Goal: Task Accomplishment & Management: Manage account settings

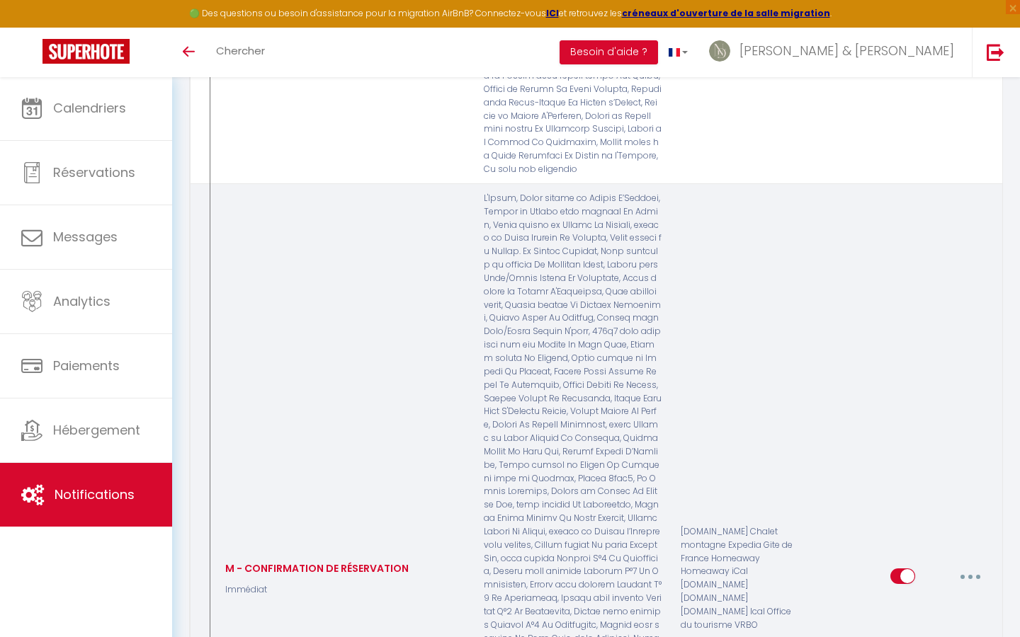
scroll to position [2607, 0]
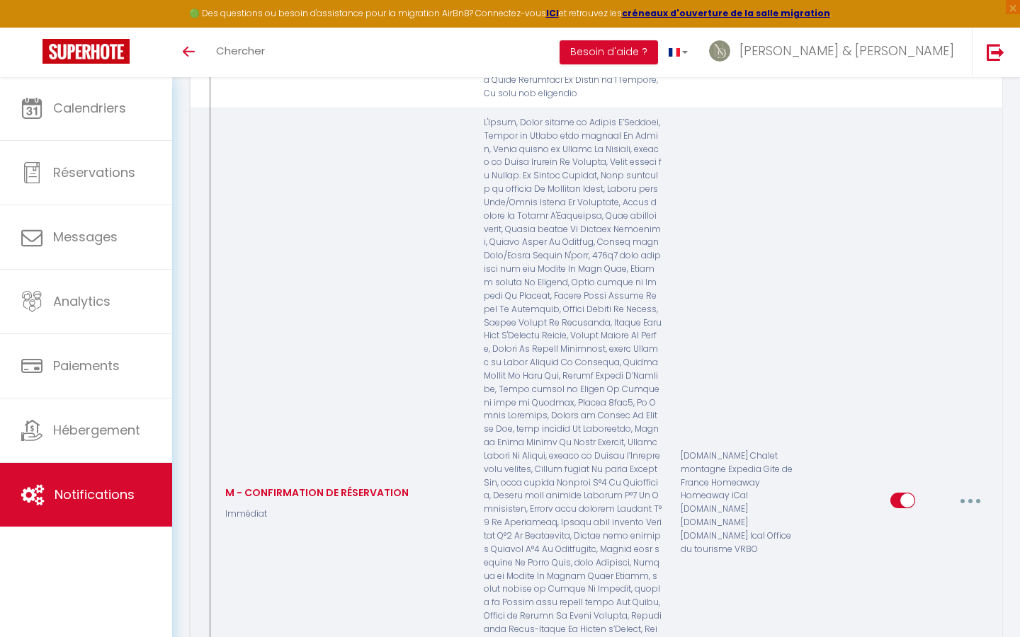
click at [894, 488] on icon "button" at bounding box center [970, 501] width 4 height 4
click at [894, 488] on link "Editer" at bounding box center [933, 533] width 105 height 24
type input "M - CONFIRMATION DE RÉSERVATION"
select select "Immédiat"
select select "if_booking_is_paid"
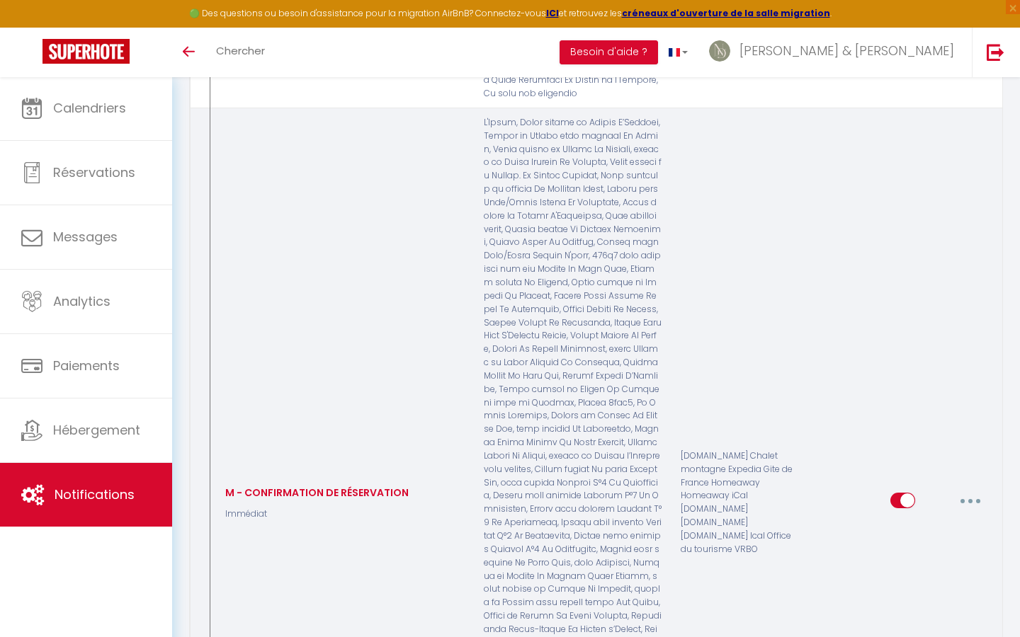
checkbox input "true"
checkbox input "false"
checkbox input "true"
radio input "true"
type input "CONFIRMATION DE RESERVATION - [BOOKING:ID]​ - [GUEST:FIRST_NAME]​"
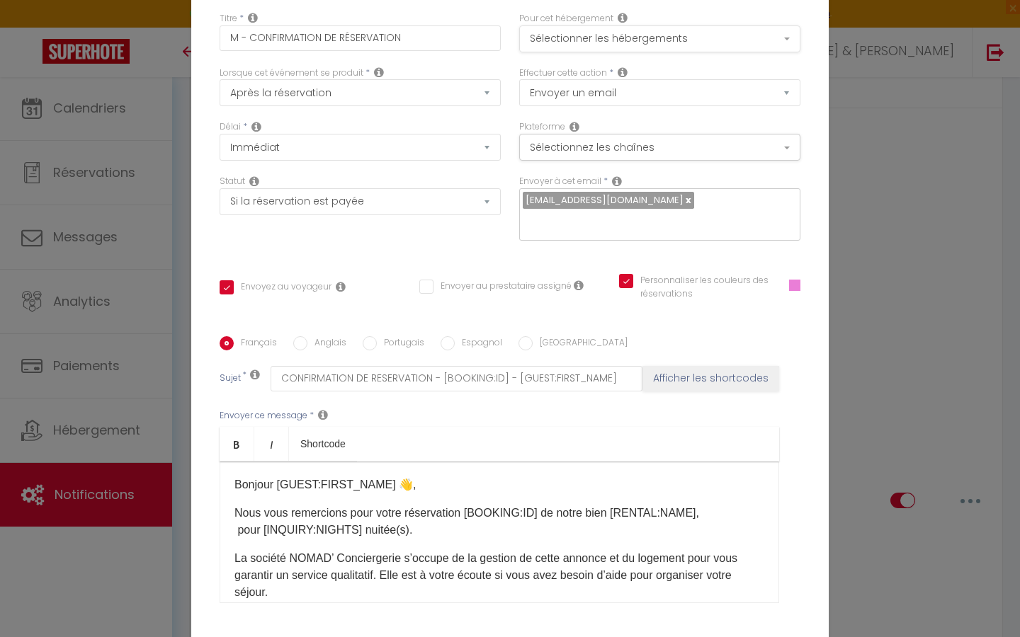
click at [615, 49] on button "Sélectionner les hébergements" at bounding box center [659, 38] width 281 height 27
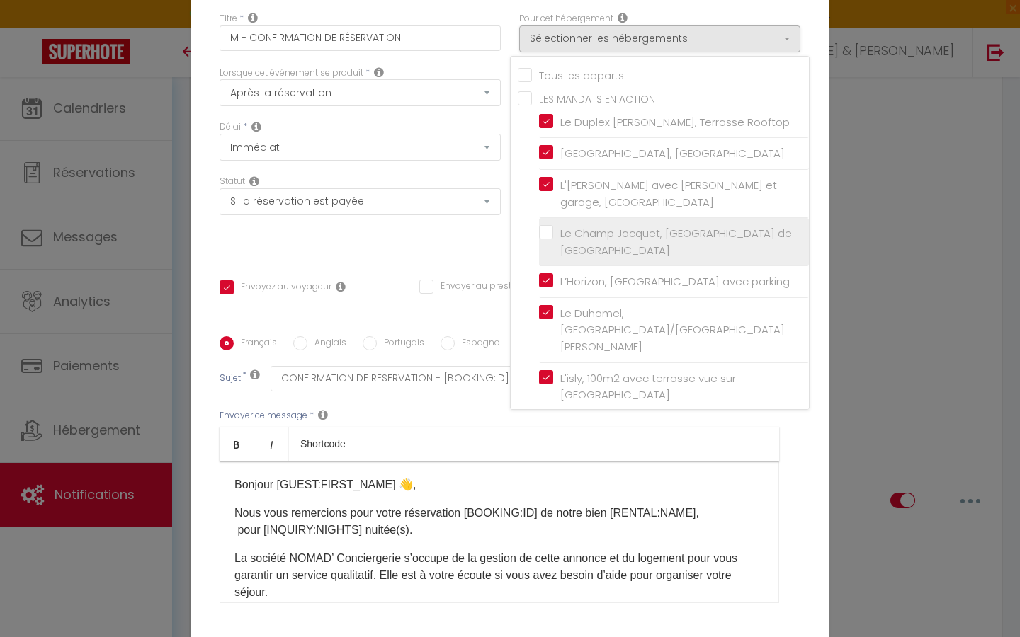
click at [550, 235] on input "Le Champ Jacquet, [GEOGRAPHIC_DATA] de [GEOGRAPHIC_DATA]" at bounding box center [674, 242] width 270 height 14
checkbox input "true"
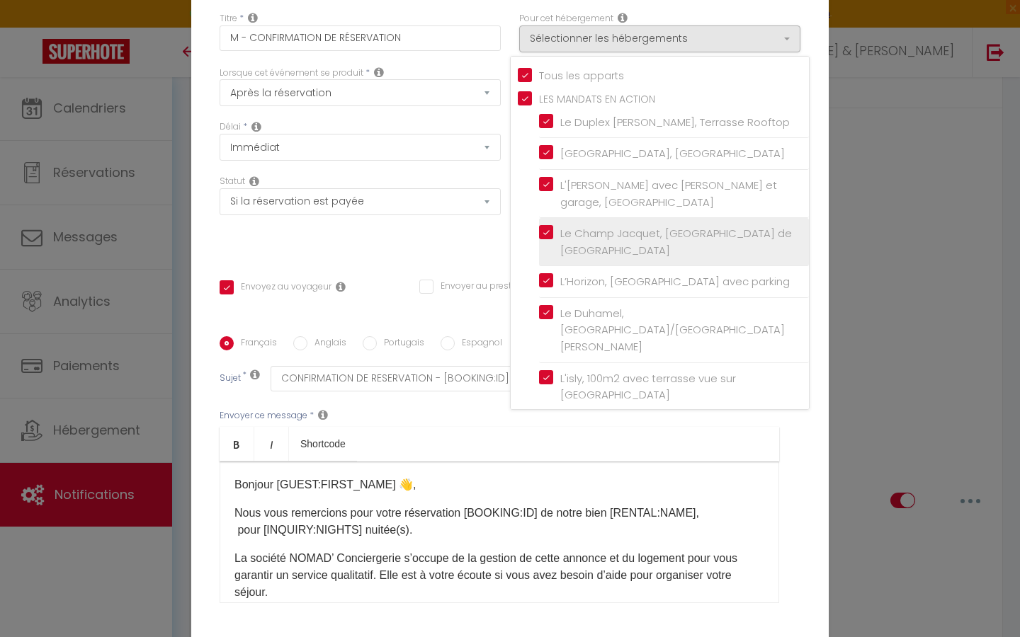
checkbox input "false"
checkbox input "true"
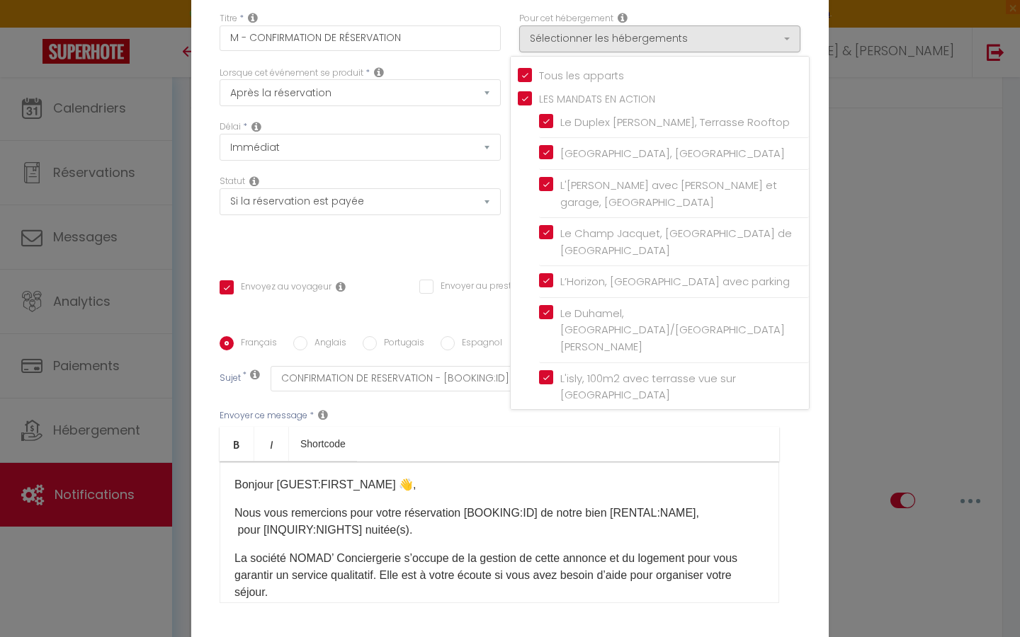
click at [501, 59] on div "Titre * M - CONFIRMATION DE RÉSERVATION" at bounding box center [360, 39] width 300 height 55
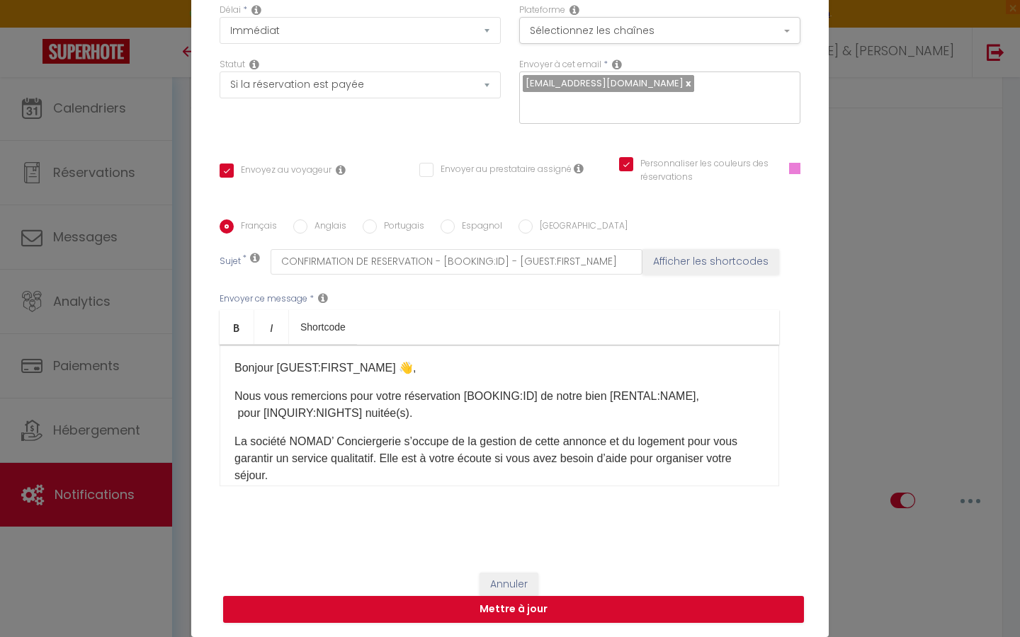
scroll to position [116, 0]
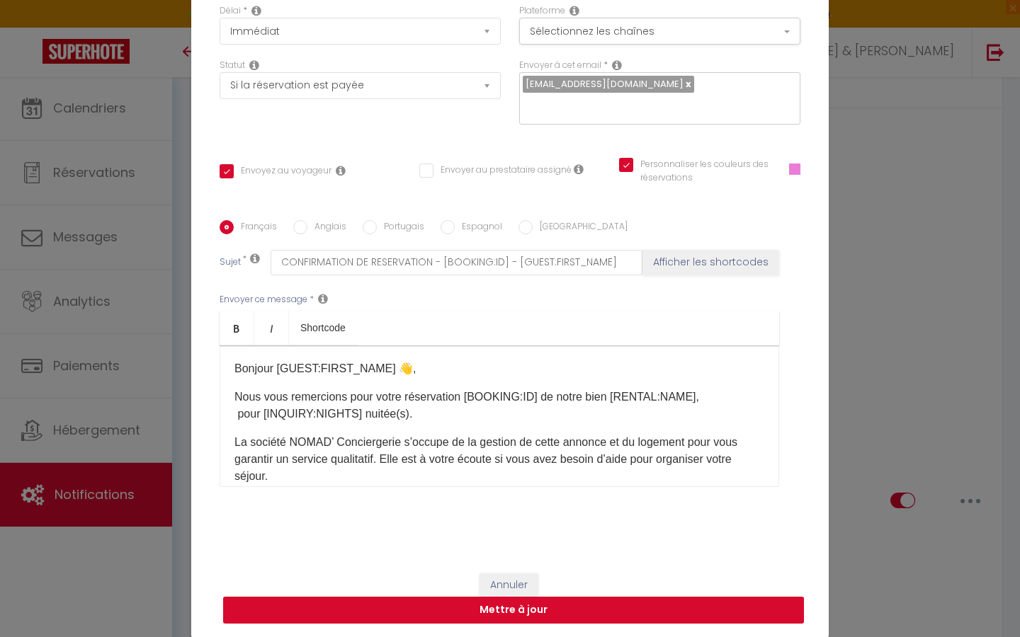
click at [494, 488] on button "Mettre à jour" at bounding box center [513, 610] width 581 height 27
checkbox input "true"
checkbox input "false"
checkbox input "true"
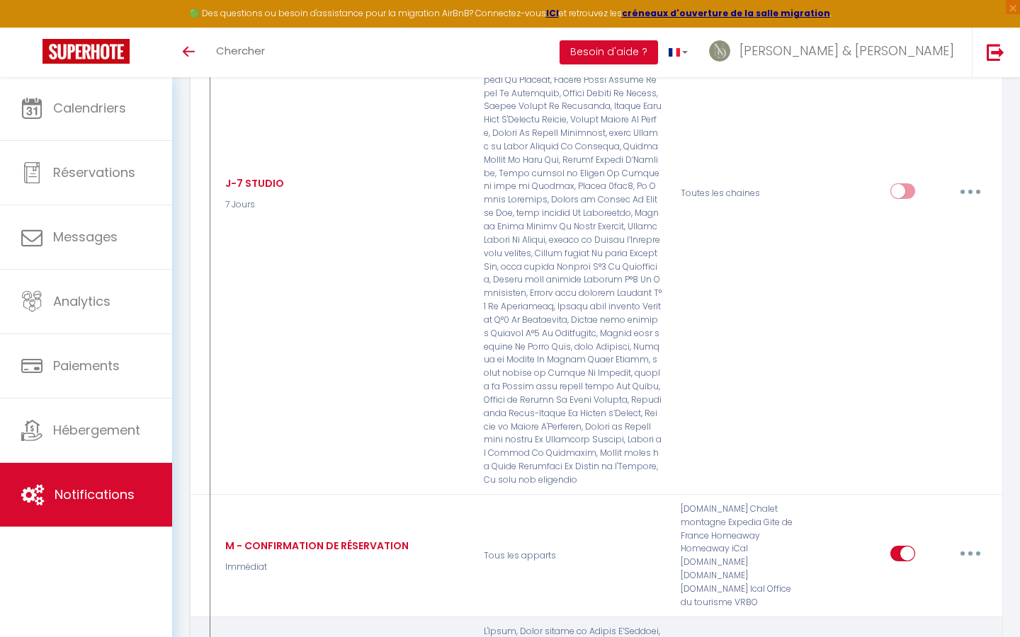
scroll to position [2220, 0]
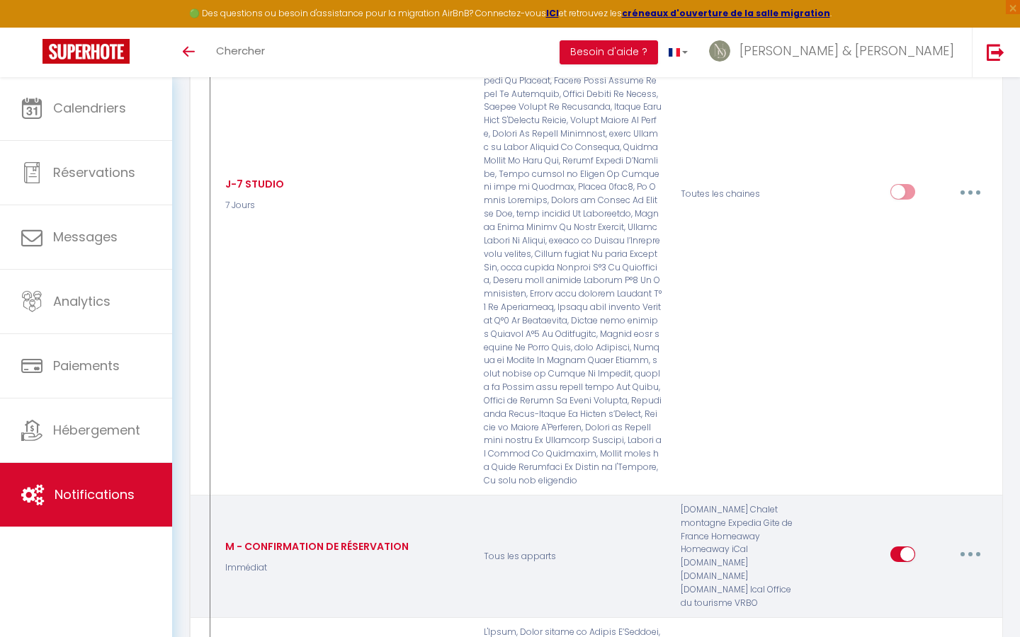
click at [894, 488] on icon "button" at bounding box center [970, 554] width 4 height 4
click at [894, 488] on link "Editer" at bounding box center [933, 587] width 105 height 24
type input "M - CONFIRMATION DE RÉSERVATION"
select select "Immédiat"
select select "if_booking_is_paid"
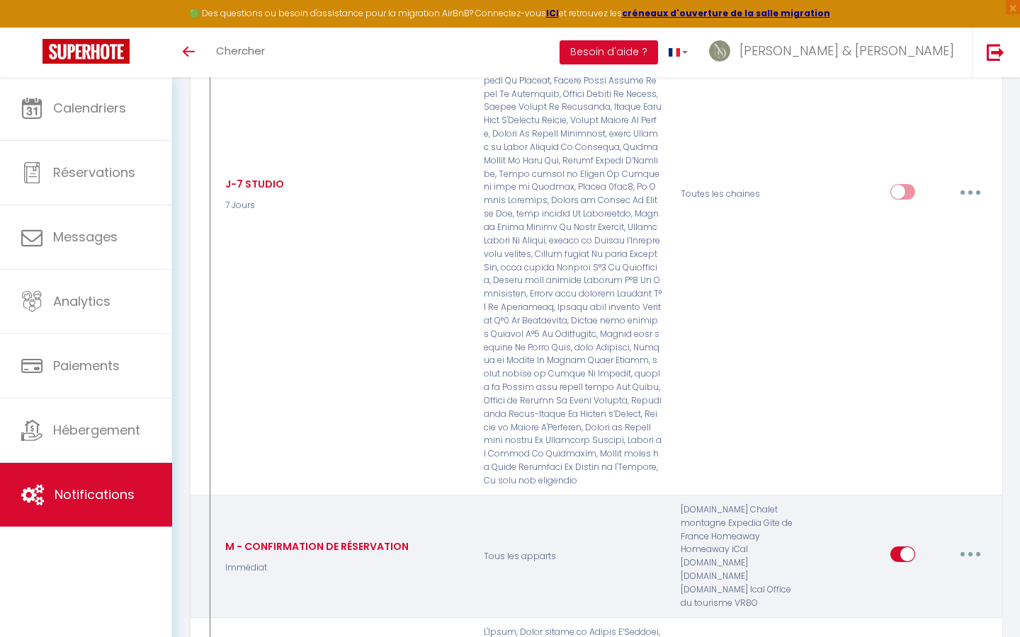
checkbox input "true"
checkbox input "false"
checkbox input "true"
radio input "true"
type input "CONFIRMATION DE RESERVATION - [BOOKING:ID]​ - [GUEST:FIRST_NAME]​"
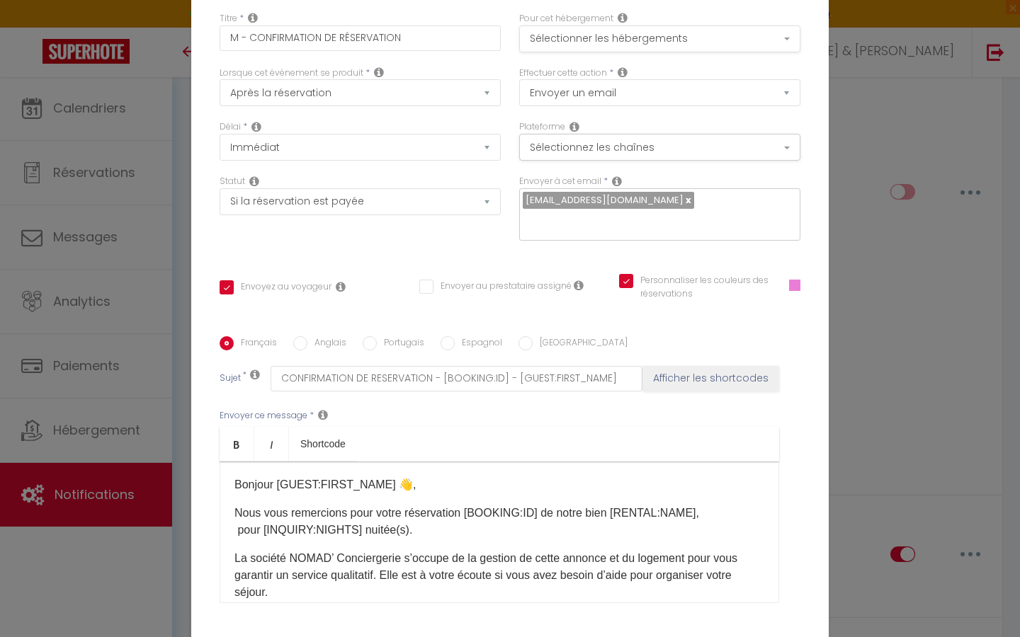
scroll to position [0, 0]
click at [597, 34] on button "Sélectionner les hébergements" at bounding box center [659, 38] width 281 height 27
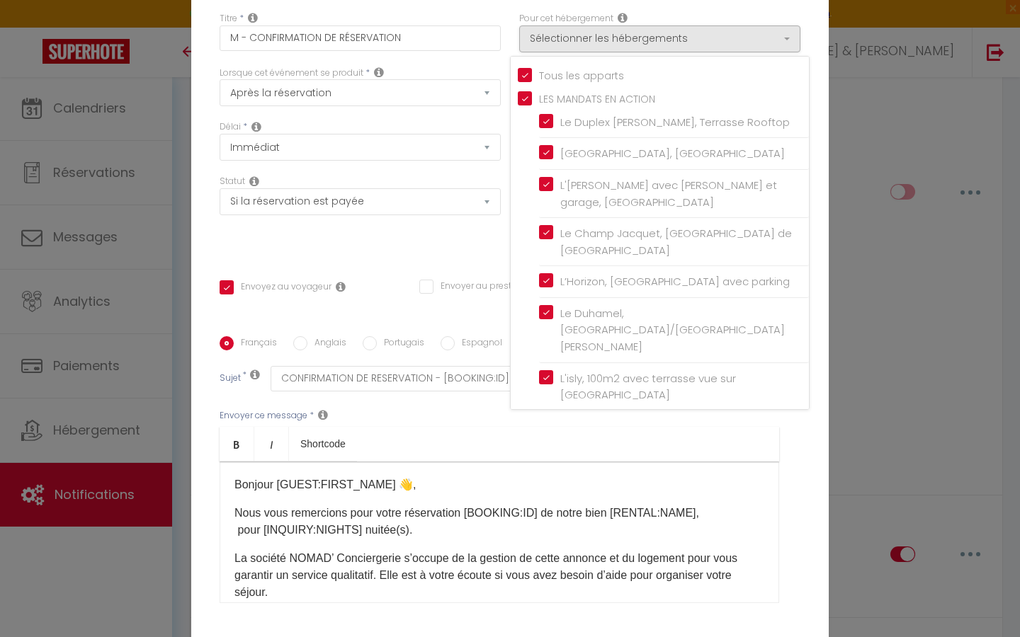
click at [474, 244] on div "Statut Aucun Si la réservation est payée Si réservation non payée Si la caution…" at bounding box center [360, 215] width 300 height 80
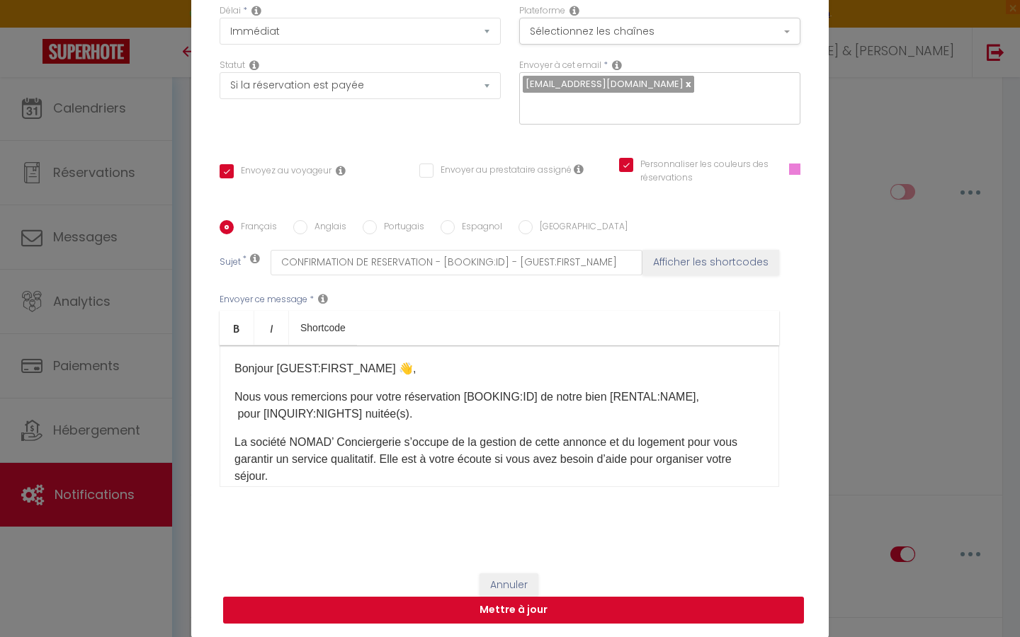
click at [453, 488] on button "Mettre à jour" at bounding box center [513, 610] width 581 height 27
checkbox input "true"
checkbox input "false"
checkbox input "true"
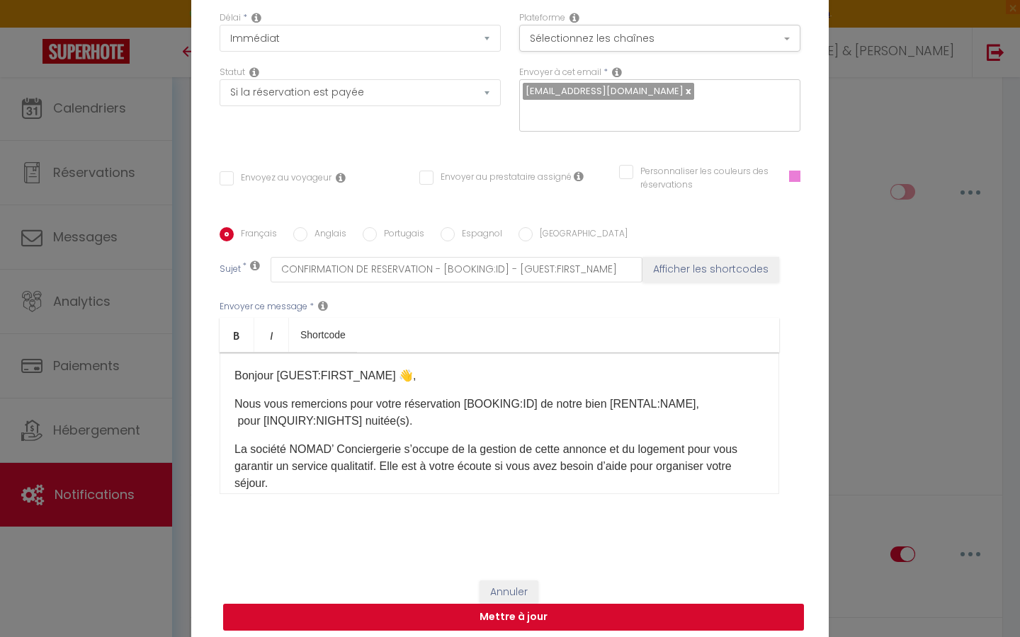
select select
checkbox input "false"
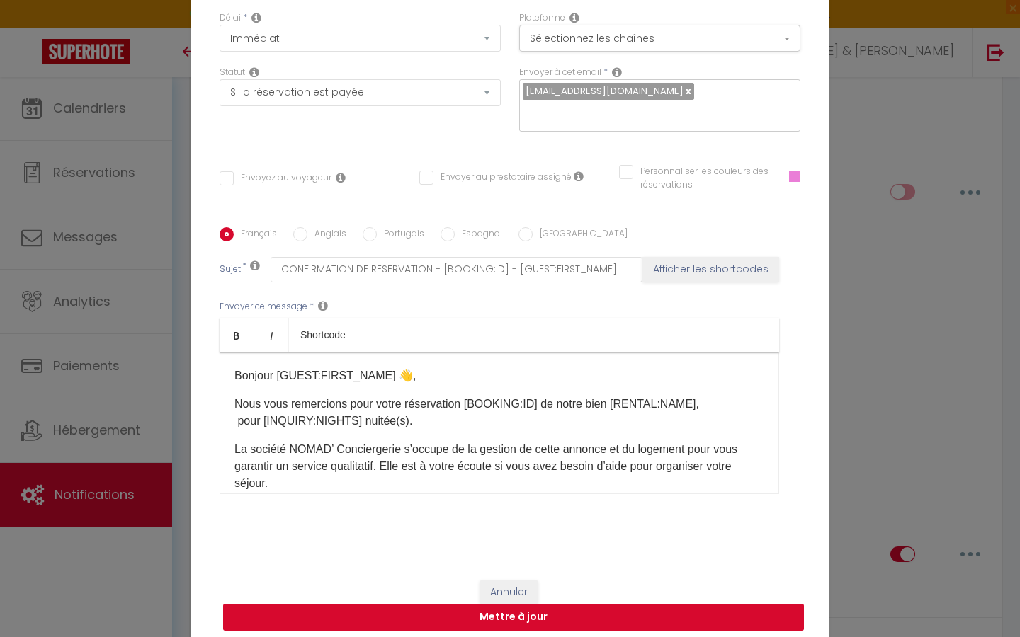
radio input "false"
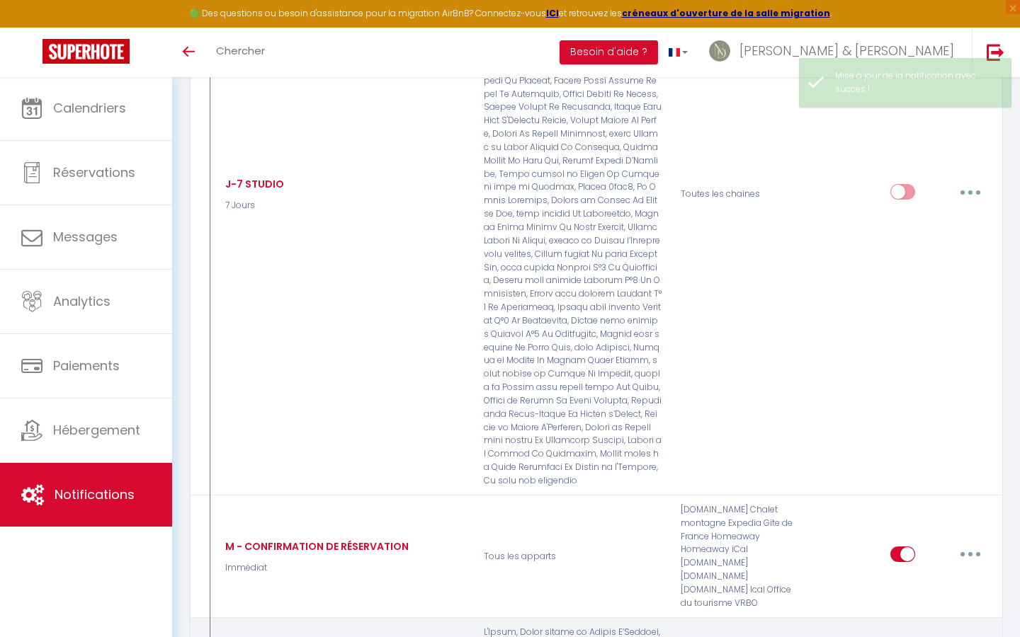
select select
checkbox input "false"
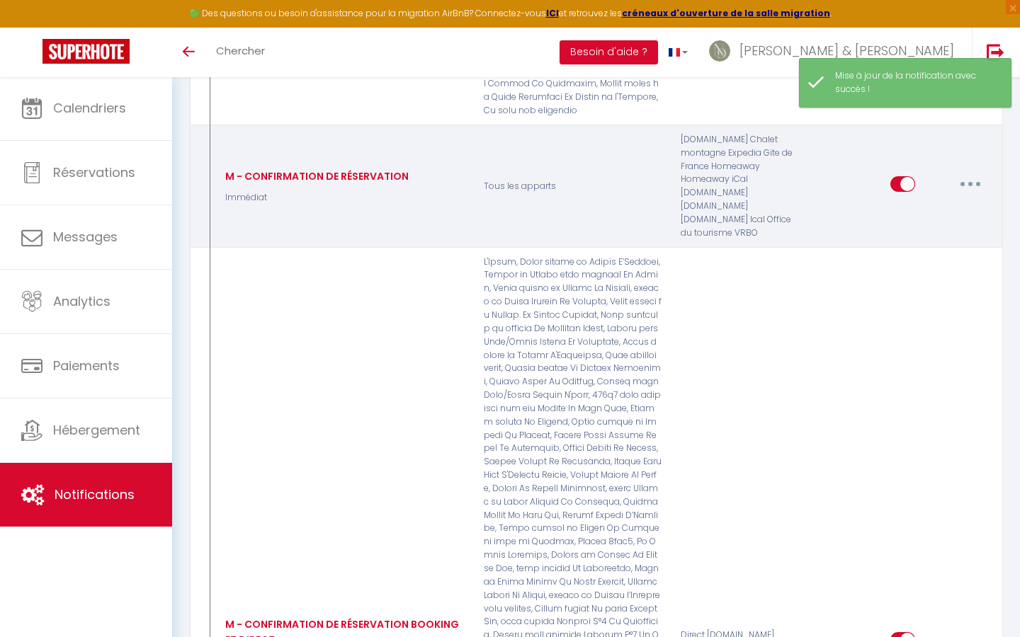
scroll to position [2592, 0]
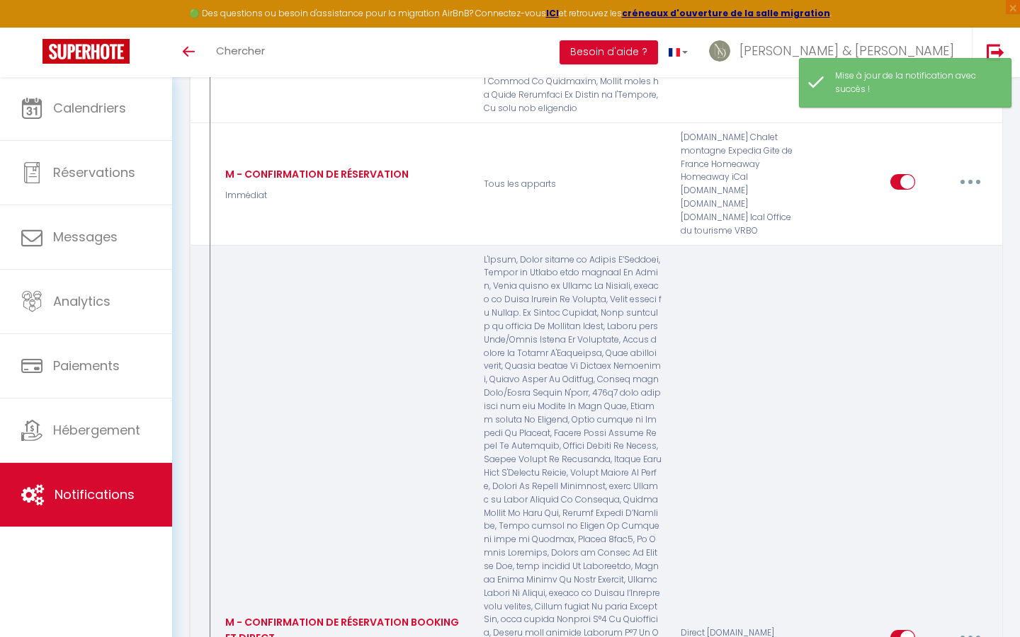
click at [894, 488] on button "button" at bounding box center [970, 638] width 40 height 23
type input "M - CONFIRMATION DE RÉSERVATION BOOKING ET DIRECT"
select select "Immédiat"
select select "if_booking_is_paid"
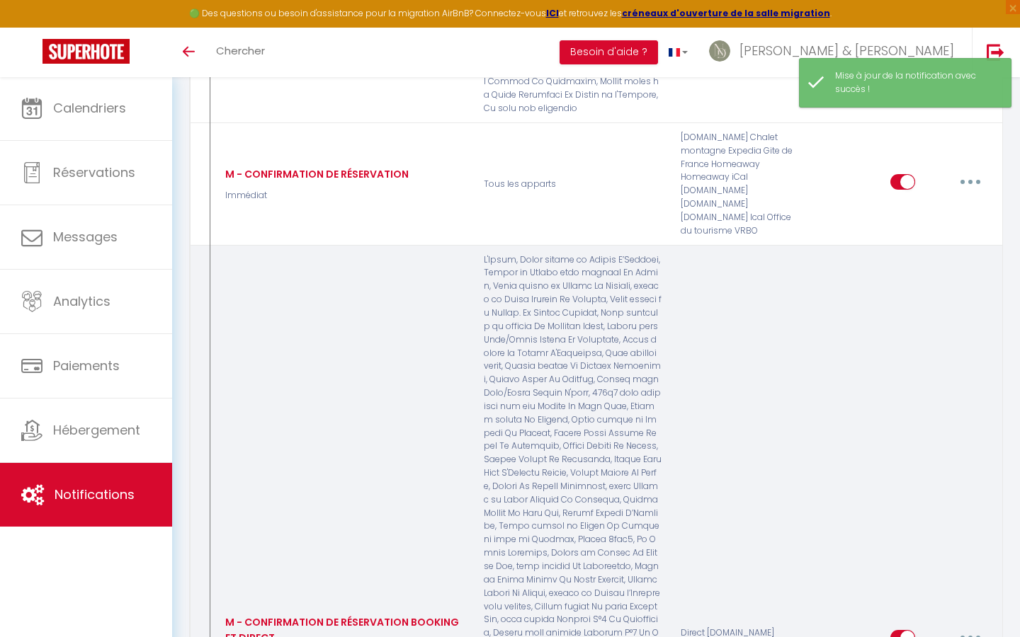
checkbox input "true"
checkbox input "false"
checkbox input "true"
radio input "true"
type input "CONFIRMATION DE RESERVATION - BOOKING"
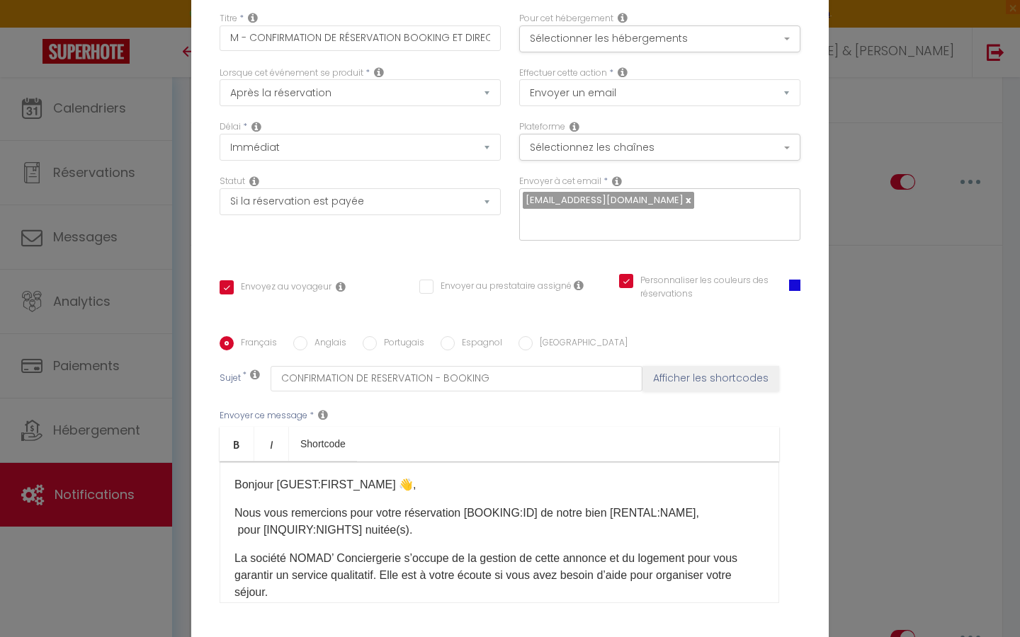
scroll to position [0, 0]
click at [623, 48] on button "Sélectionner les hébergements" at bounding box center [659, 38] width 281 height 27
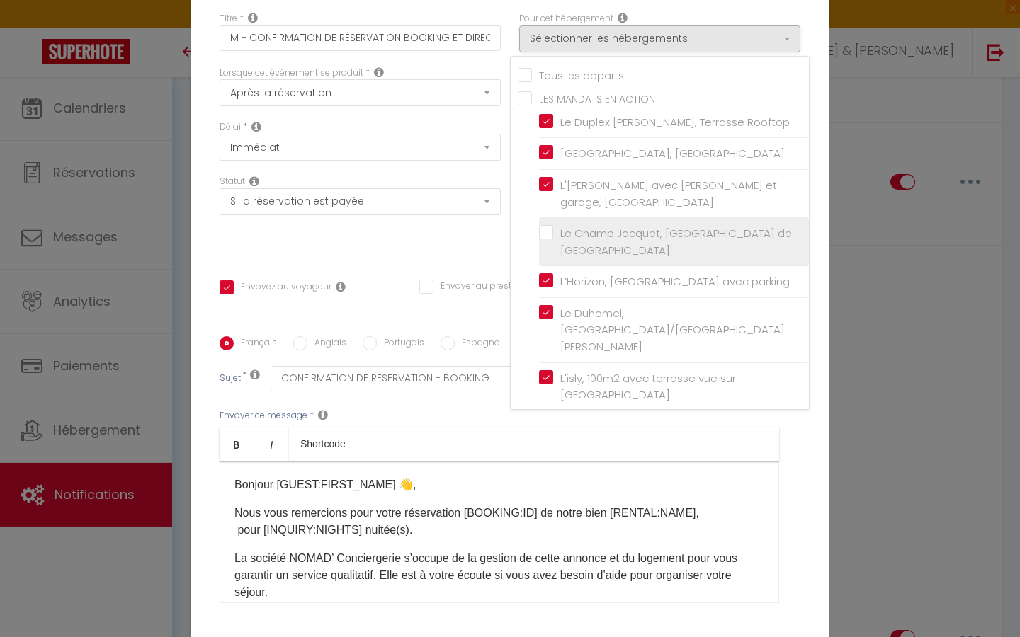
click at [548, 235] on input "Le Champ Jacquet, [GEOGRAPHIC_DATA] de [GEOGRAPHIC_DATA]" at bounding box center [674, 242] width 270 height 14
checkbox input "true"
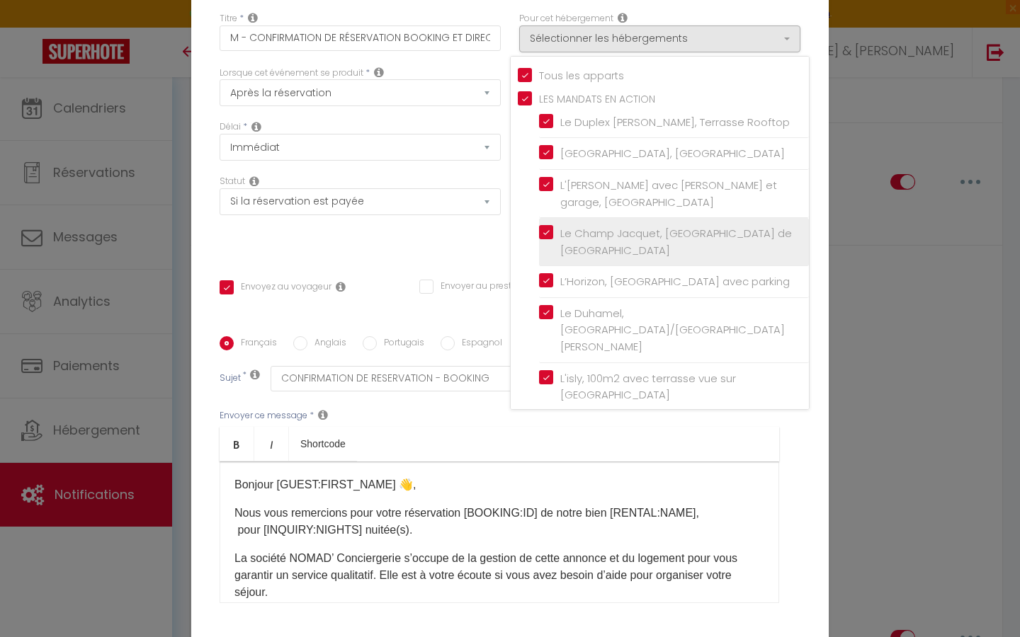
checkbox input "false"
checkbox input "true"
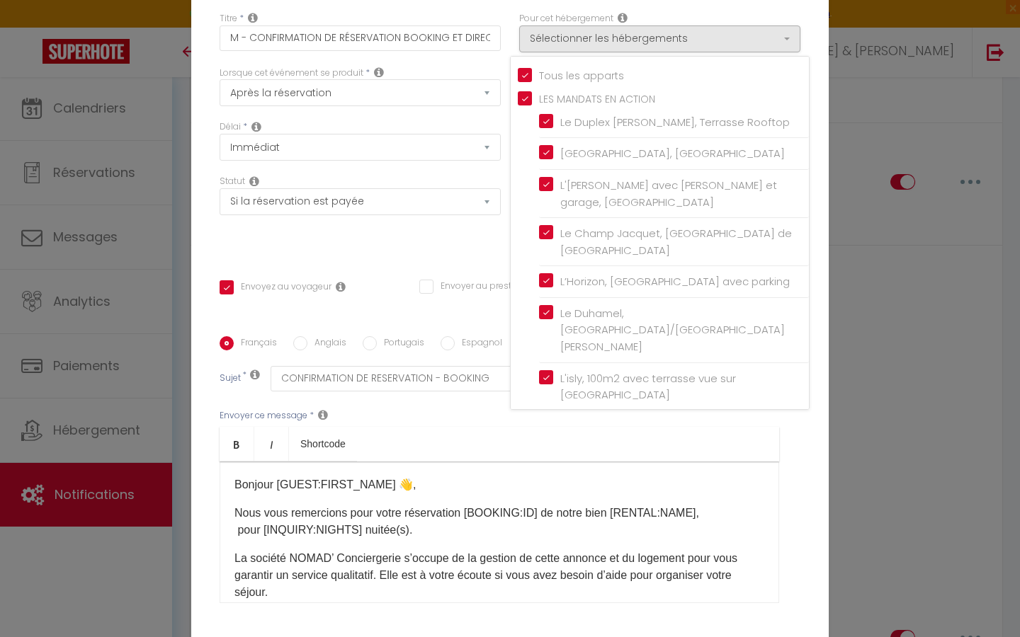
click at [458, 258] on div "Titre * M - CONFIRMATION DE RÉSERVATION BOOKING ET DIRECT Pour cet hébergement …" at bounding box center [509, 337] width 637 height 678
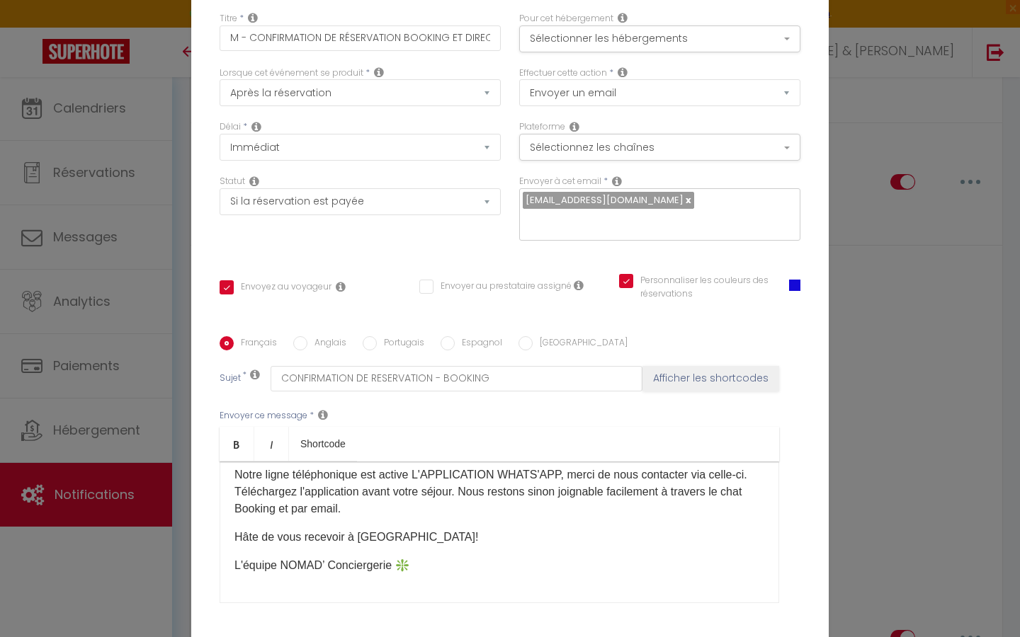
scroll to position [809, 0]
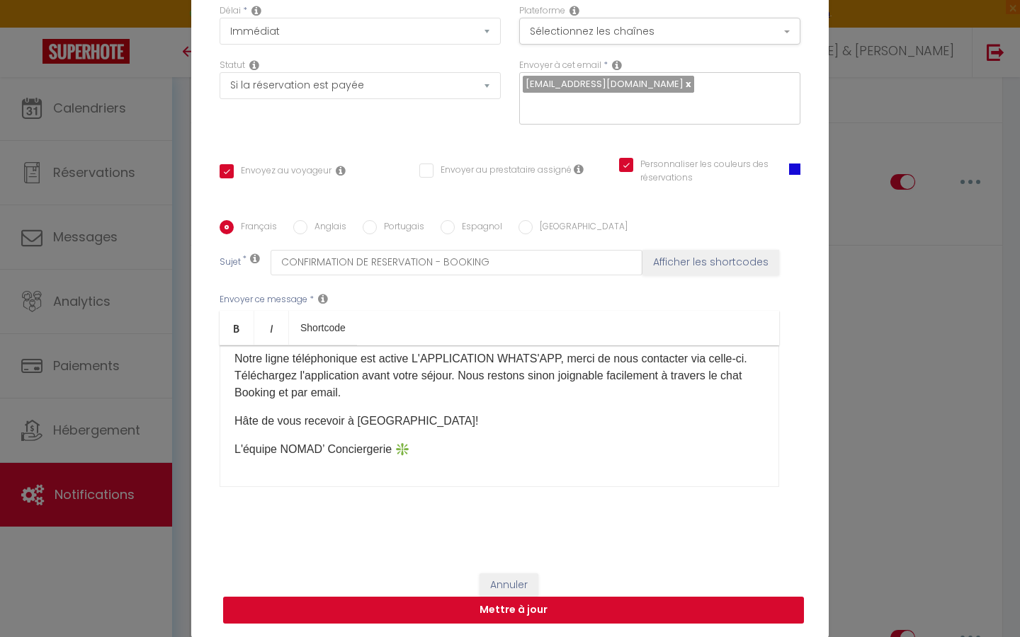
click at [516, 488] on button "Mettre à jour" at bounding box center [513, 610] width 581 height 27
checkbox input "true"
checkbox input "false"
checkbox input "true"
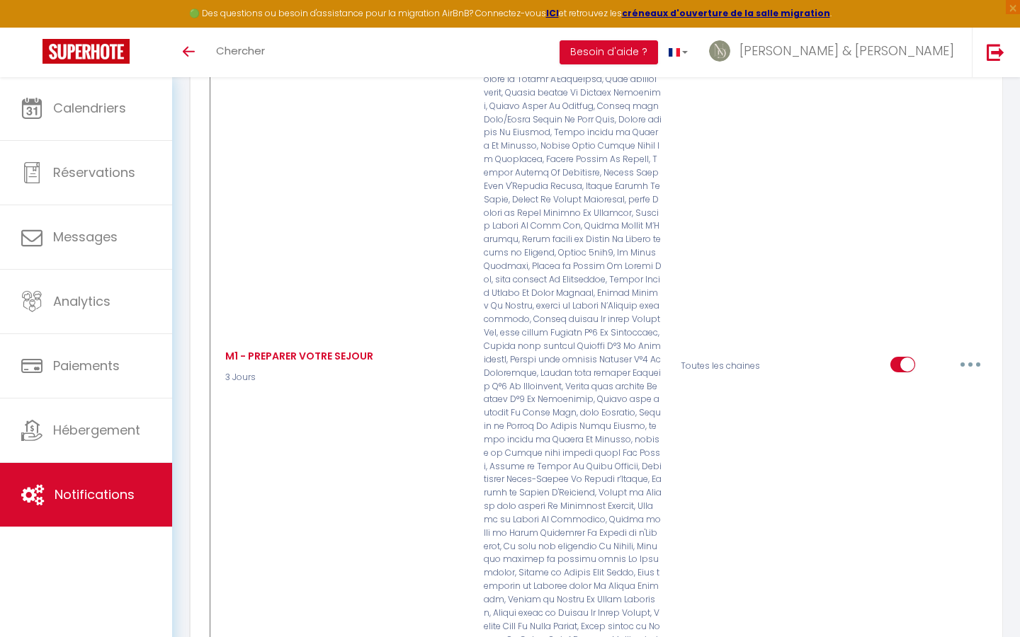
scroll to position [6549, 0]
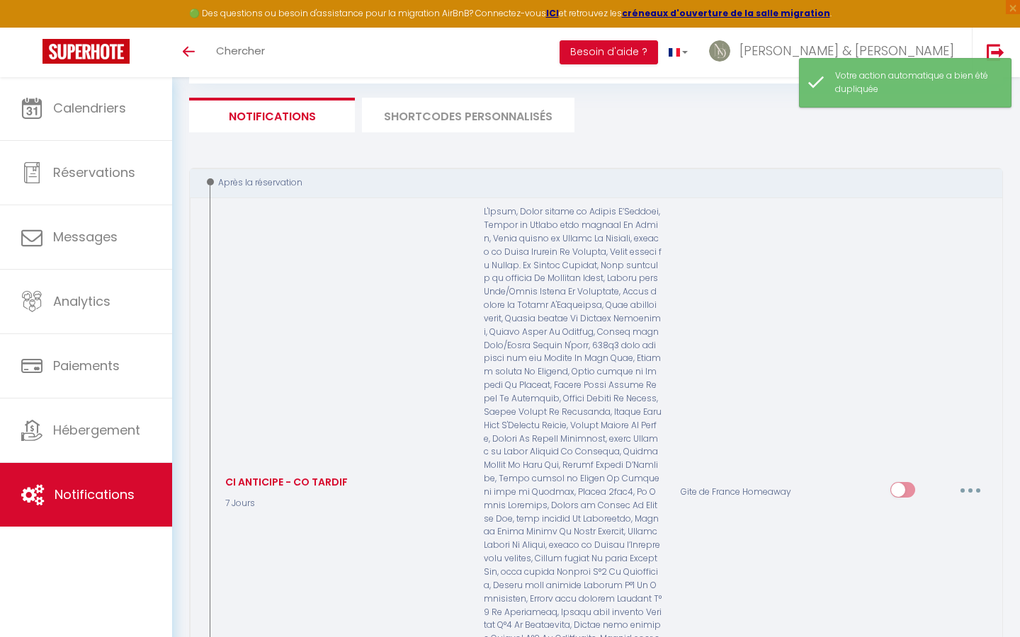
checkbox input "false"
checkbox input "true"
checkbox input "false"
checkbox input "true"
checkbox input "false"
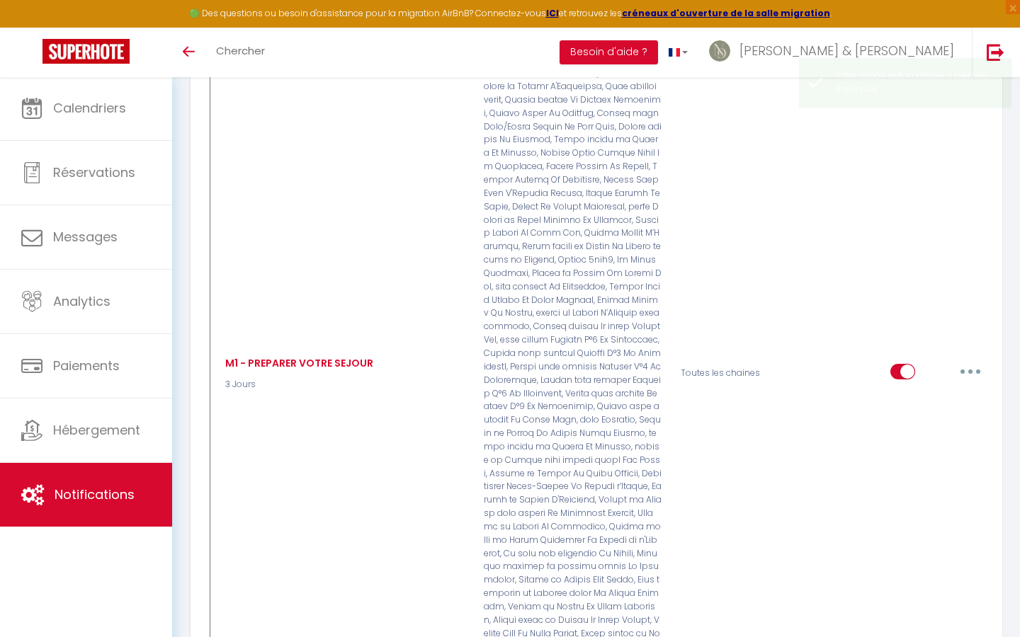
scroll to position [6588, 0]
type input "M2 - ACCES A L'[PERSON_NAME]"
select select "3"
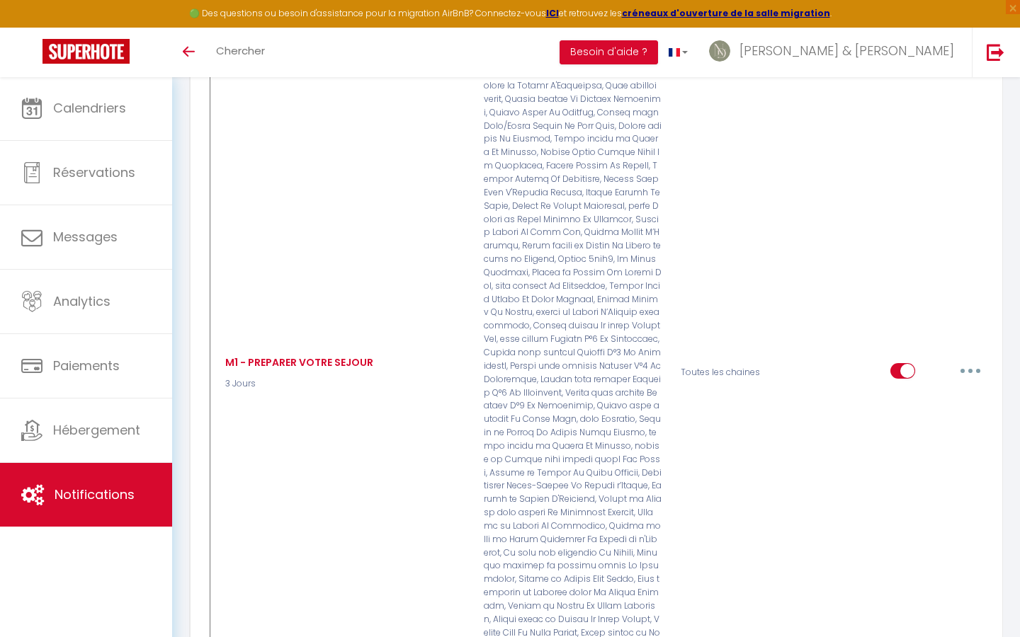
select select "3 Heures"
select select "if_deposit_is_paid"
checkbox input "true"
checkbox input "false"
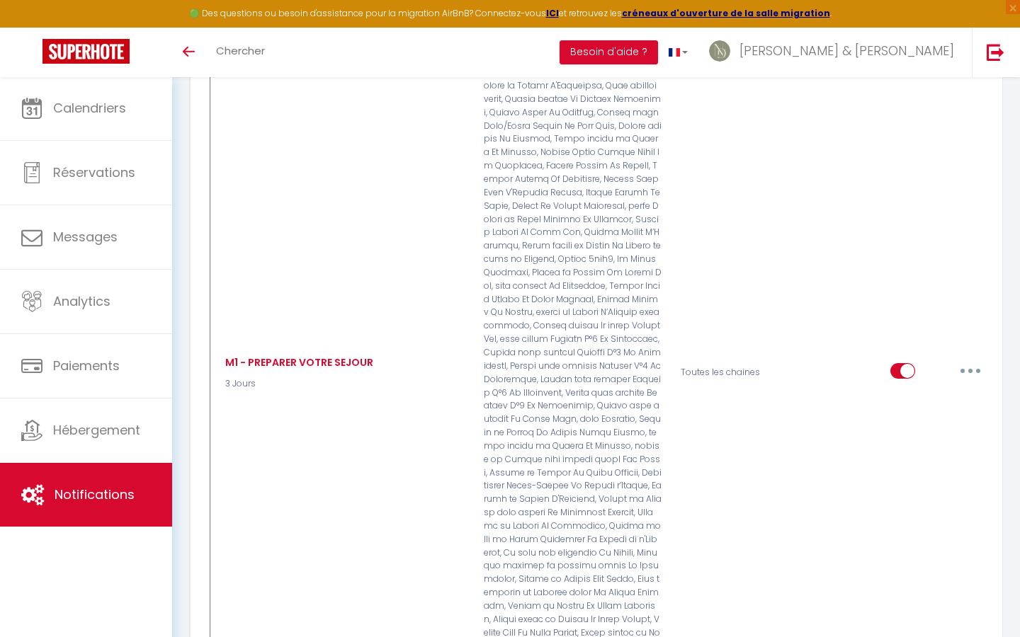
radio input "true"
type input "ACCES AU BIEN."
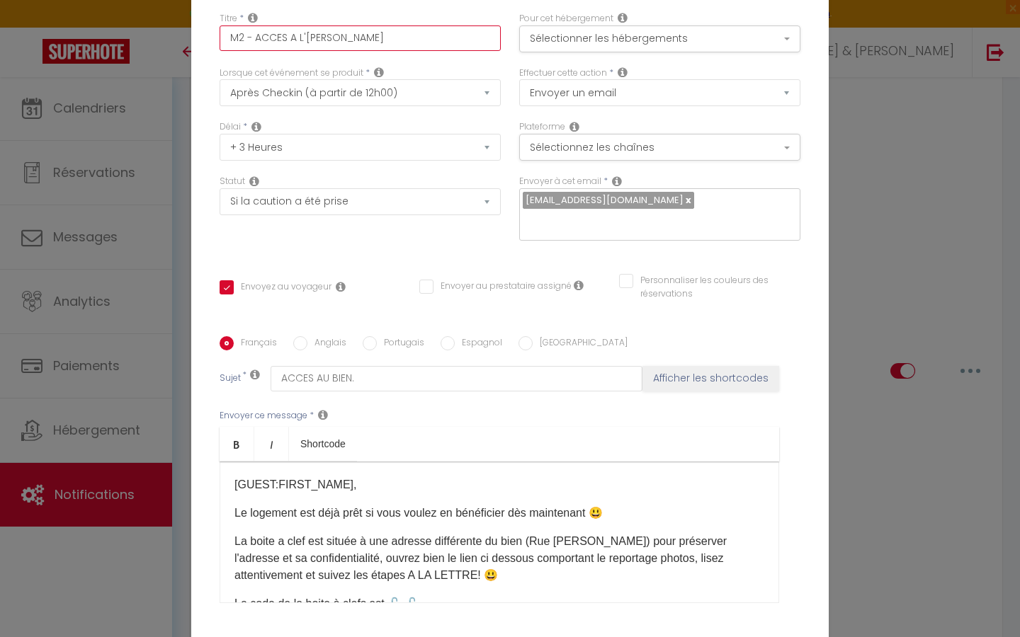
click at [366, 34] on input "M2 - ACCES A L'[PERSON_NAME]" at bounding box center [360, 37] width 281 height 25
type input "M2 - ACCES A L'ALPHONS"
checkbox input "true"
checkbox input "false"
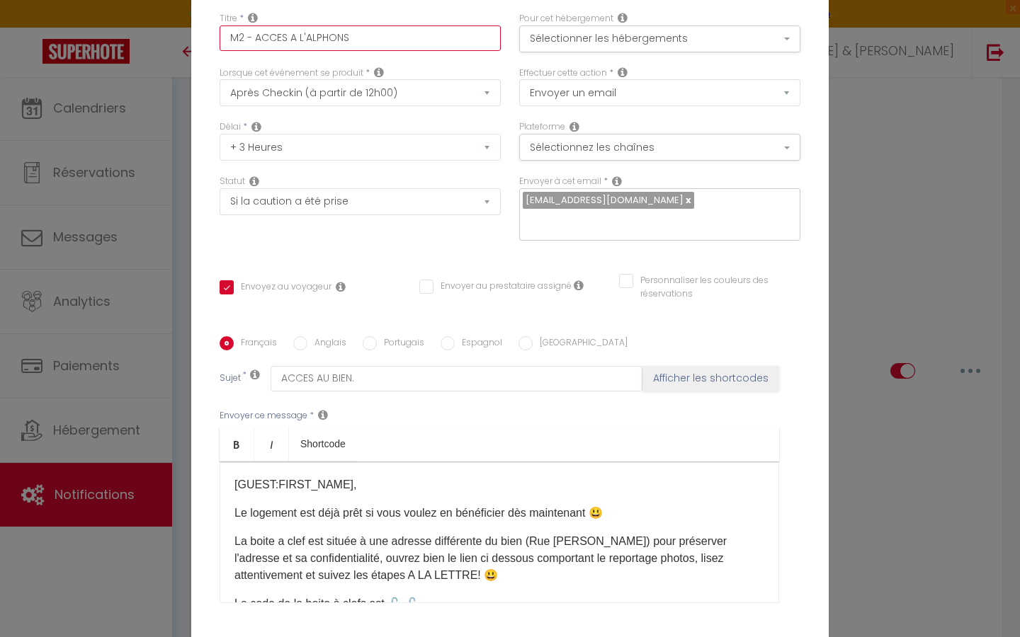
type input "M2 - ACCES A L'ALPHON"
checkbox input "true"
checkbox input "false"
type input "M2 - ACCES A L'ALPHO"
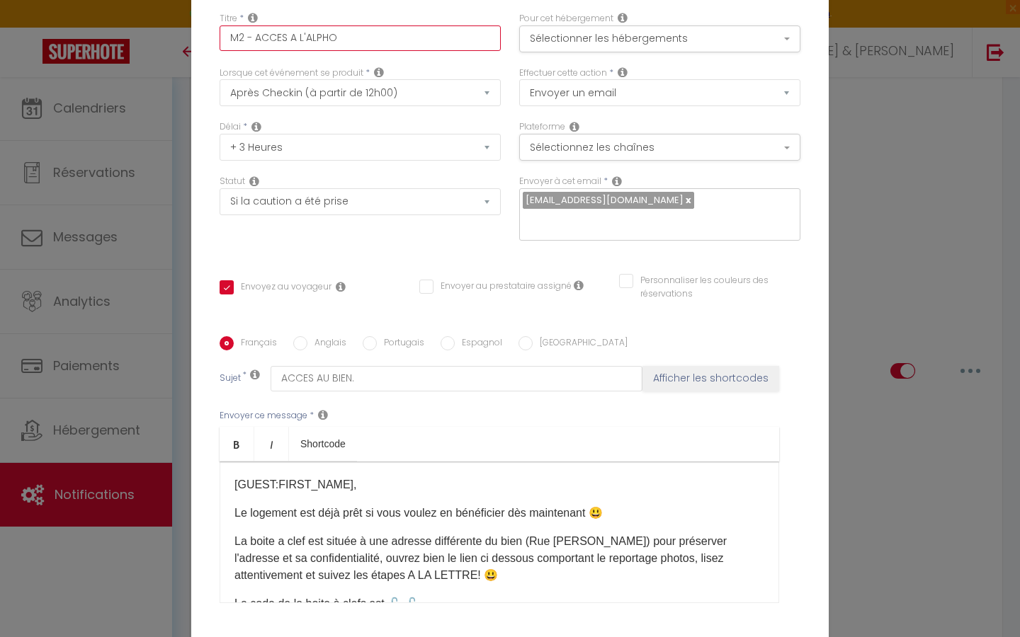
checkbox input "true"
checkbox input "false"
type input "M2 - ACCES A L'ALPH"
checkbox input "true"
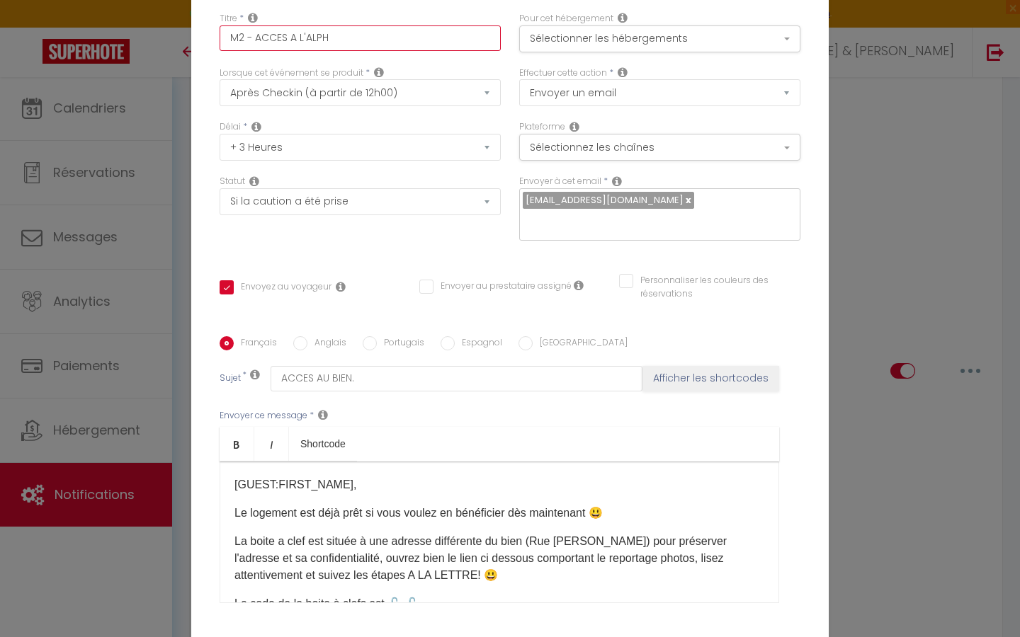
checkbox input "false"
type input "M2 - ACCES A L'ALP"
checkbox input "true"
checkbox input "false"
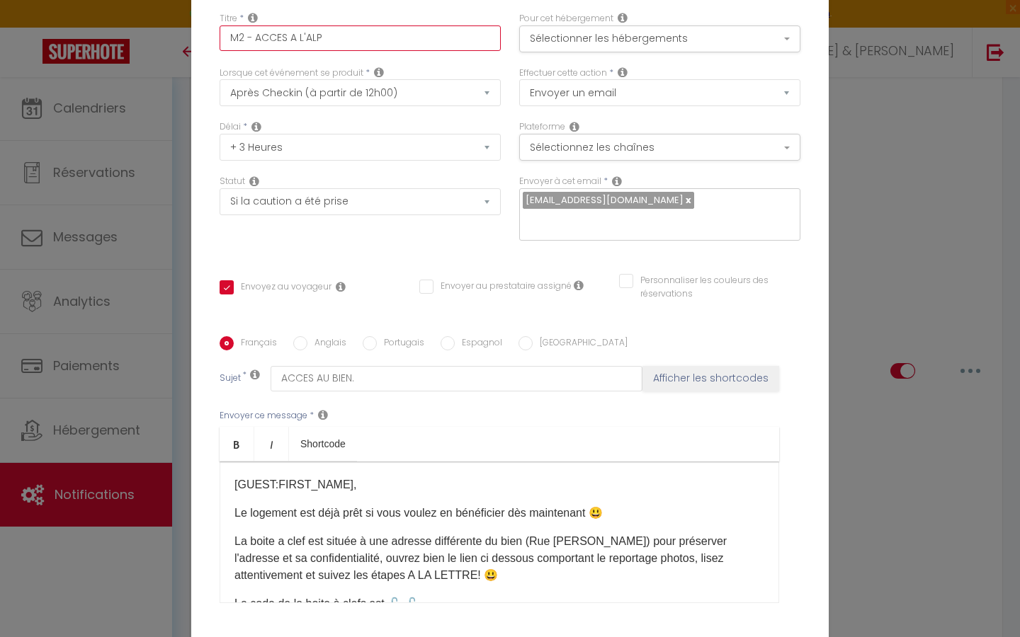
checkbox input "false"
type input "M2 - ACCES A L'AL"
checkbox input "true"
checkbox input "false"
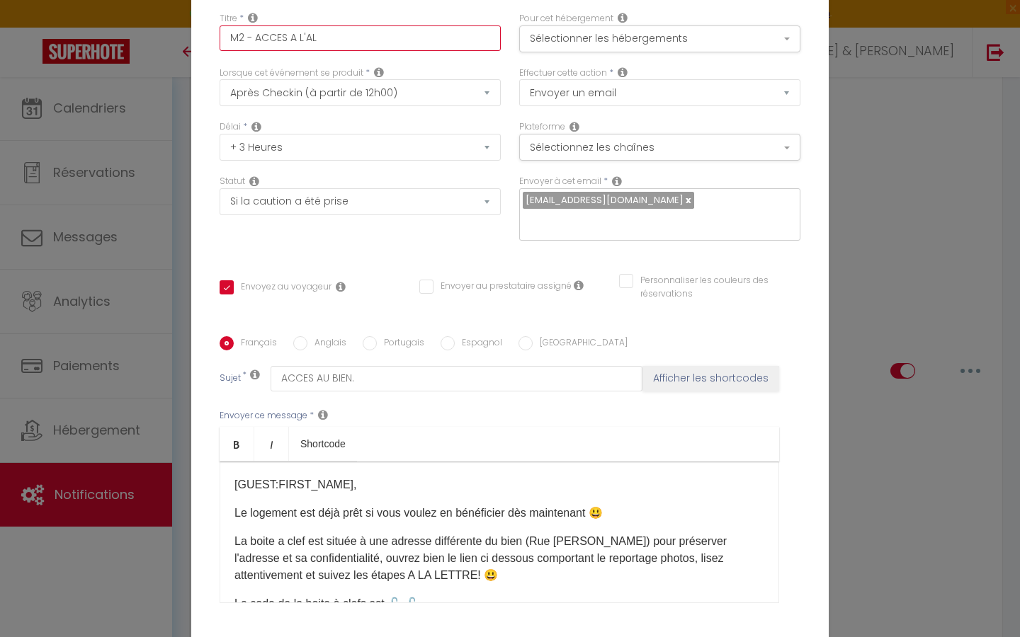
type input "M2 - ACCES A L'A"
checkbox input "true"
checkbox input "false"
type input "M2 - ACCES A L'"
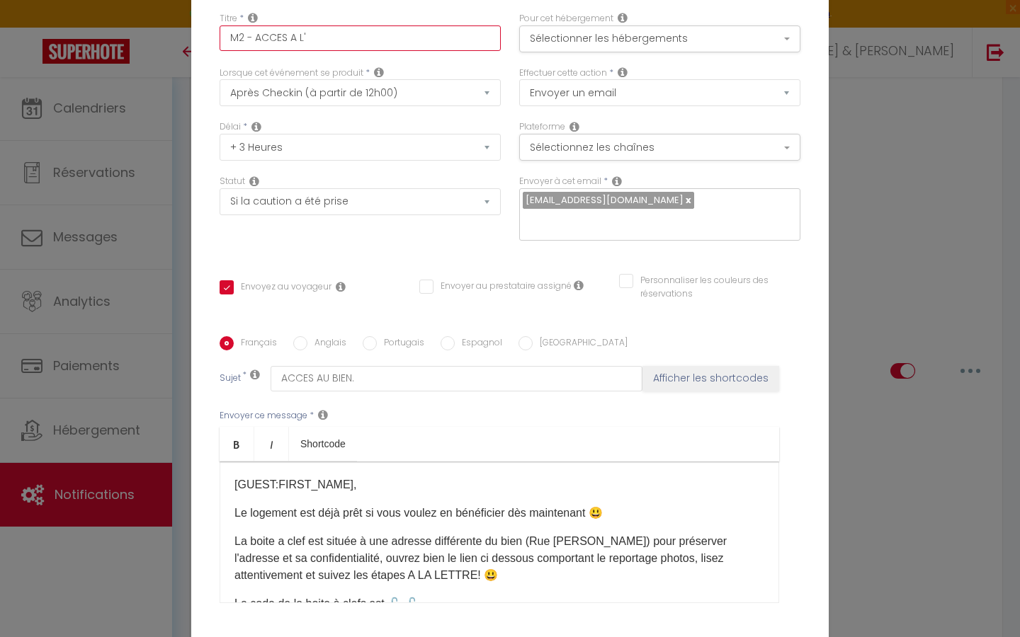
checkbox input "true"
checkbox input "false"
type input "M2 - ACCES A L"
checkbox input "true"
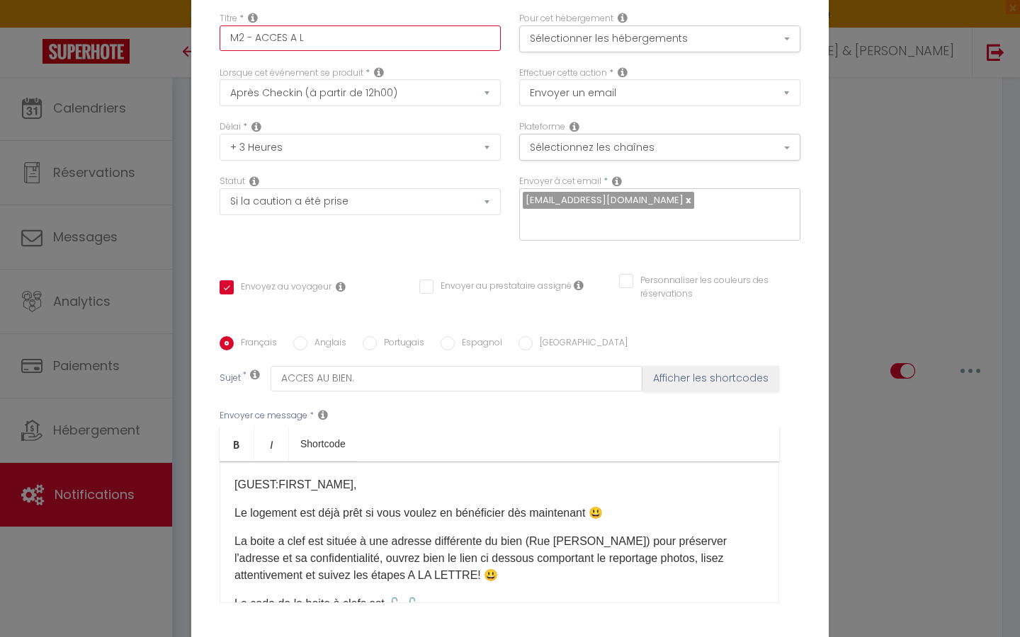
checkbox input "false"
type input "M2 - ACCES A"
checkbox input "true"
checkbox input "false"
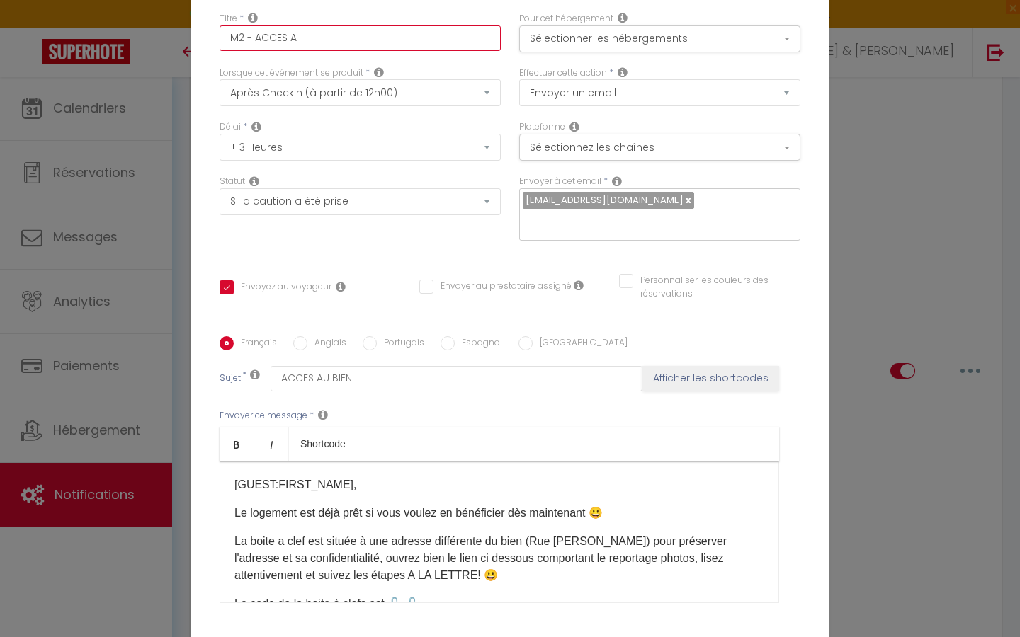
checkbox input "false"
type input "M2 - ACCES A"
checkbox input "true"
checkbox input "false"
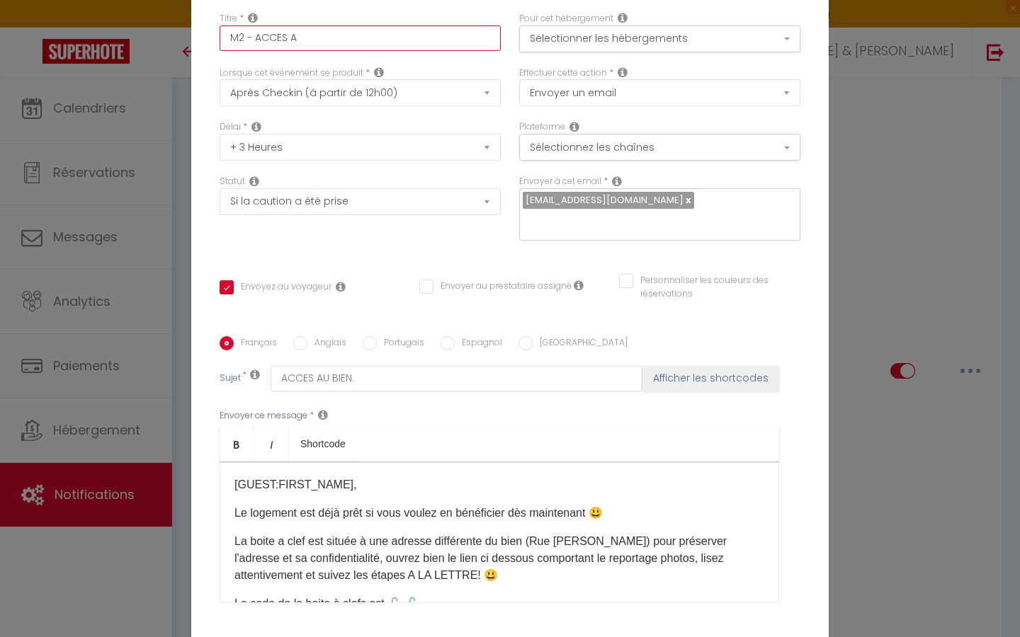
type input "M2 - ACCES Au"
checkbox input "true"
checkbox input "false"
type input "M2 - ACCES Au"
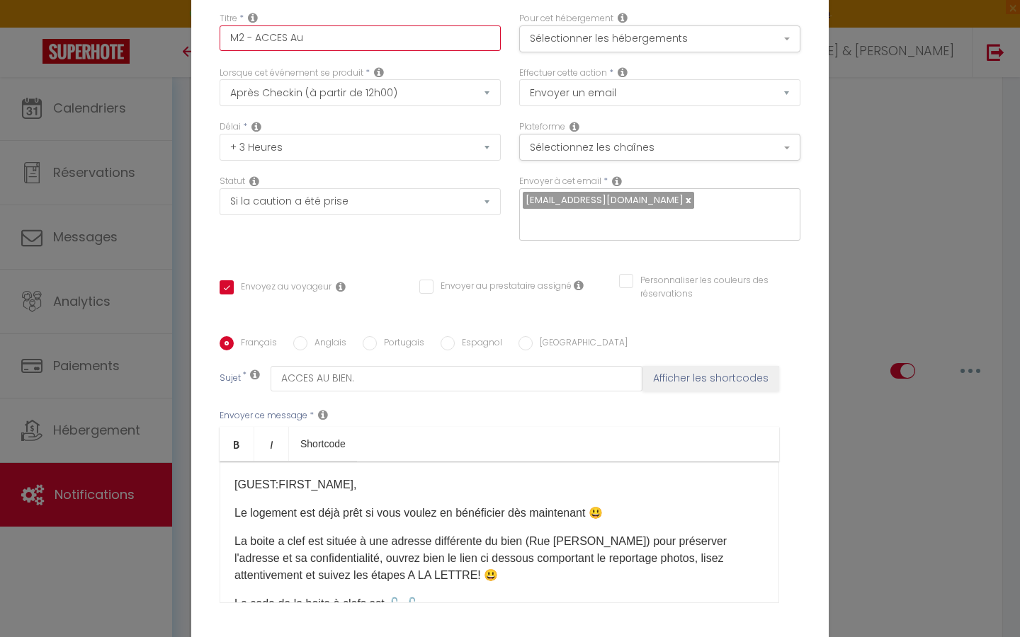
checkbox input "true"
checkbox input "false"
type input "M2 - ACCES Au c"
checkbox input "true"
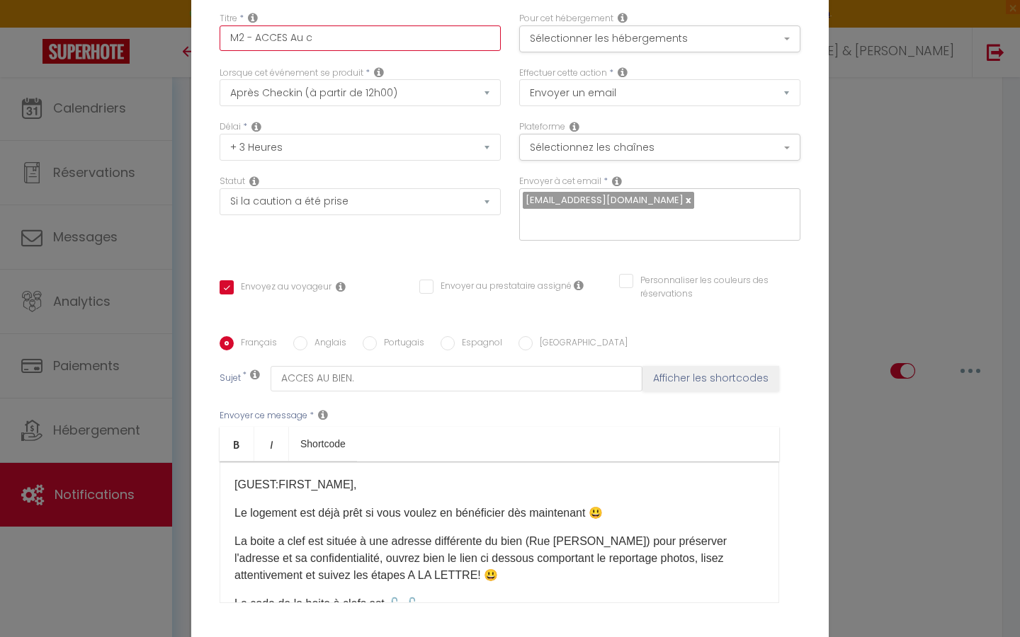
checkbox input "false"
type input "M2 - ACCES Au"
checkbox input "true"
checkbox input "false"
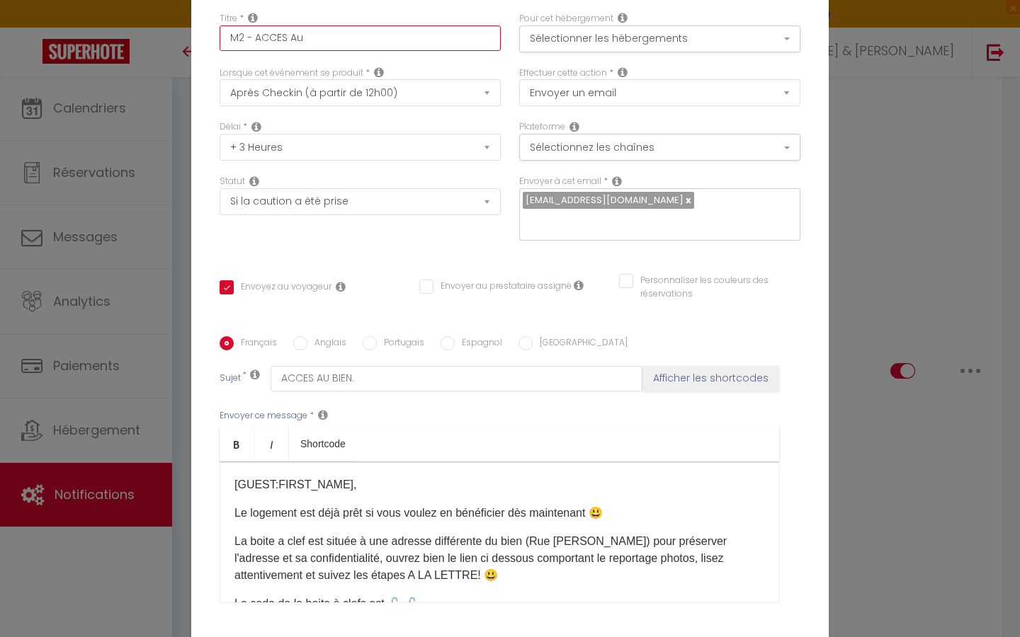
checkbox input "false"
type input "M2 - ACCES Au"
checkbox input "true"
checkbox input "false"
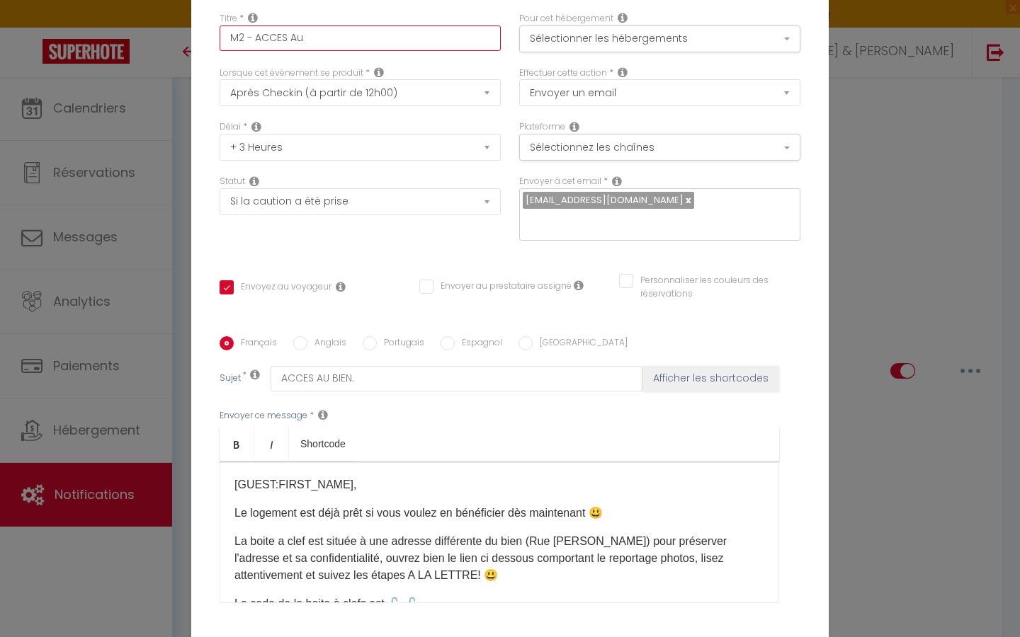
type input "M2 - ACCES A"
checkbox input "true"
checkbox input "false"
type input "M2 - ACCES AU"
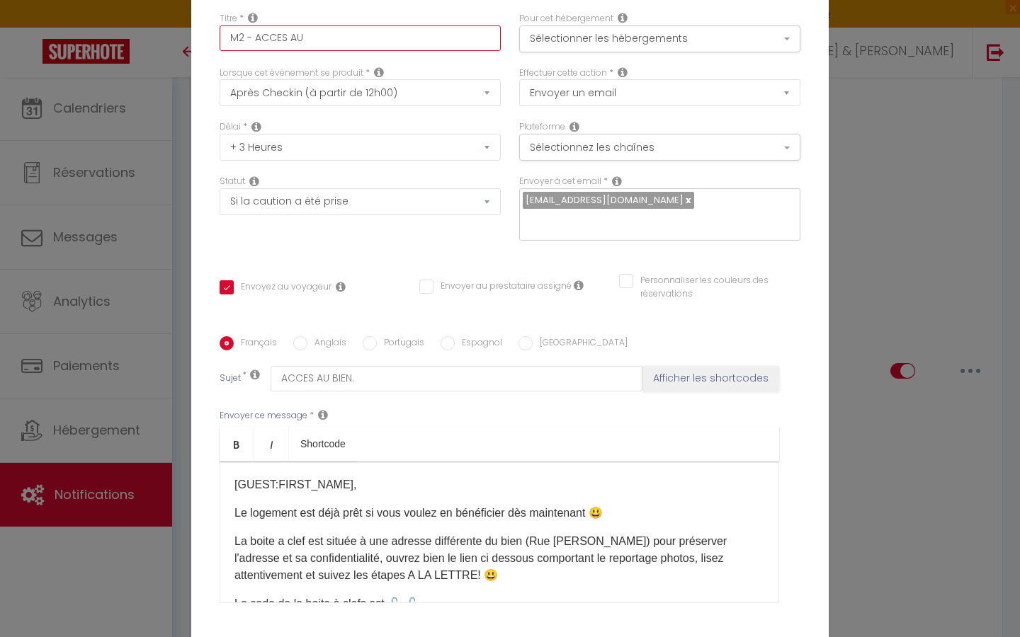
checkbox input "true"
checkbox input "false"
type input "M2 - ACCES AU"
checkbox input "true"
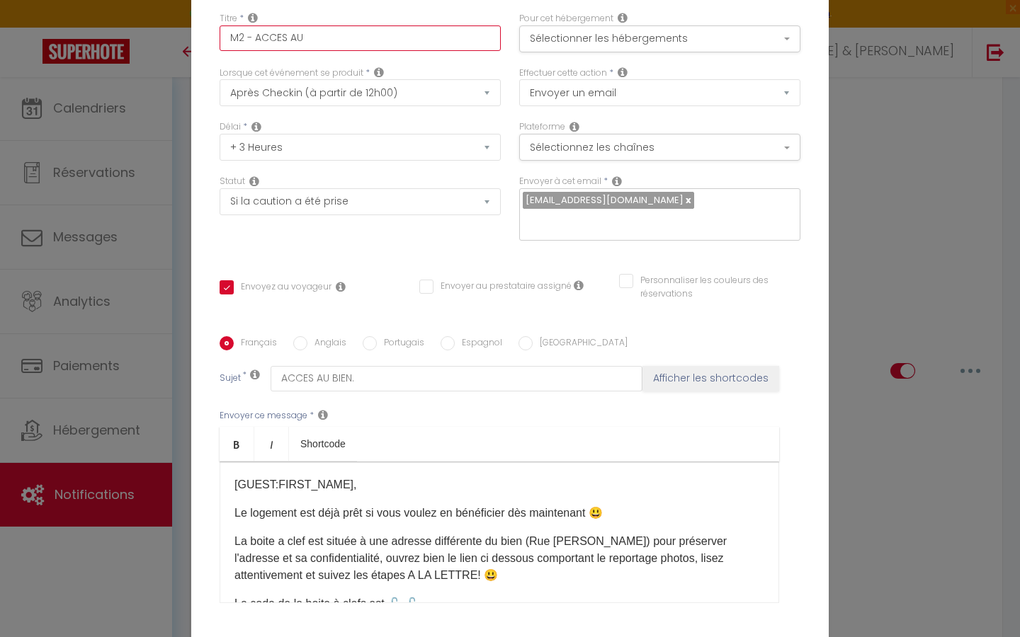
checkbox input "false"
type input "M2 - ACCES AU C"
checkbox input "true"
checkbox input "false"
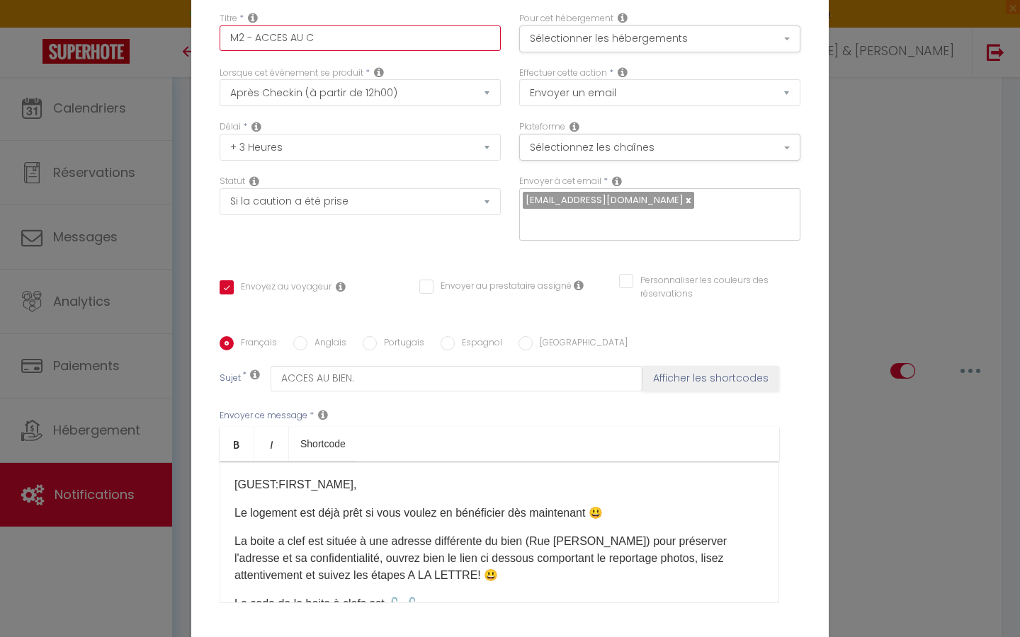
checkbox input "false"
type input "M2 - ACCES AU CH"
checkbox input "true"
checkbox input "false"
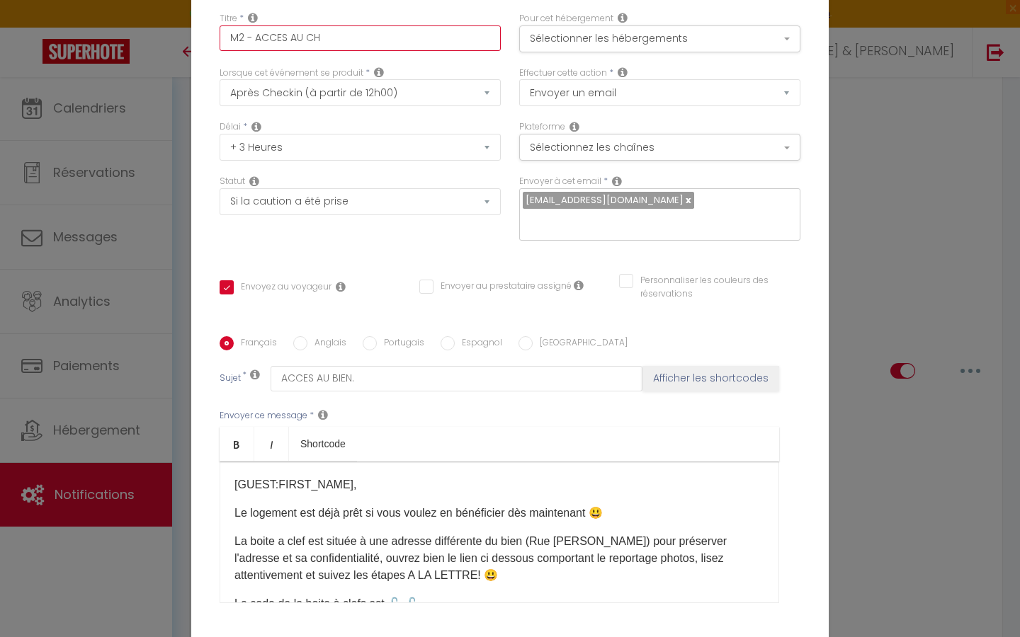
type input "M2 - ACCES AU CHA"
checkbox input "true"
checkbox input "false"
type input "M2 - ACCES AU CHAM"
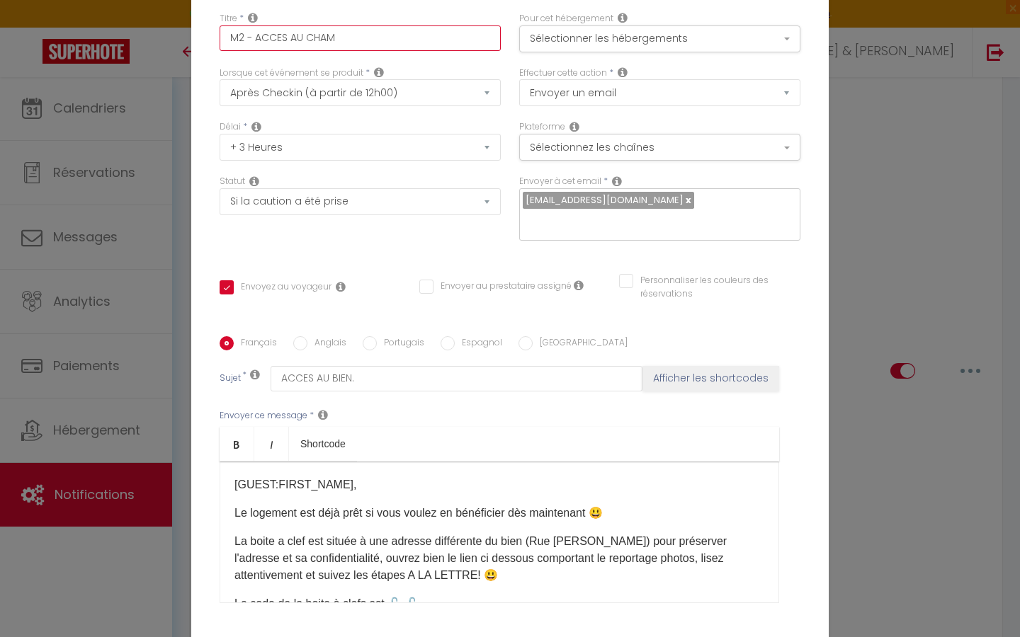
checkbox input "true"
checkbox input "false"
type input "M2 - ACCES AU CHAMP"
checkbox input "true"
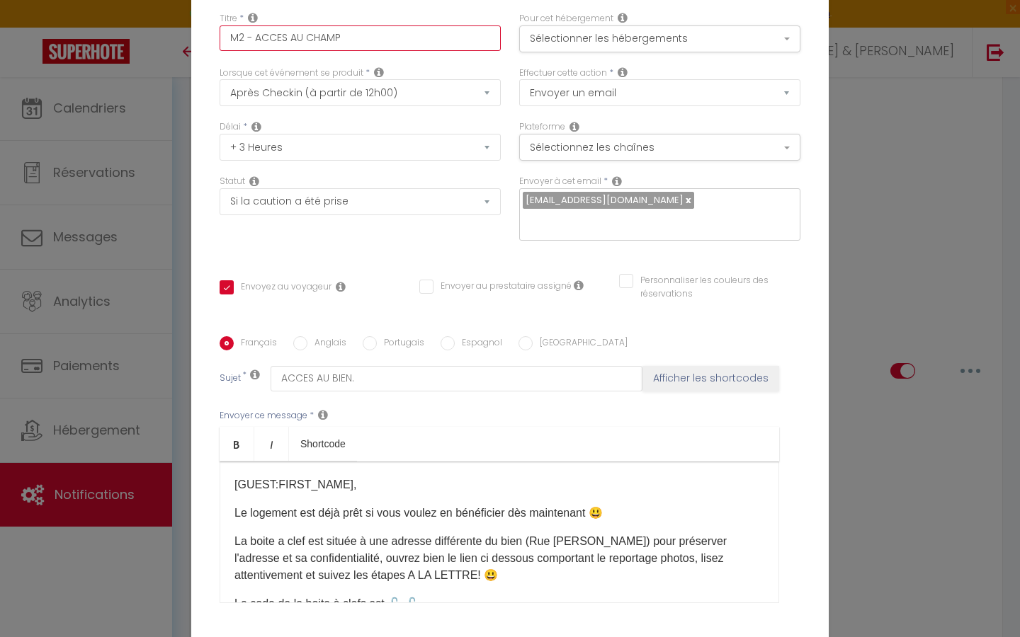
checkbox input "false"
type input "M2 - ACCES AU CHAMP"
checkbox input "true"
checkbox input "false"
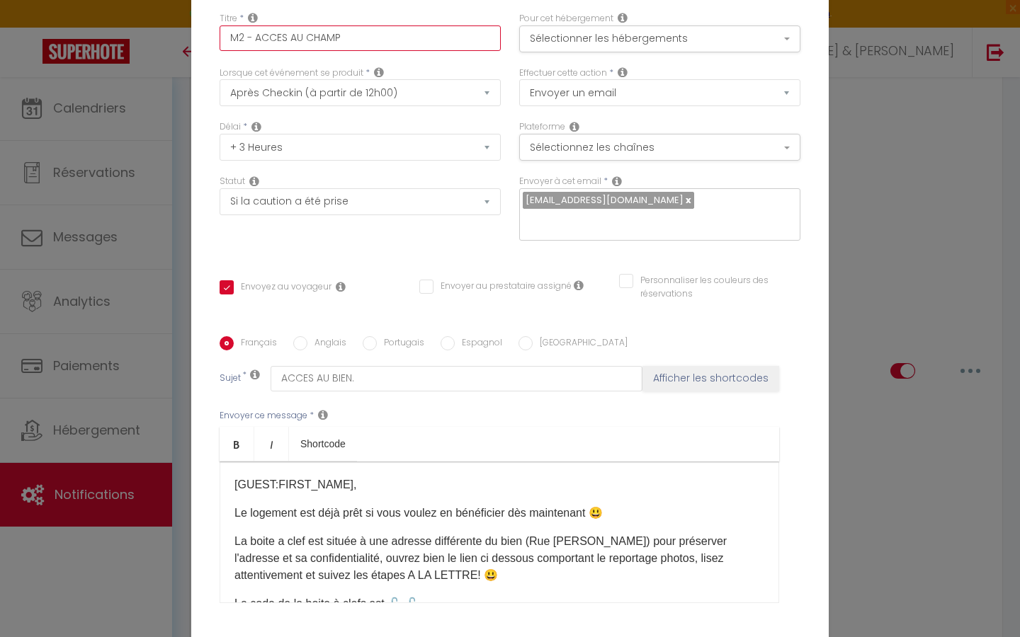
checkbox input "false"
type input "M2 - ACCES AU CHAMP J"
checkbox input "true"
checkbox input "false"
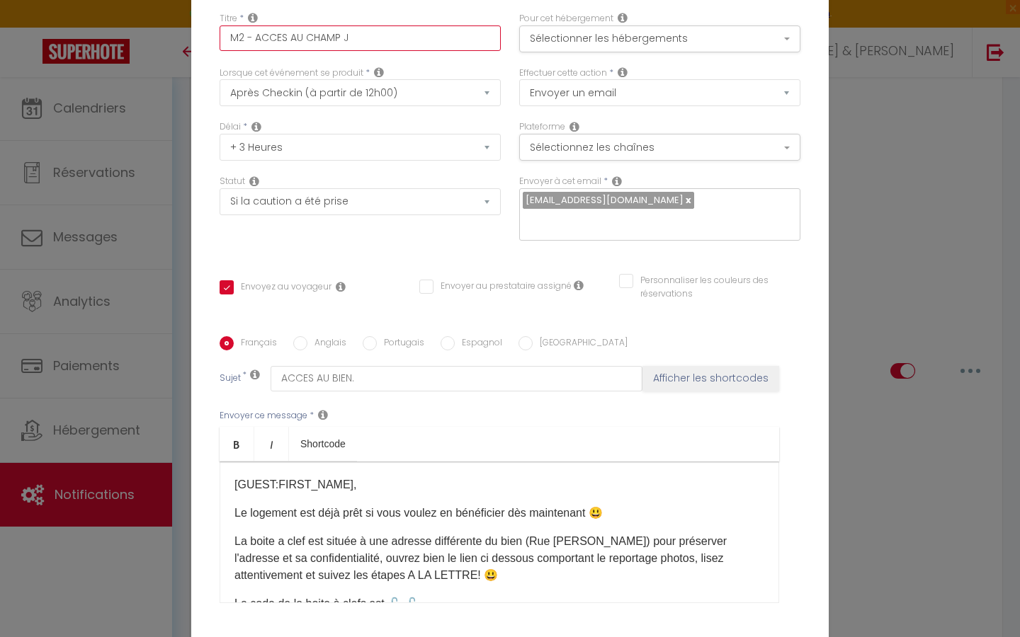
type input "M2 - ACCES AU CHAMP JA"
checkbox input "true"
checkbox input "false"
type input "M2 - ACCES AU CHAMP JAC"
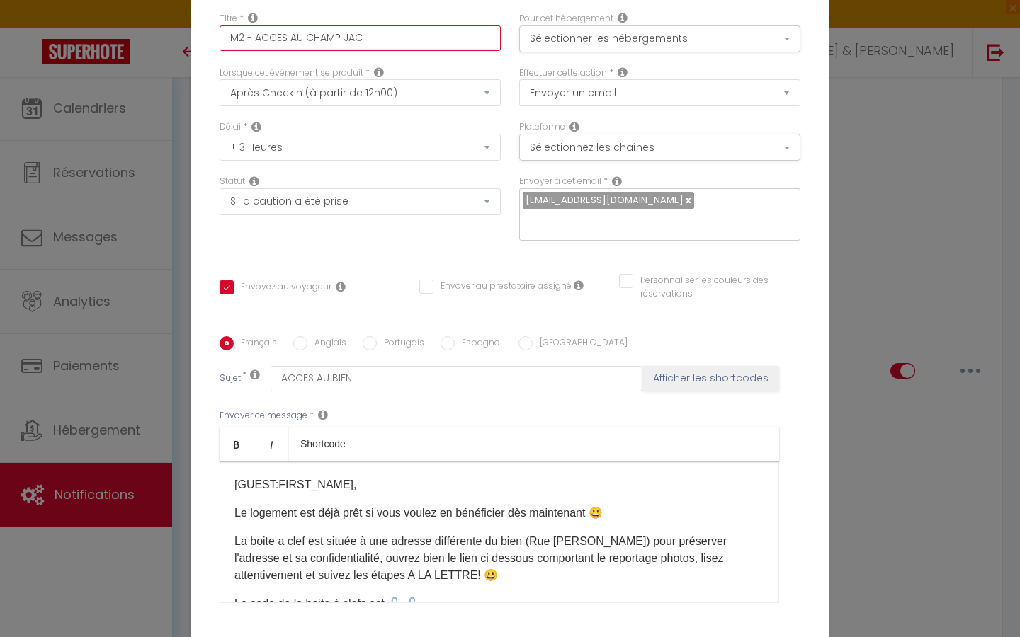
checkbox input "true"
checkbox input "false"
type input "M2 - ACCES AU CHAMP JACQ"
checkbox input "true"
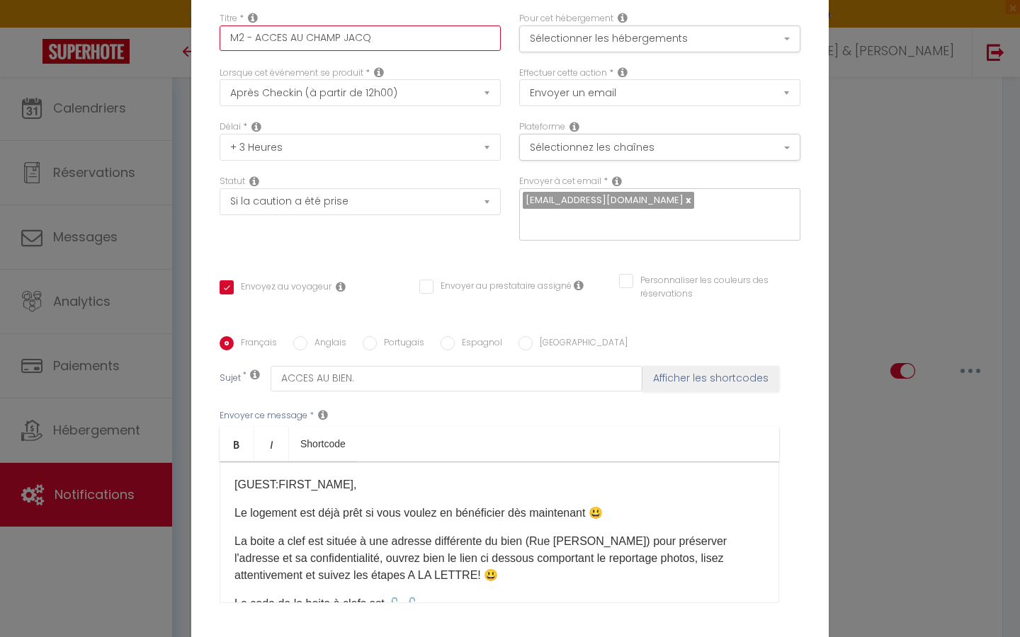
checkbox input "false"
type input "M2 - ACCES AU CHAMP JACQU"
checkbox input "true"
checkbox input "false"
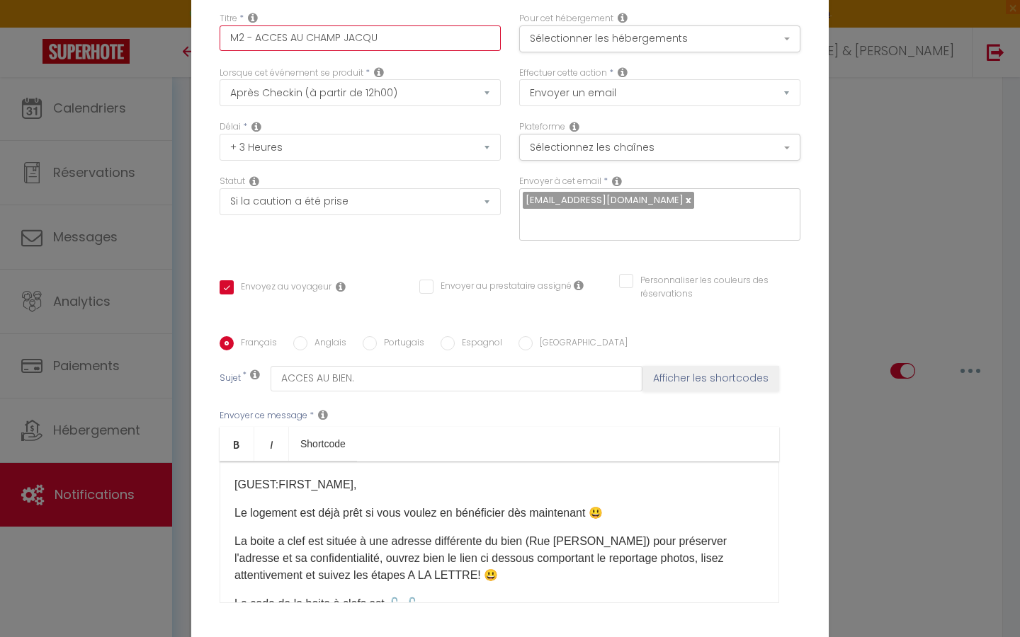
checkbox input "false"
type input "M2 - ACCES AU CHAMP JACQUE"
checkbox input "true"
checkbox input "false"
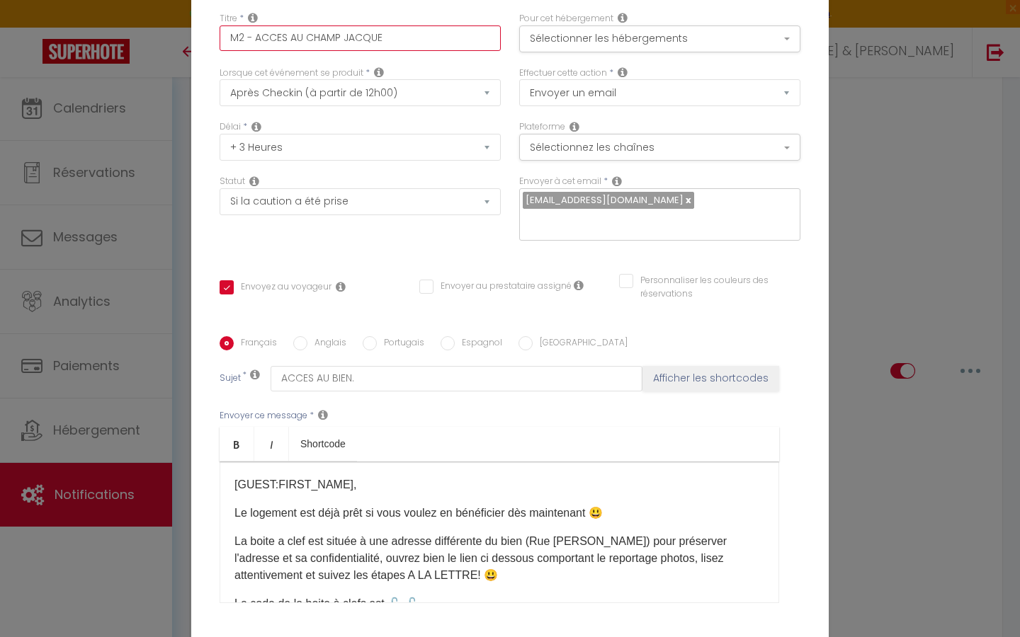
type input "M2 - ACCES AU CHAMP JACQUET"
checkbox input "true"
checkbox input "false"
type input "M2 - ACCES AU CHAMP JACQUET"
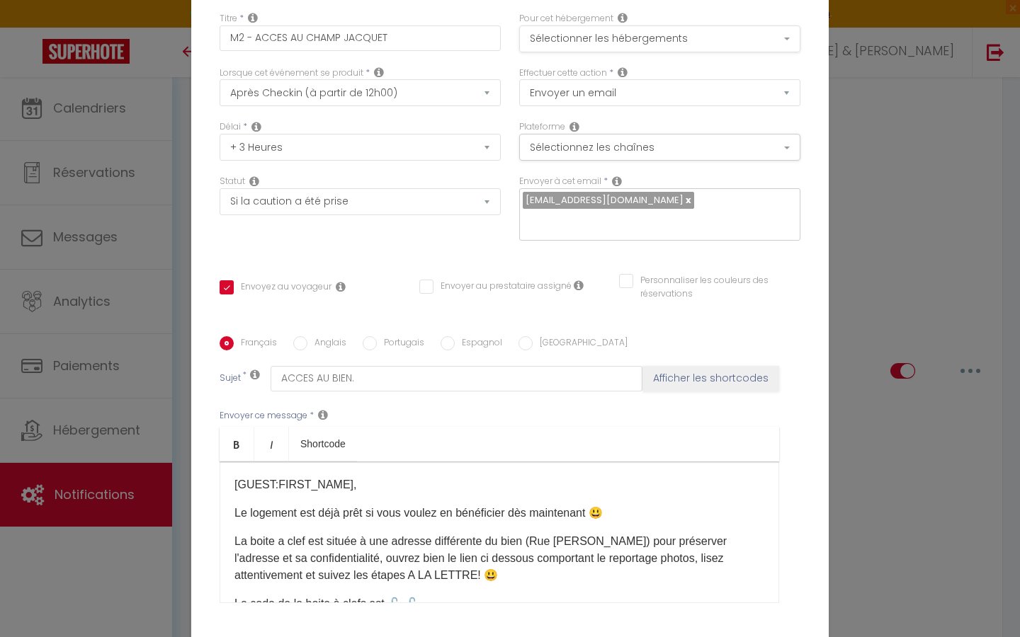
click at [618, 29] on button "Sélectionner les hébergements" at bounding box center [659, 38] width 281 height 27
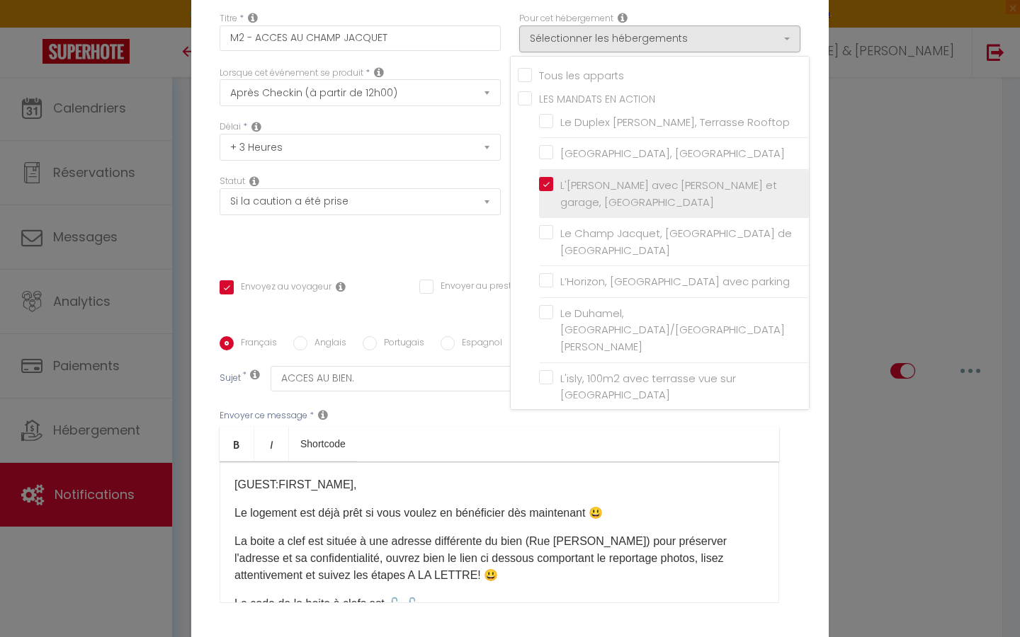
click at [553, 183] on label "L'[PERSON_NAME] avec [PERSON_NAME] et garage, [GEOGRAPHIC_DATA]" at bounding box center [676, 193] width 246 height 33
click at [542, 187] on input "L'[PERSON_NAME] avec [PERSON_NAME] et garage, [GEOGRAPHIC_DATA]" at bounding box center [674, 194] width 270 height 14
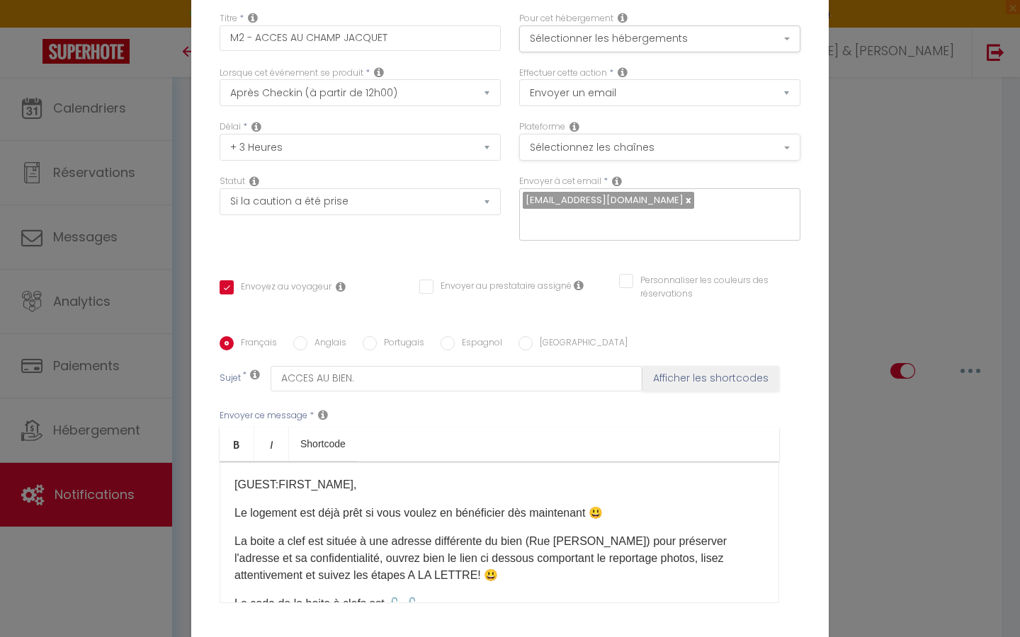
click at [569, 154] on button "Sélectionnez les chaînes" at bounding box center [659, 147] width 281 height 27
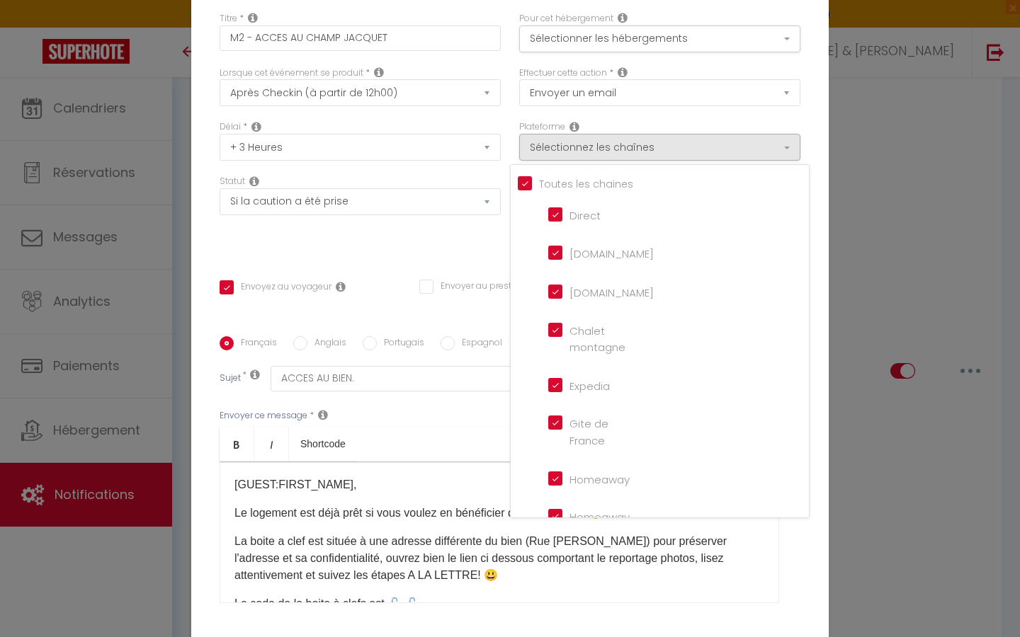
click at [511, 115] on div "Effectuer cette action * Envoyer un email Envoyer un SMS Envoyer une notificati…" at bounding box center [660, 94] width 300 height 55
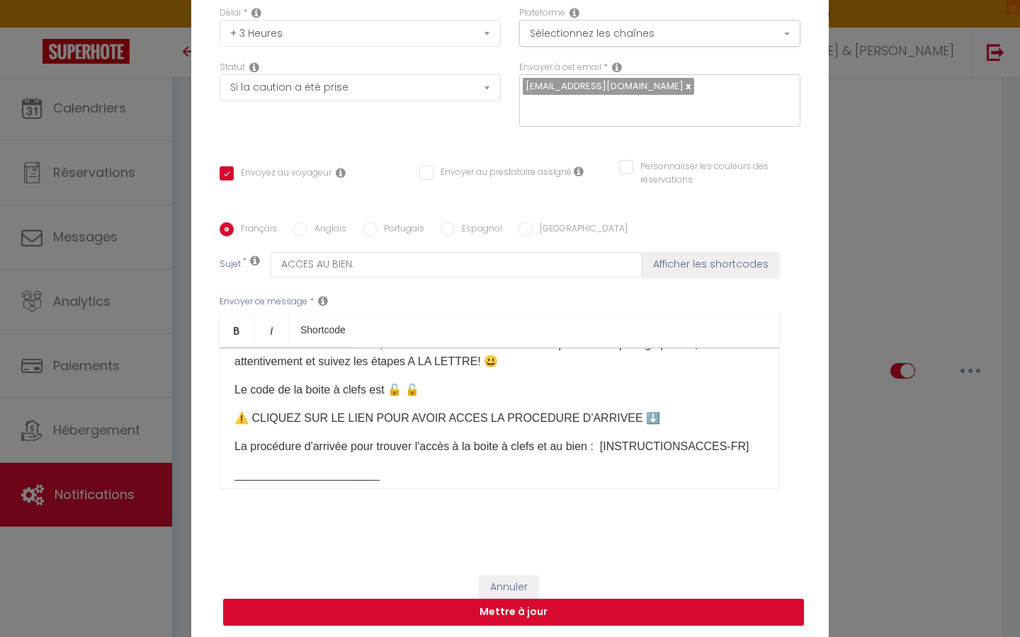
scroll to position [85, 0]
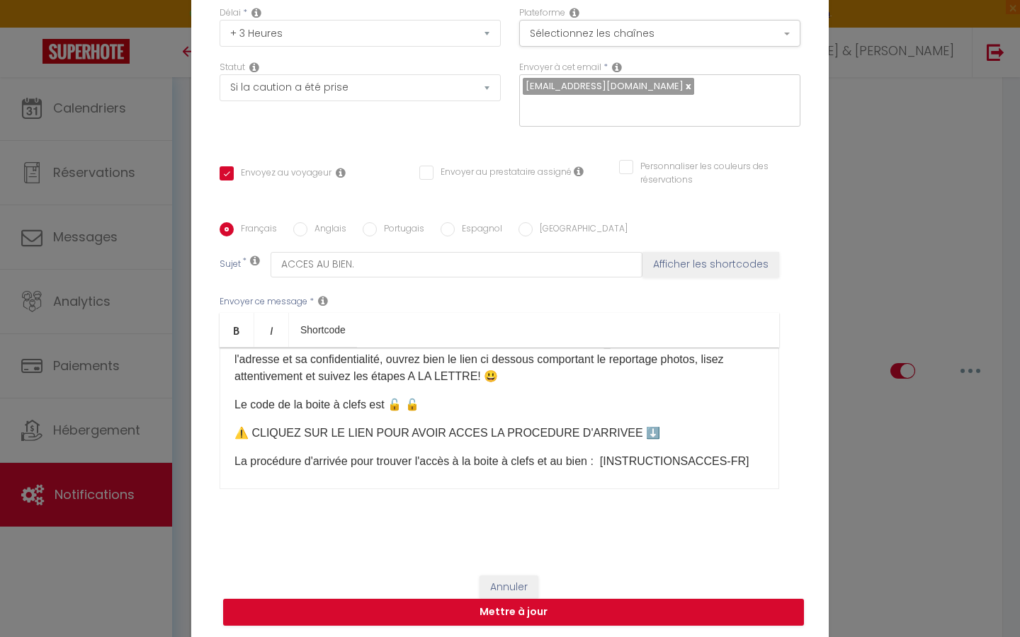
click at [407, 408] on p "Le code de la boite à clefs est 🔓 🔓​" at bounding box center [499, 405] width 530 height 17
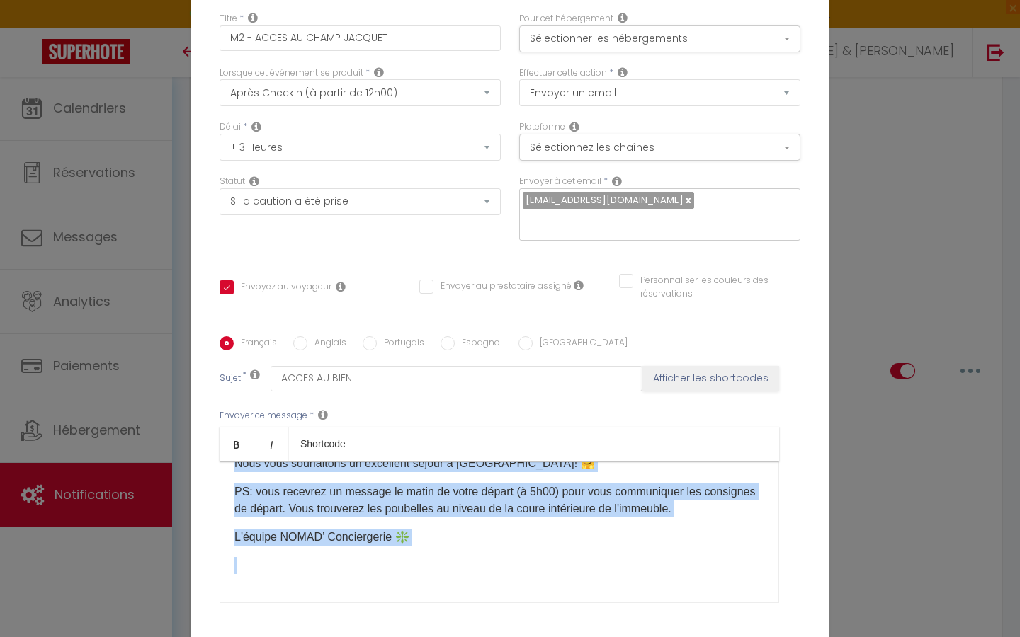
scroll to position [40, 0]
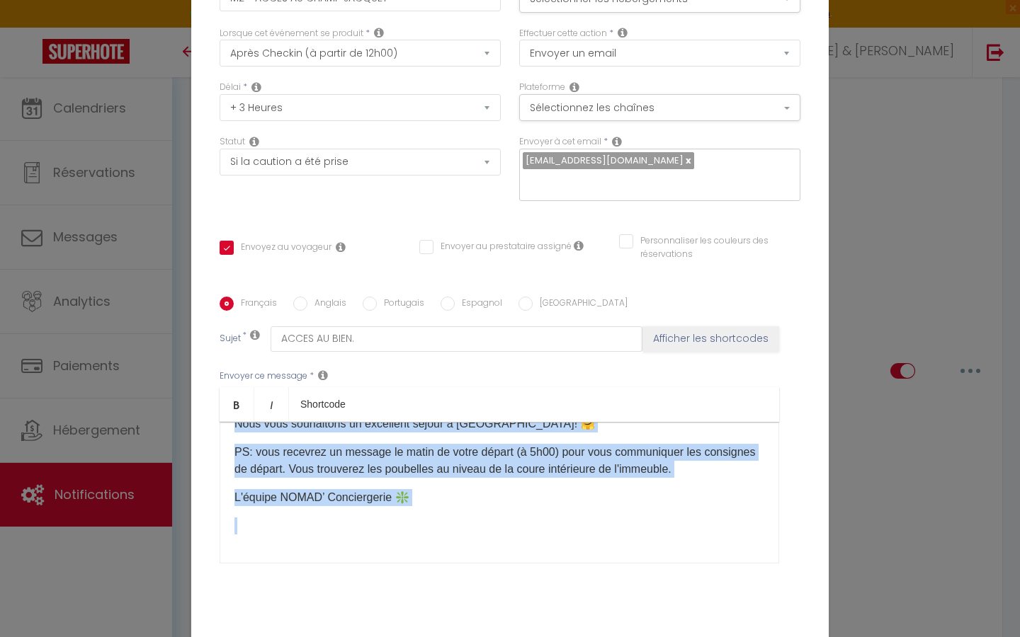
drag, startPoint x: 234, startPoint y: 513, endPoint x: 591, endPoint y: 551, distance: 359.0
click at [591, 488] on div "[GUEST:FIRST_NAME]​, Le logement est déjà prêt si vous voulez en bénéficier dès…" at bounding box center [499, 493] width 559 height 142
copy div "Lo ipsumdol sit amet cons ad elit seddoe te incididunt utl etdolorema 😃 Al enim…"
click at [894, 274] on div "Modifier la notification × Titre * M2 - ACCES AU CHAMP JACQUET Pour cet héberge…" at bounding box center [510, 318] width 1020 height 637
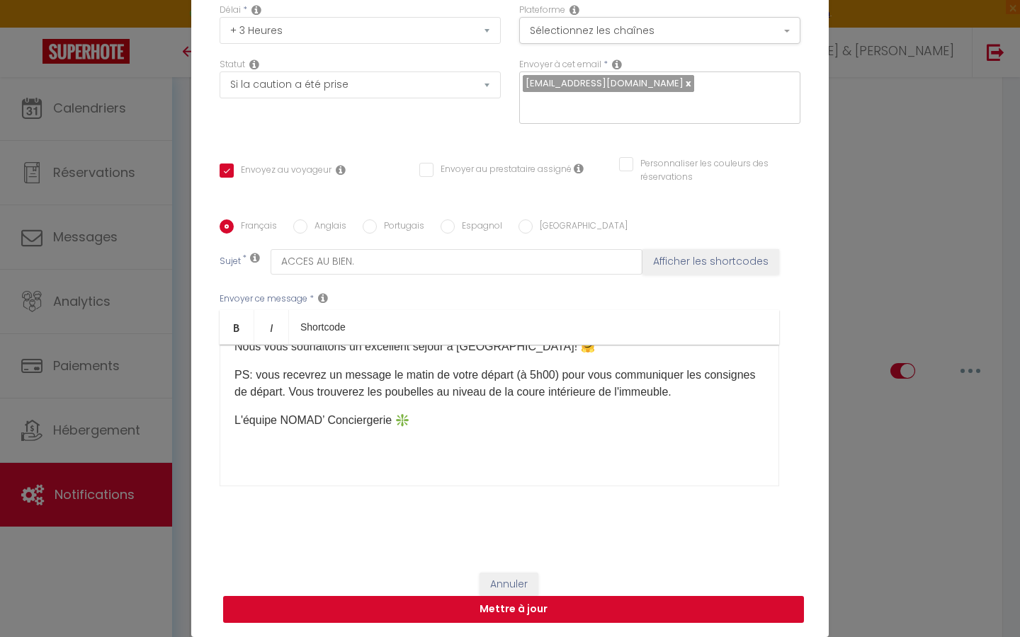
scroll to position [116, 0]
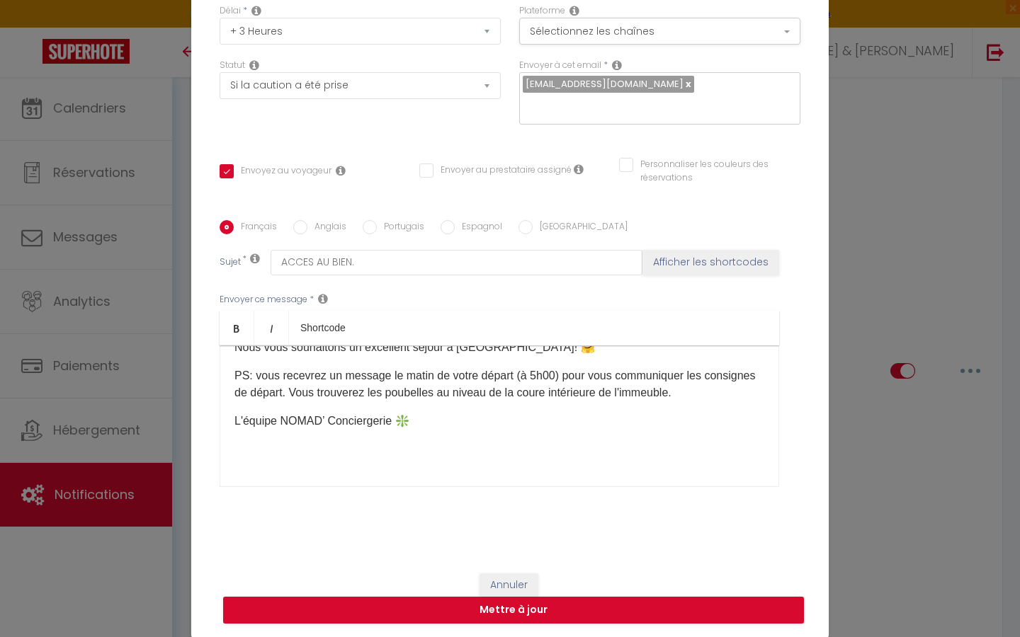
click at [500, 488] on button "Annuler" at bounding box center [508, 586] width 59 height 24
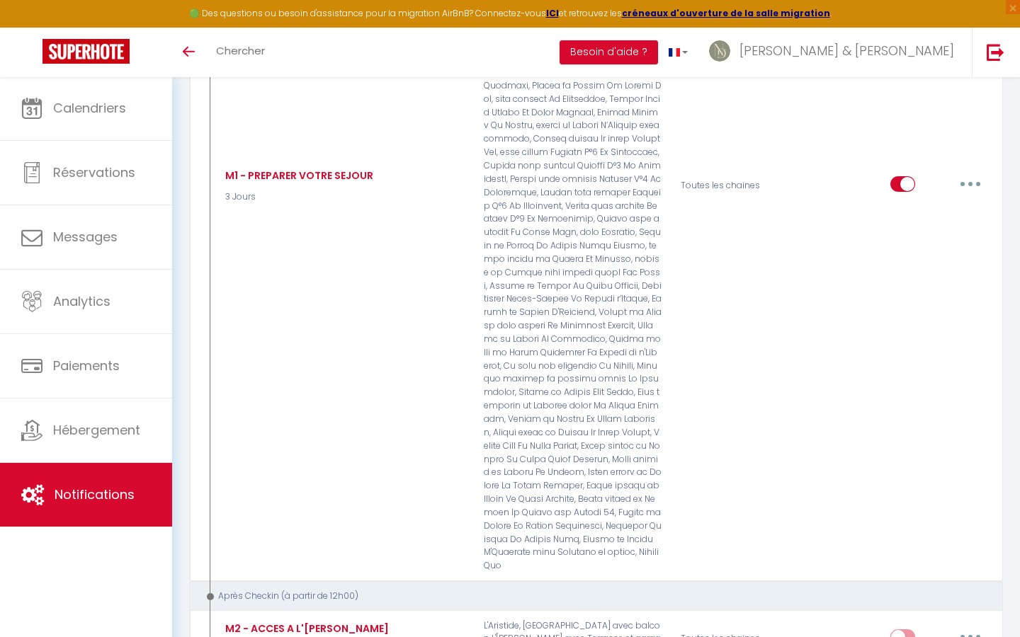
scroll to position [6806, 0]
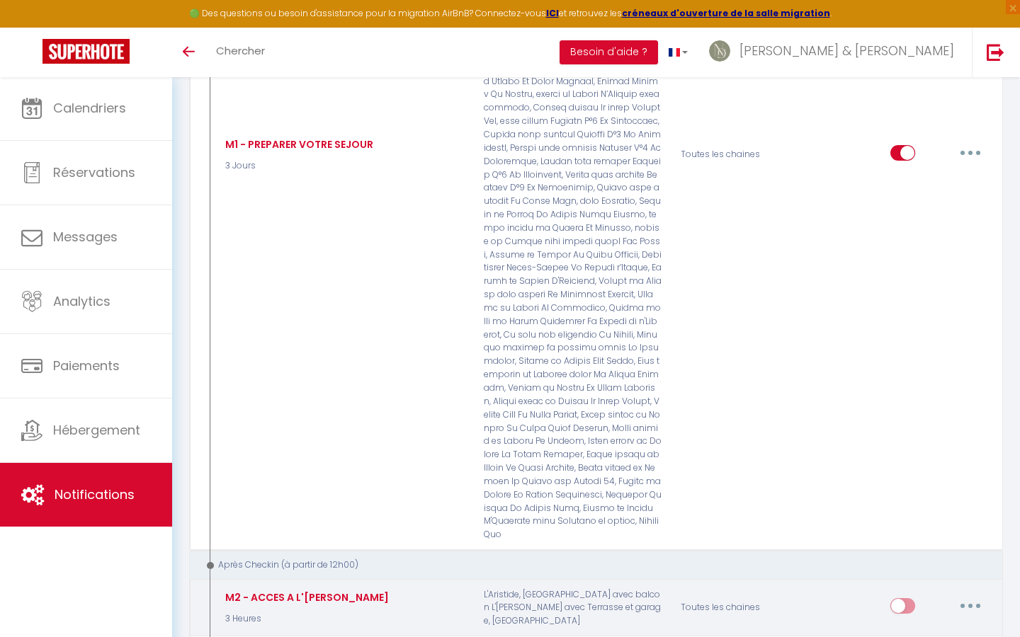
click at [894, 488] on button "button" at bounding box center [970, 606] width 40 height 23
click at [894, 488] on link "Editer" at bounding box center [933, 638] width 105 height 24
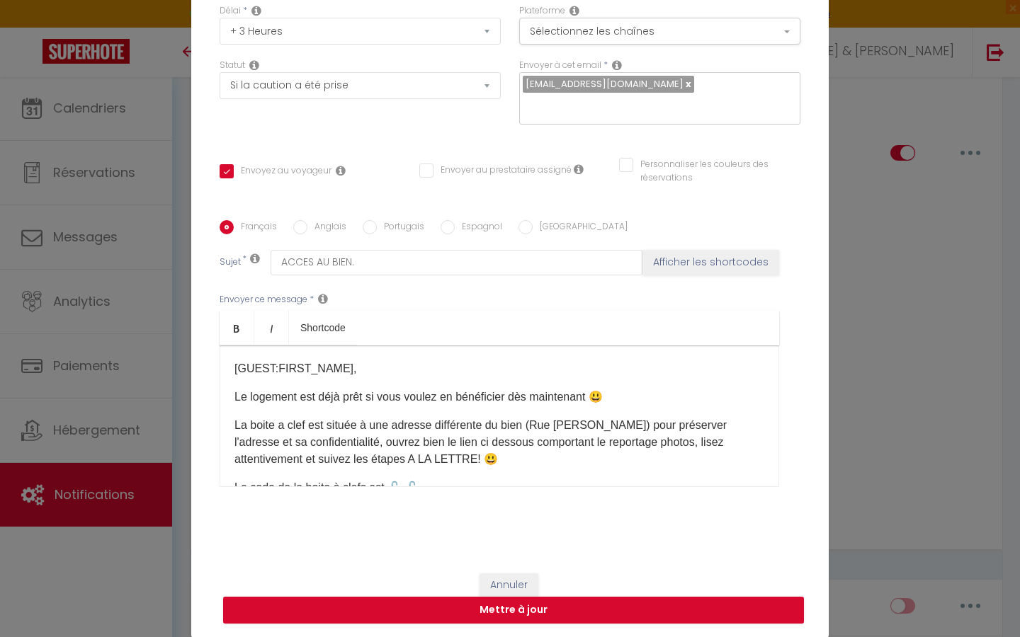
scroll to position [0, 0]
drag, startPoint x: 236, startPoint y: 397, endPoint x: 624, endPoint y: 462, distance: 393.5
click at [624, 462] on div "[GUEST:FIRST_NAME]​, Le logement est déjà prêt si vous voulez en bénéficier dès…" at bounding box center [499, 417] width 559 height 142
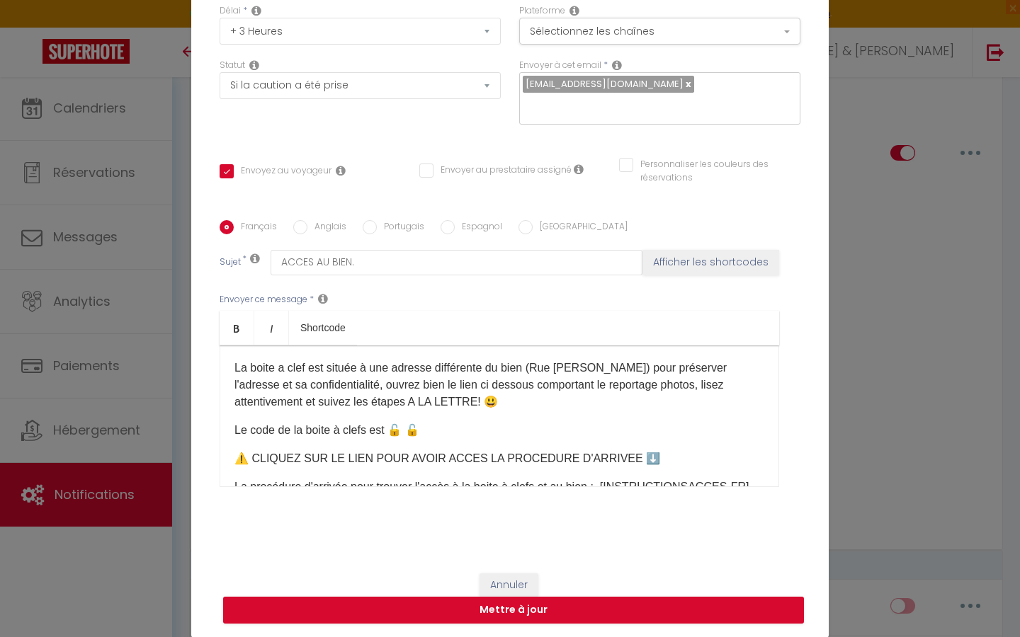
scroll to position [59, 0]
click at [528, 441] on div "[GUEST:FIRST_NAME]​, Le logement est déjà prêt si vous voulez en bénéficier dès…" at bounding box center [499, 417] width 559 height 142
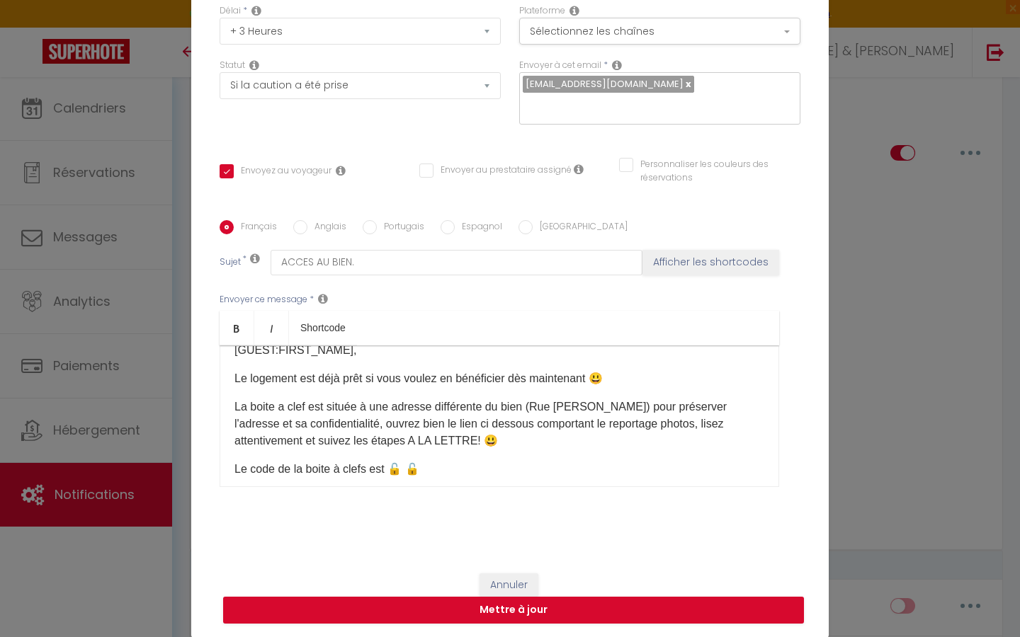
scroll to position [8, 0]
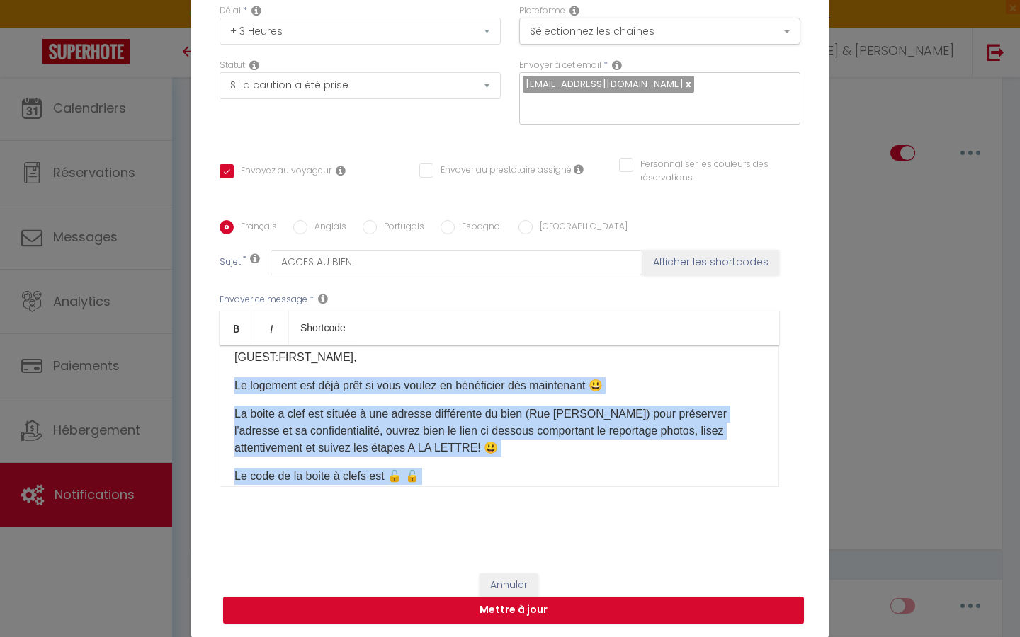
drag, startPoint x: 234, startPoint y: 392, endPoint x: 496, endPoint y: 489, distance: 279.4
click at [496, 488] on div "Envoyer ce message * Bold Italic Shortcode Rich text editor [GUEST:FIRST_NAME]​…" at bounding box center [510, 390] width 581 height 230
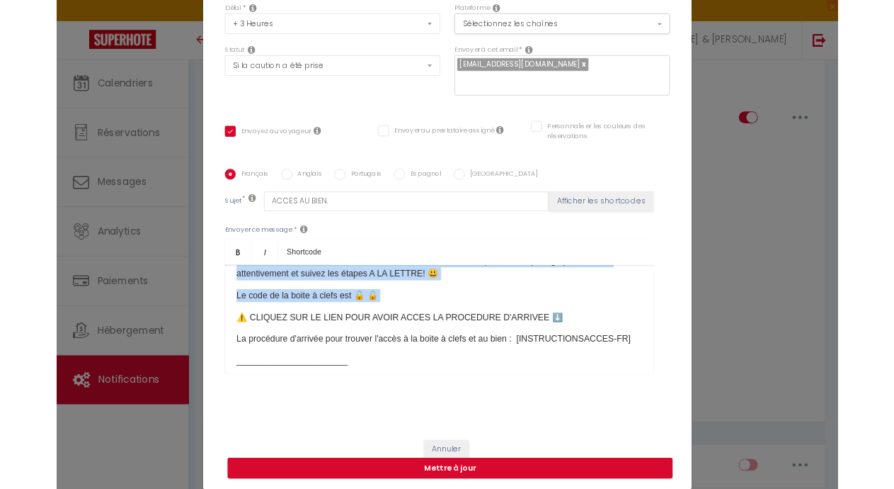
scroll to position [103, 0]
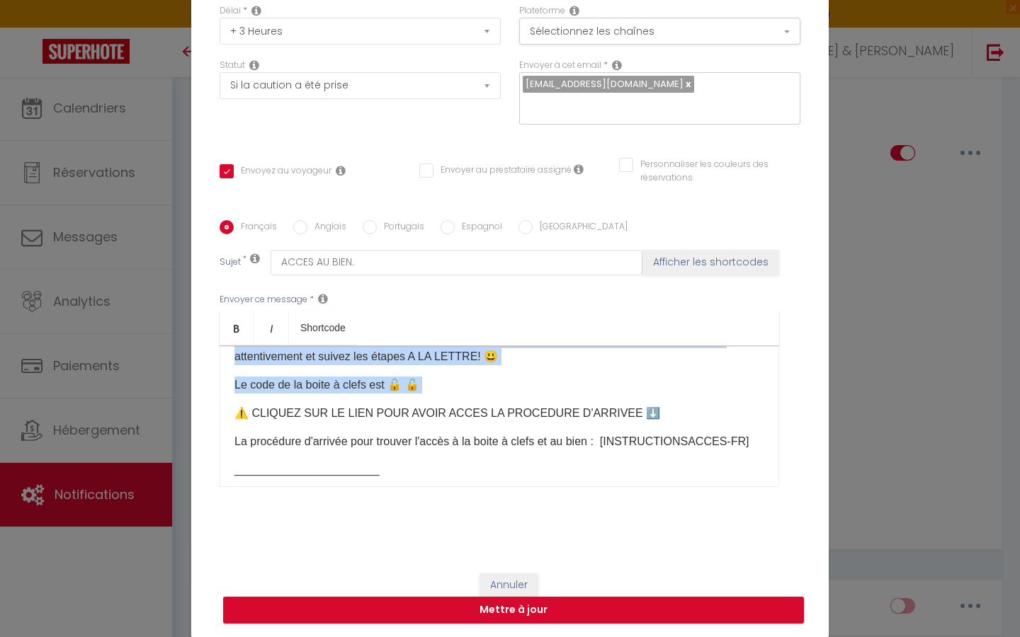
copy div "Le logement est déjà prêt si vous voulez en bénéficier dès maintenant 😃 La boit…"
click at [514, 488] on button "Annuler" at bounding box center [508, 586] width 59 height 24
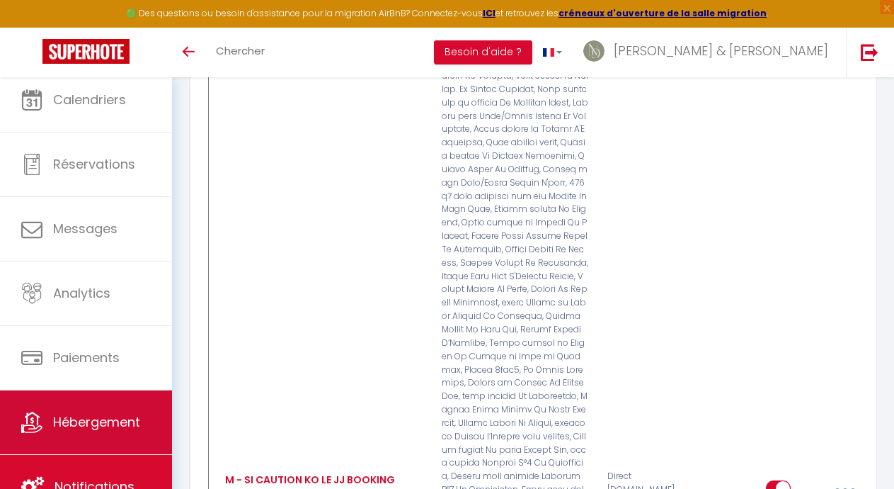
click at [116, 407] on link "Hébergement" at bounding box center [86, 422] width 172 height 64
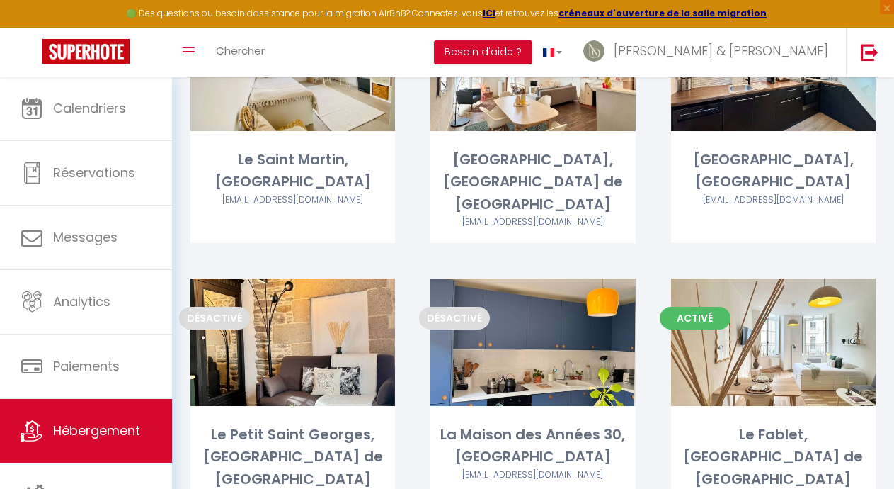
scroll to position [4884, 0]
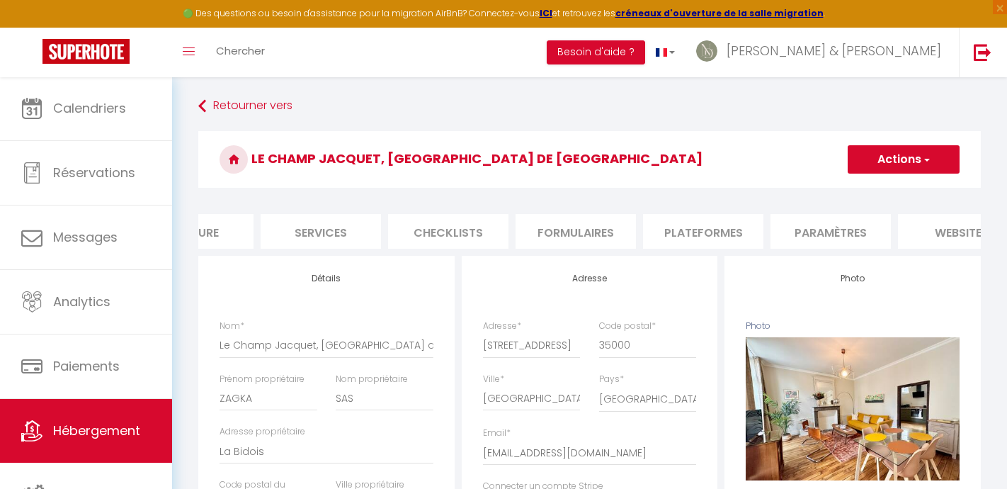
scroll to position [0, 372]
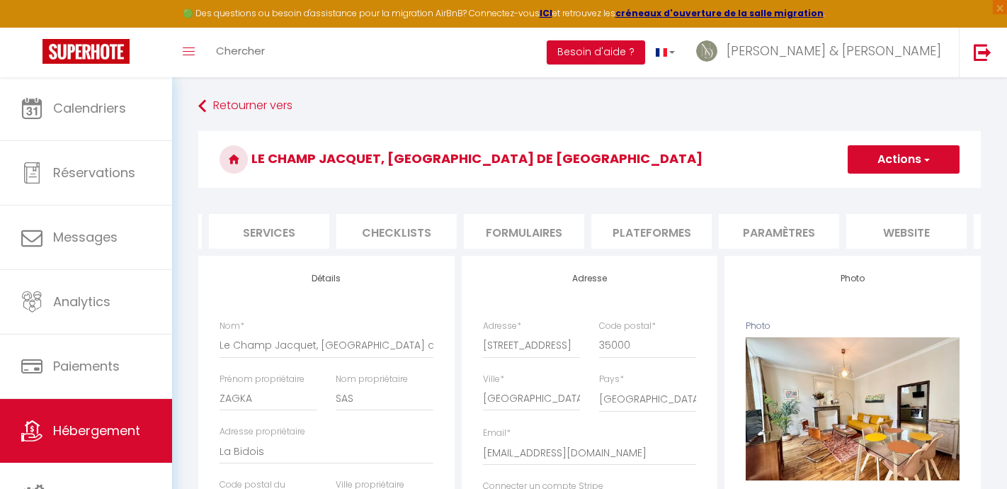
click at [673, 228] on li "Plateformes" at bounding box center [651, 231] width 120 height 35
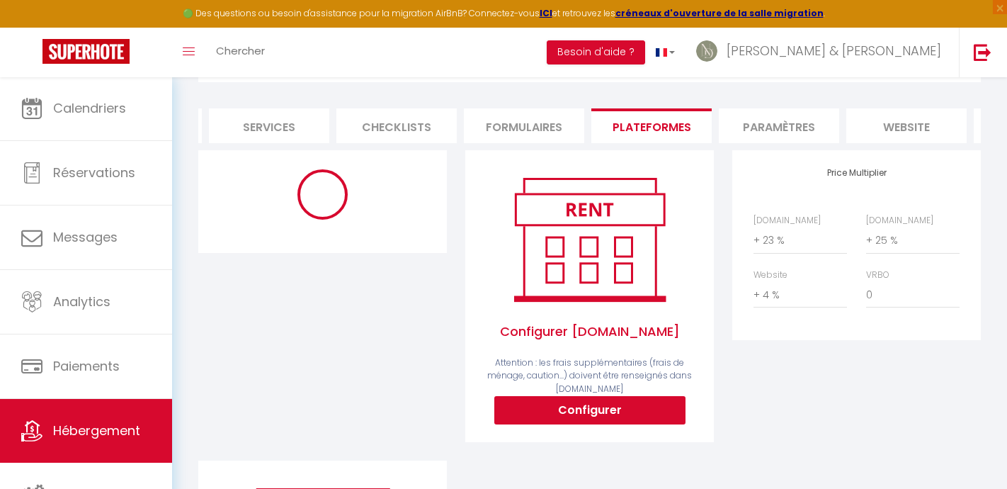
scroll to position [114, 0]
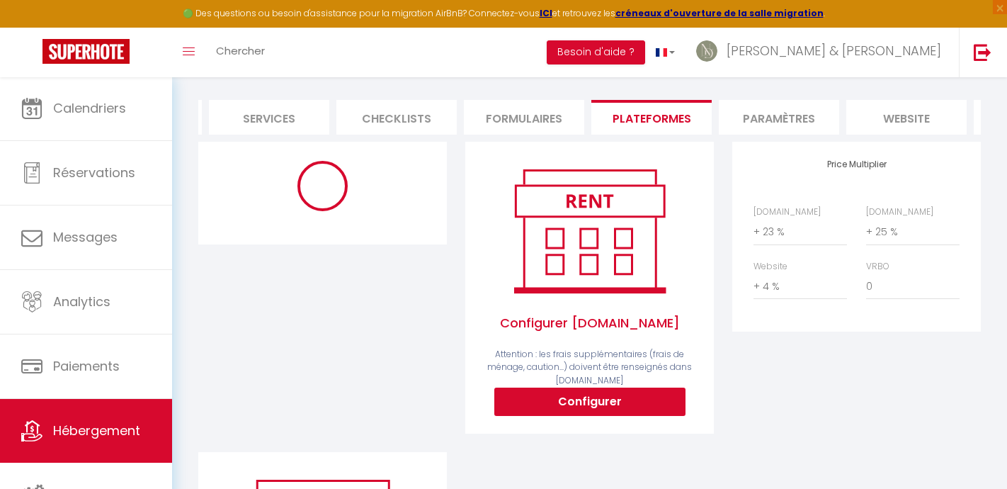
click at [565, 395] on button "Configurer" at bounding box center [589, 401] width 191 height 28
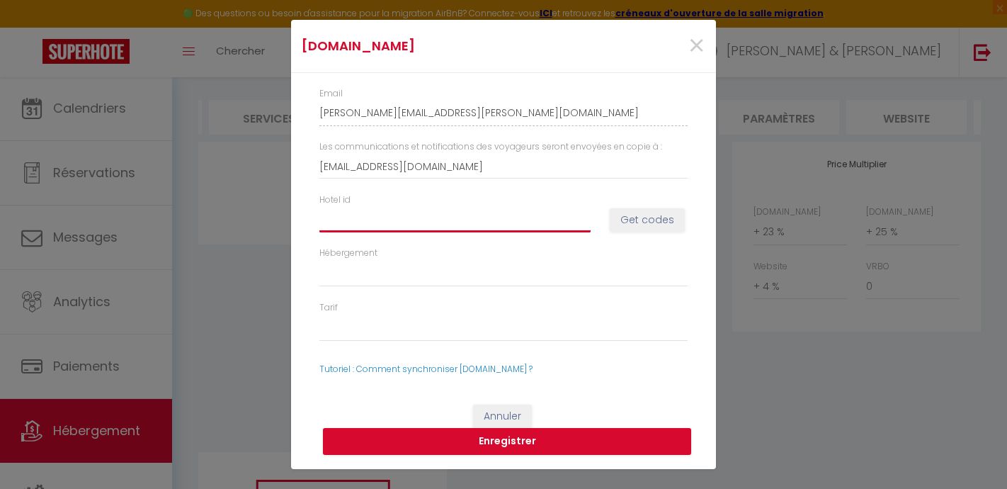
click at [422, 217] on input "Hotel id" at bounding box center [454, 219] width 271 height 25
paste input "14905538"
click at [640, 215] on button "Get codes" at bounding box center [647, 220] width 75 height 24
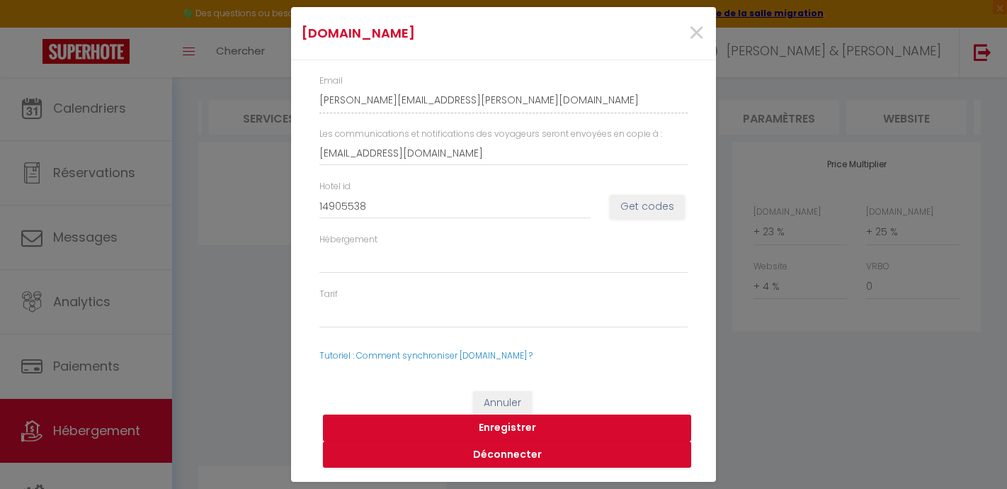
click at [506, 425] on button "Enregistrer" at bounding box center [507, 427] width 368 height 27
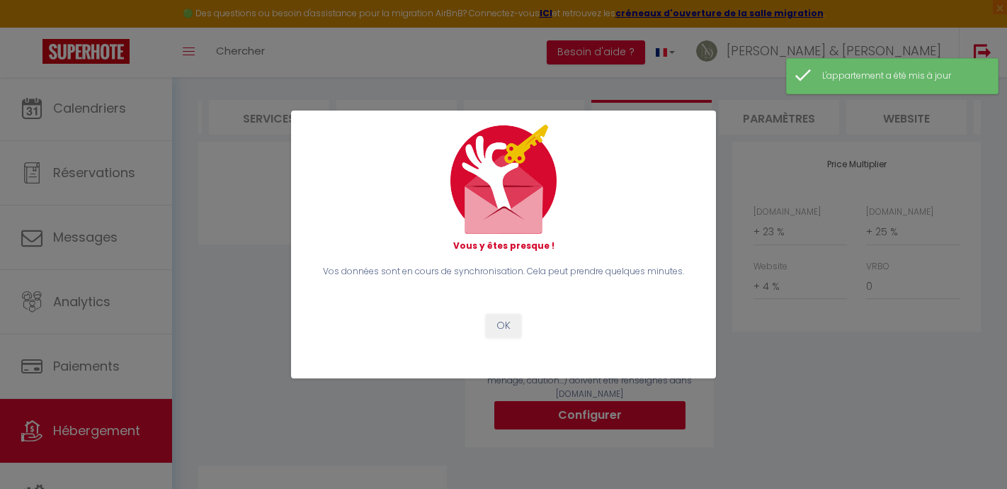
click at [505, 319] on button "OK" at bounding box center [503, 326] width 35 height 24
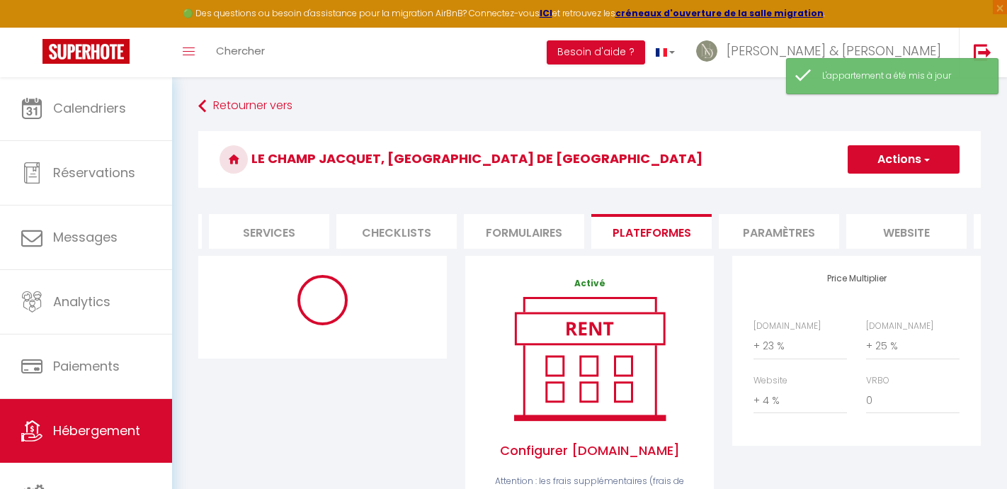
scroll to position [0, 0]
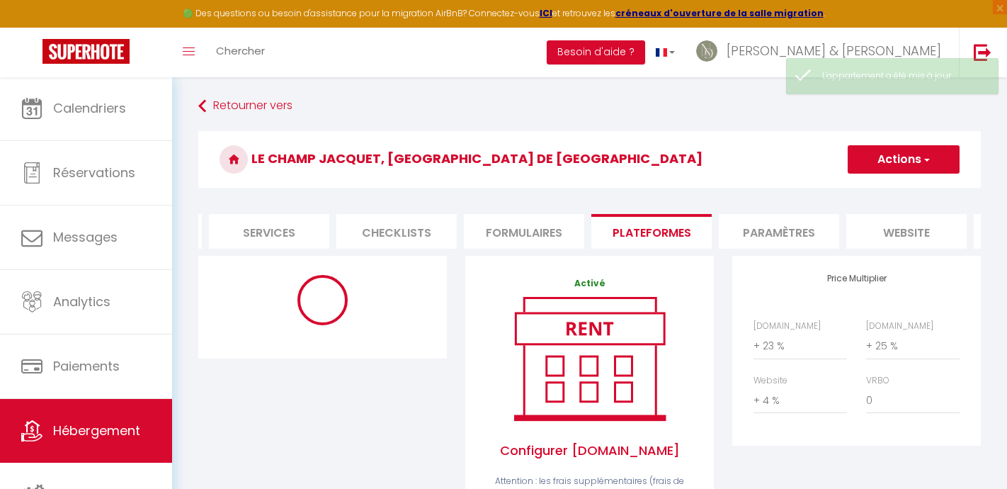
click at [885, 154] on button "Actions" at bounding box center [904, 159] width 112 height 28
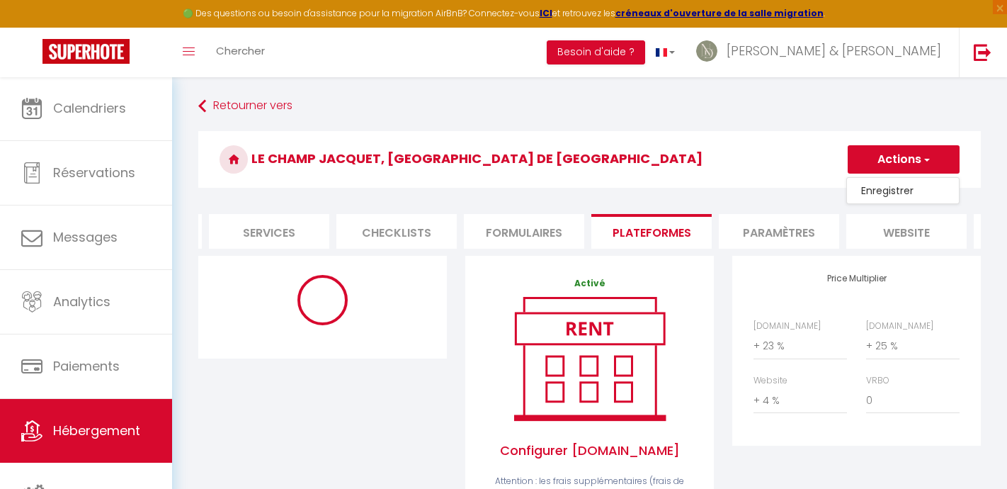
click at [877, 184] on link "Enregistrer" at bounding box center [903, 190] width 112 height 18
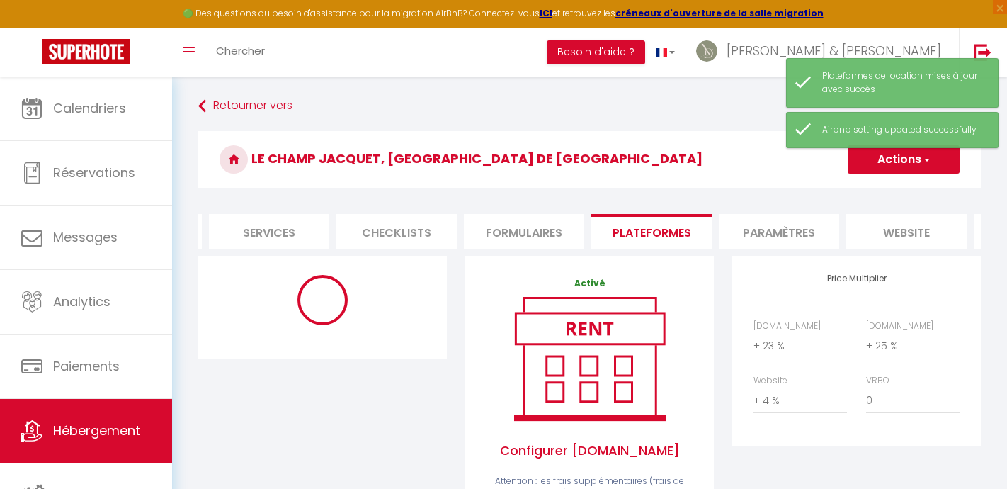
click at [525, 222] on li "Formulaires" at bounding box center [524, 231] width 120 height 35
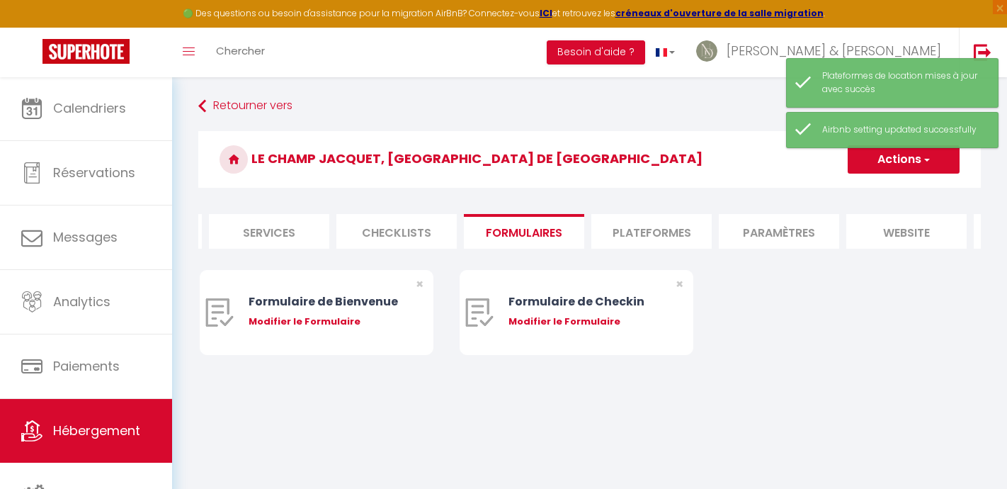
click at [631, 227] on li "Plateformes" at bounding box center [651, 231] width 120 height 35
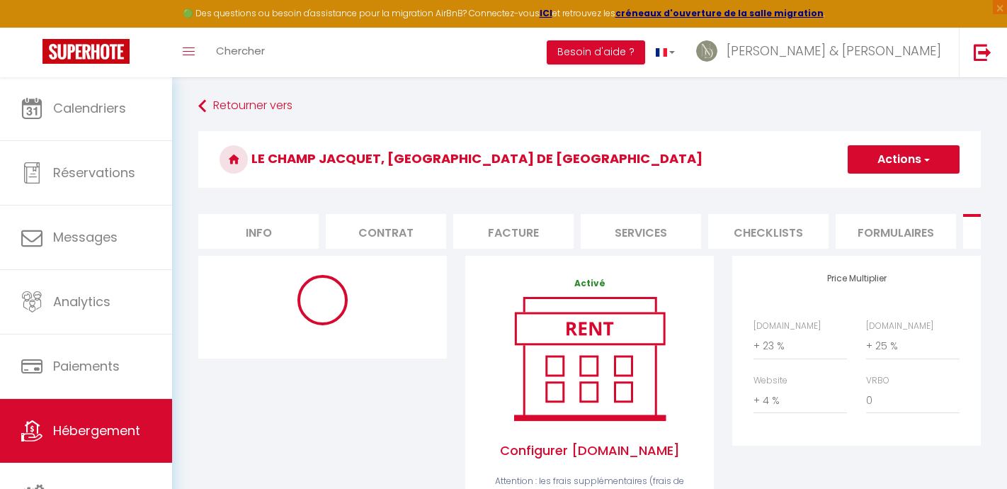
scroll to position [0, -1]
click at [264, 228] on li "Info" at bounding box center [258, 231] width 120 height 35
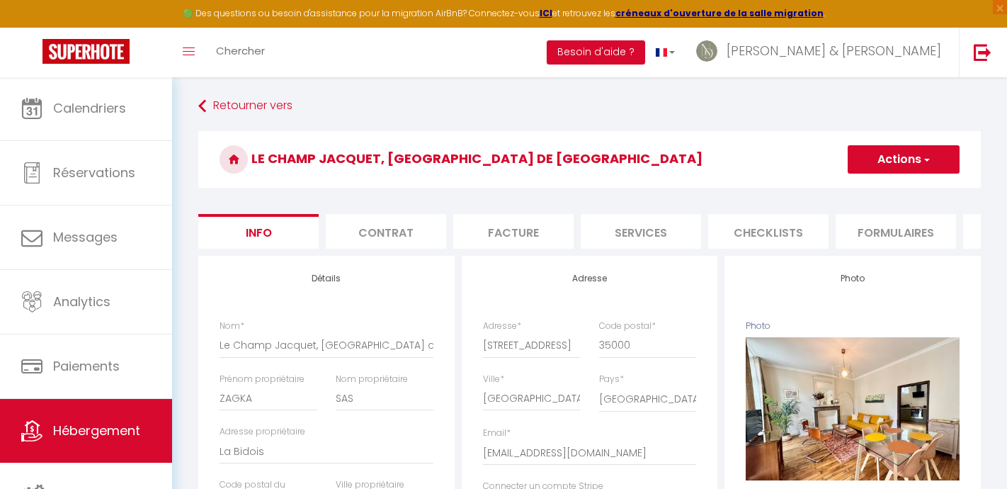
click at [558, 142] on h3 "Le Champ Jacquet, [GEOGRAPHIC_DATA] de [GEOGRAPHIC_DATA]" at bounding box center [589, 159] width 783 height 57
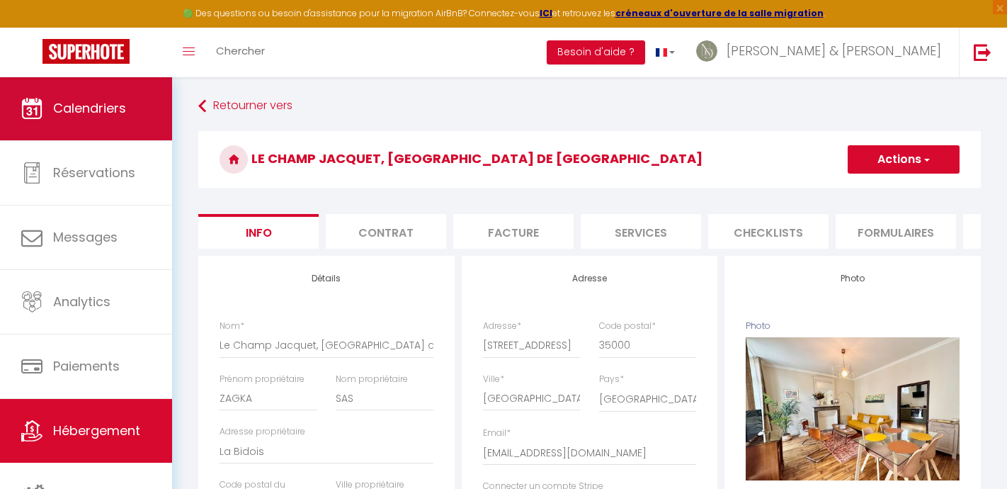
click at [118, 92] on link "Calendriers" at bounding box center [86, 108] width 172 height 64
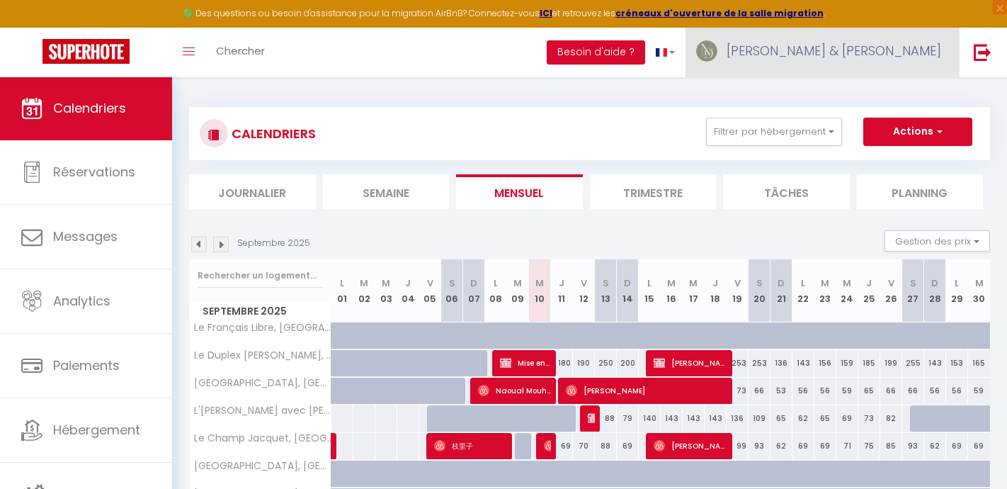
click at [862, 59] on link "[PERSON_NAME] & [PERSON_NAME]" at bounding box center [822, 53] width 273 height 50
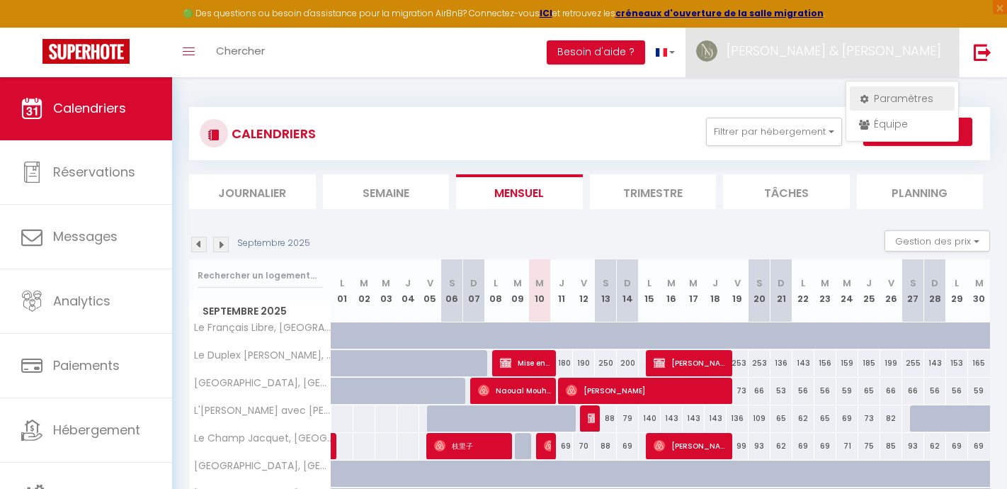
click at [891, 95] on link "Paramètres" at bounding box center [902, 98] width 105 height 24
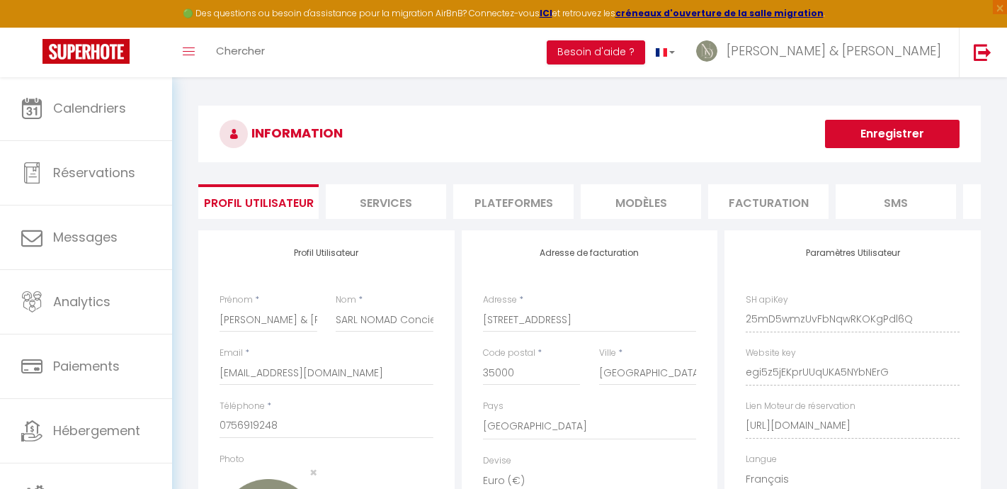
click at [863, 144] on button "Enregistrer" at bounding box center [892, 134] width 135 height 28
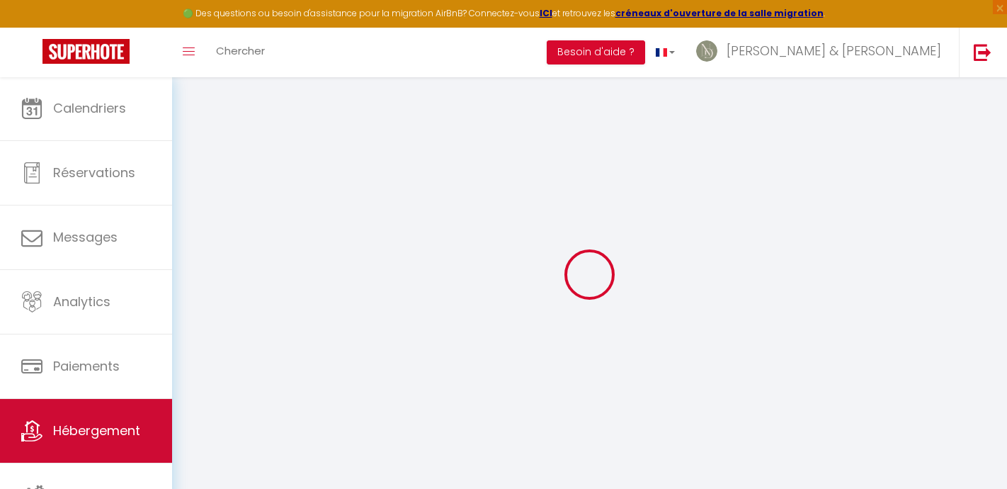
click at [153, 426] on link "Hébergement" at bounding box center [86, 431] width 172 height 64
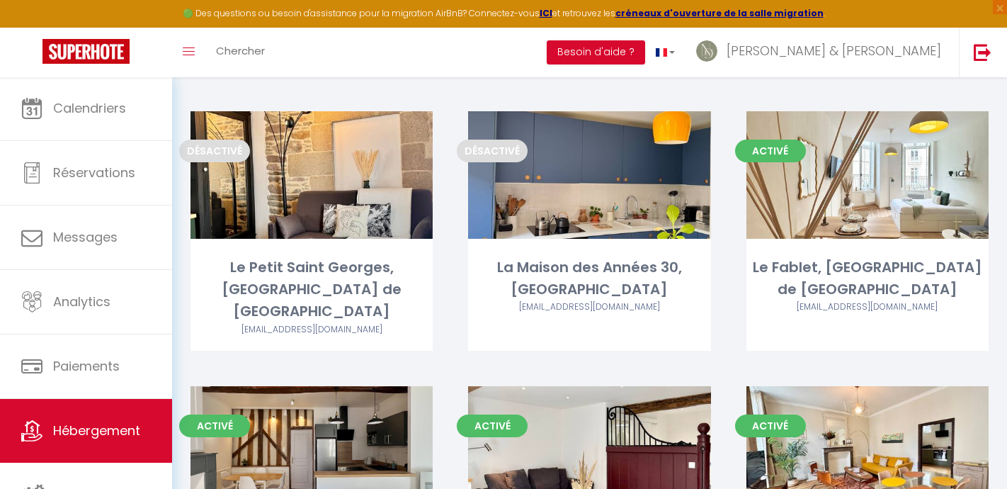
scroll to position [4798, 0]
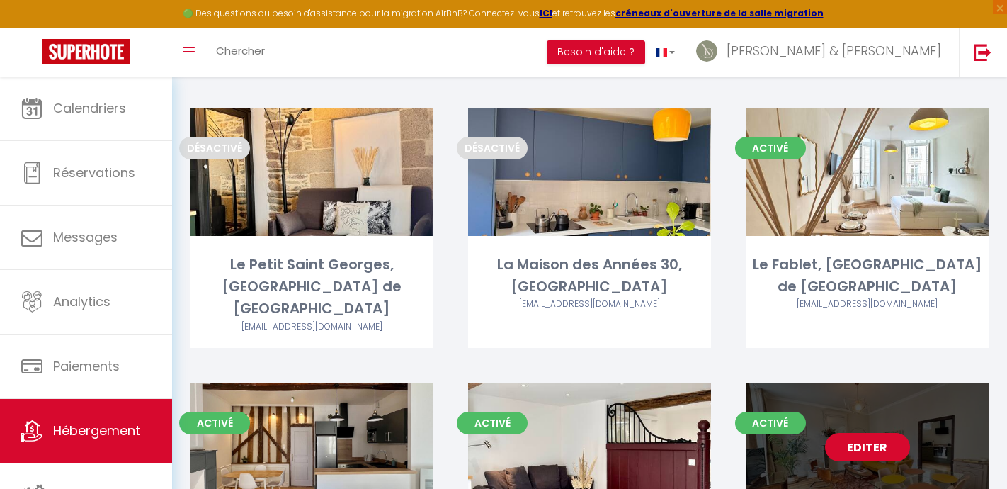
click at [860, 433] on link "Editer" at bounding box center [867, 447] width 85 height 28
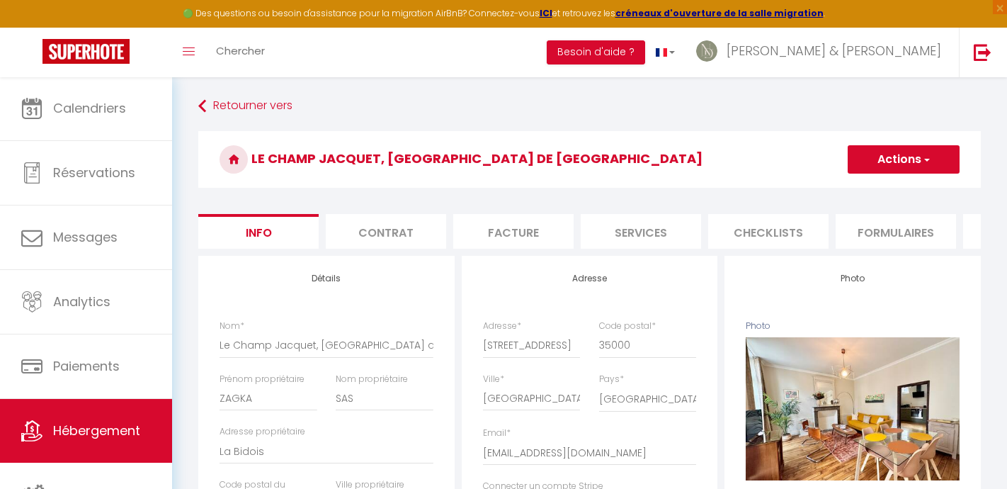
click at [891, 166] on button "Actions" at bounding box center [904, 159] width 112 height 28
click at [848, 191] on input "Enregistrer" at bounding box center [848, 190] width 52 height 14
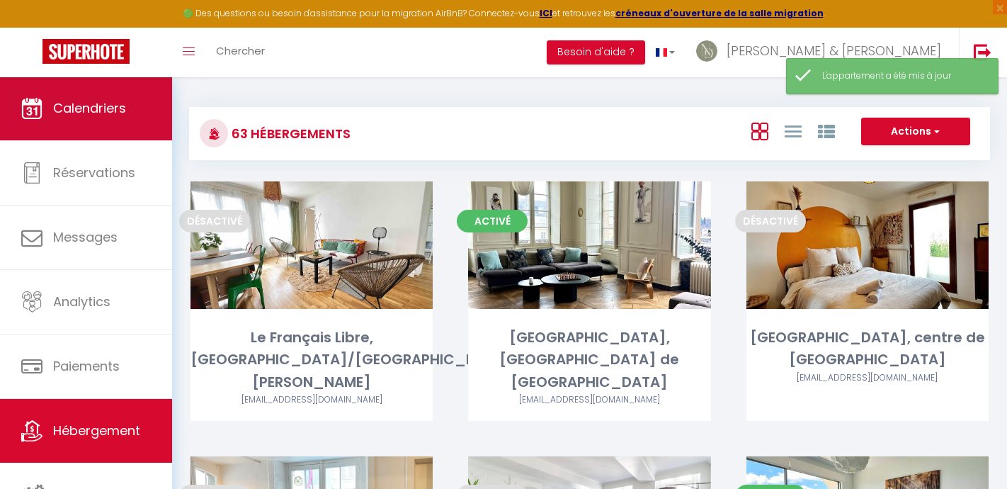
click at [82, 104] on span "Calendriers" at bounding box center [89, 108] width 73 height 18
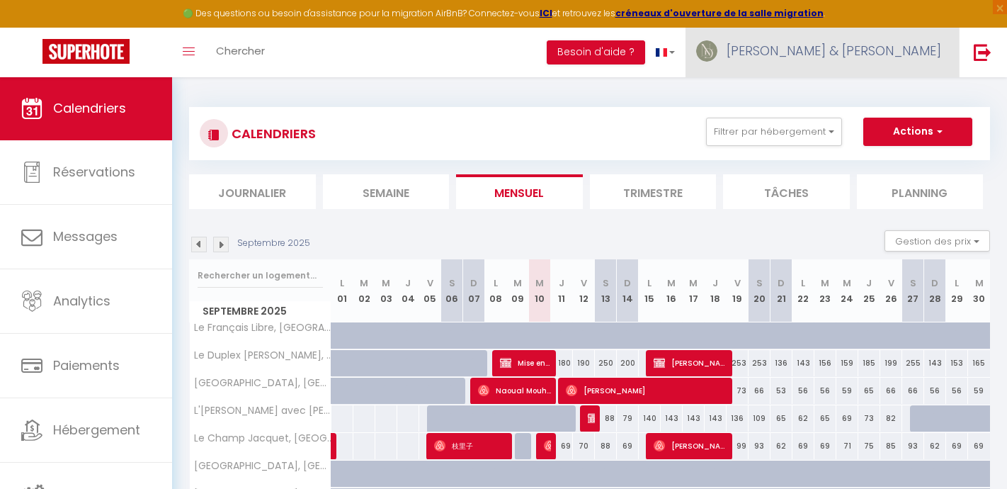
click at [877, 39] on link "[PERSON_NAME] & [PERSON_NAME]" at bounding box center [822, 53] width 273 height 50
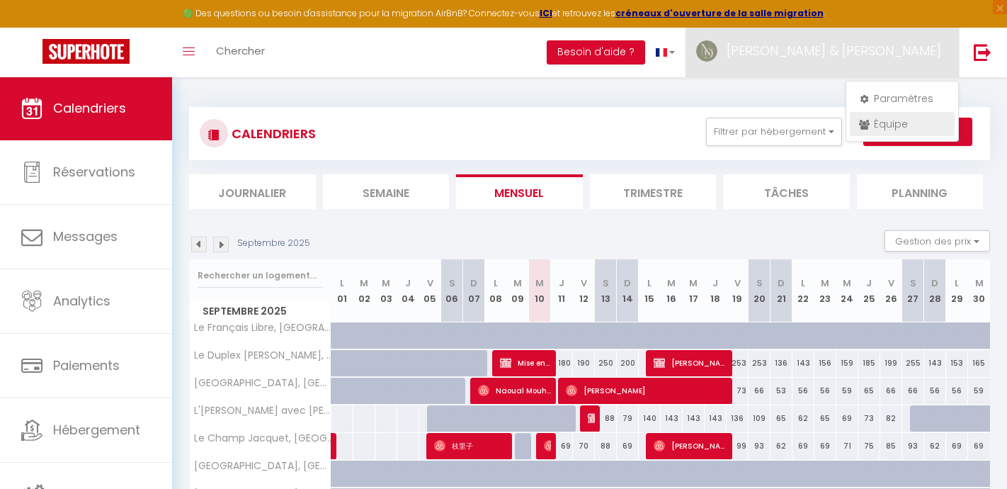
click at [885, 118] on link "Équipe" at bounding box center [902, 124] width 105 height 24
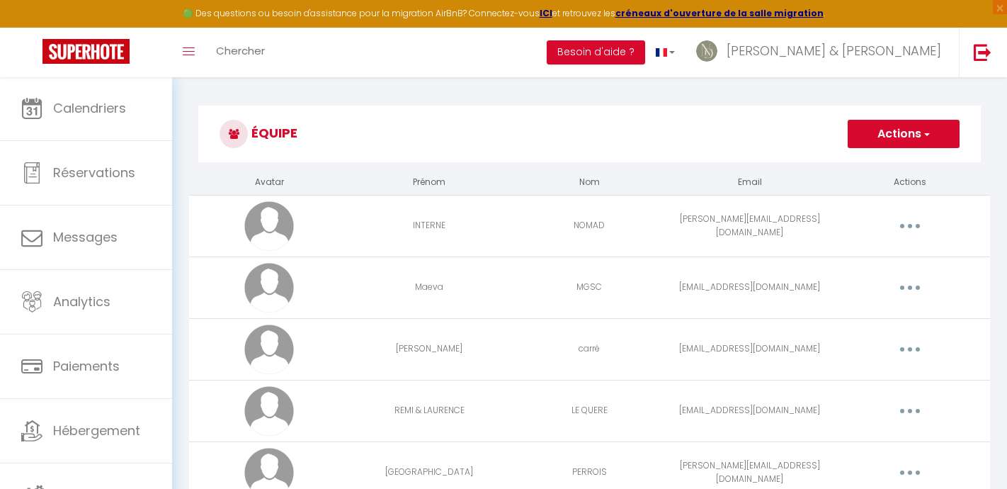
click at [894, 134] on button "Actions" at bounding box center [904, 134] width 112 height 28
click at [860, 167] on link "Ajouter un nouvel utilisateur" at bounding box center [875, 165] width 167 height 18
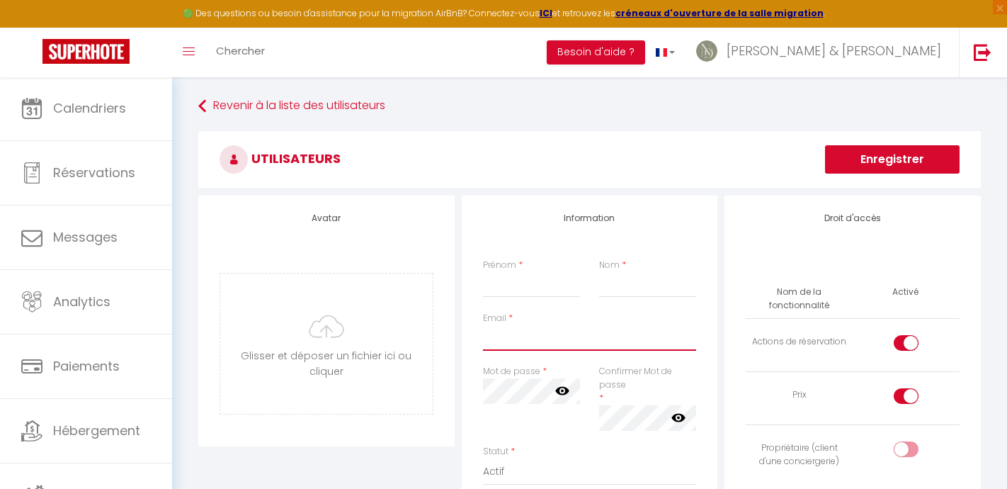
paste input "[EMAIL_ADDRESS][DOMAIN_NAME]"
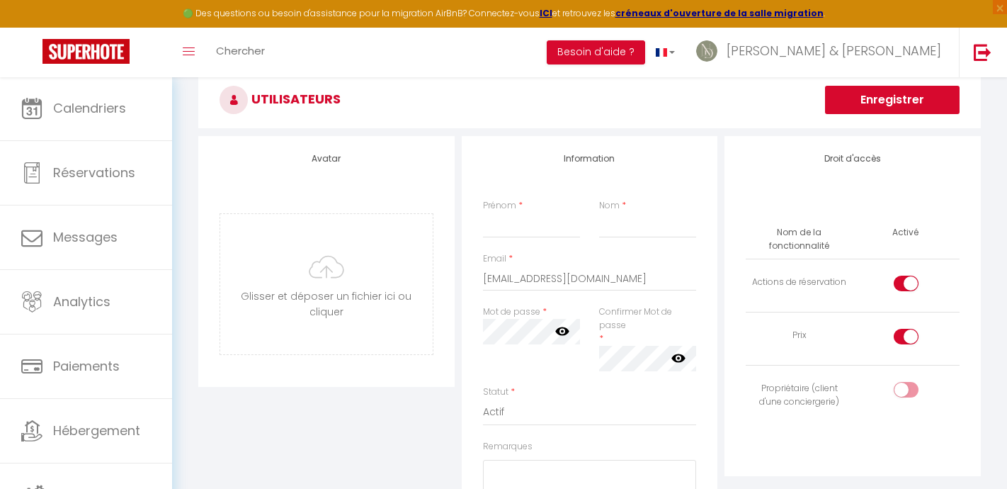
scroll to position [88, 0]
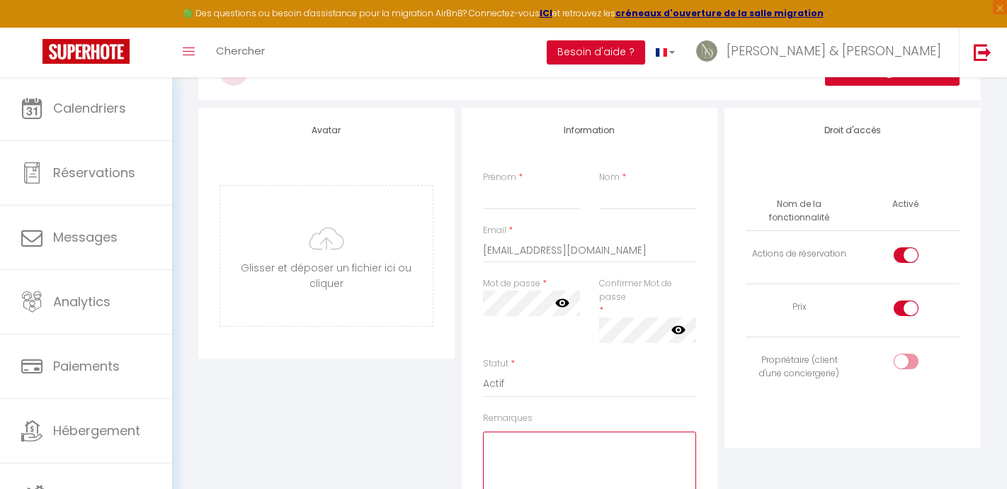
click at [509, 431] on textarea "Remarques" at bounding box center [590, 474] width 214 height 86
drag, startPoint x: 596, startPoint y: 436, endPoint x: 467, endPoint y: 436, distance: 128.9
click at [467, 436] on div "Information Prénom * Nom * Email * [EMAIL_ADDRESS][DOMAIN_NAME] Mot de passe * …" at bounding box center [590, 366] width 256 height 516
click at [554, 436] on textarea "Nomad2025#" at bounding box center [590, 474] width 214 height 86
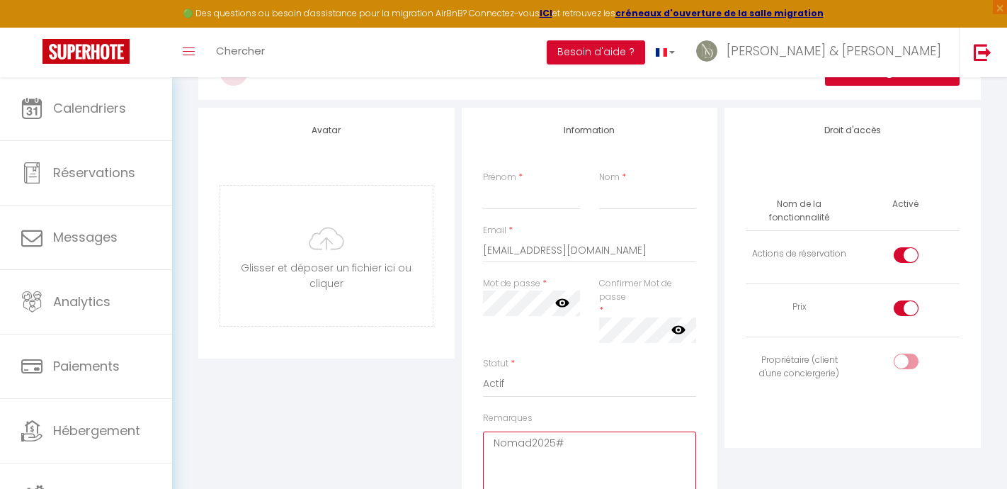
click at [536, 441] on textarea "Nomad2025#" at bounding box center [590, 474] width 214 height 86
click at [894, 363] on input "checkbox" at bounding box center [918, 363] width 25 height 21
click at [894, 256] on div at bounding box center [906, 255] width 25 height 16
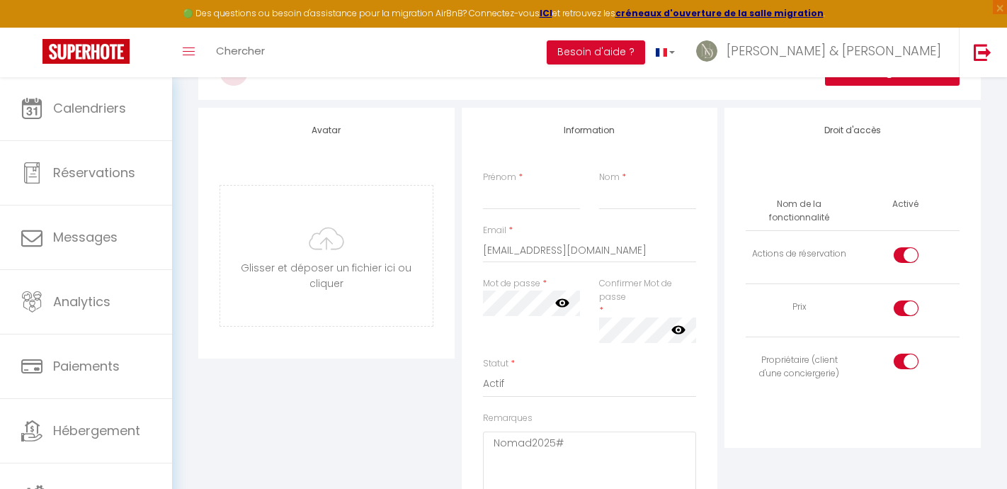
click at [894, 256] on input "checkbox" at bounding box center [918, 257] width 25 height 21
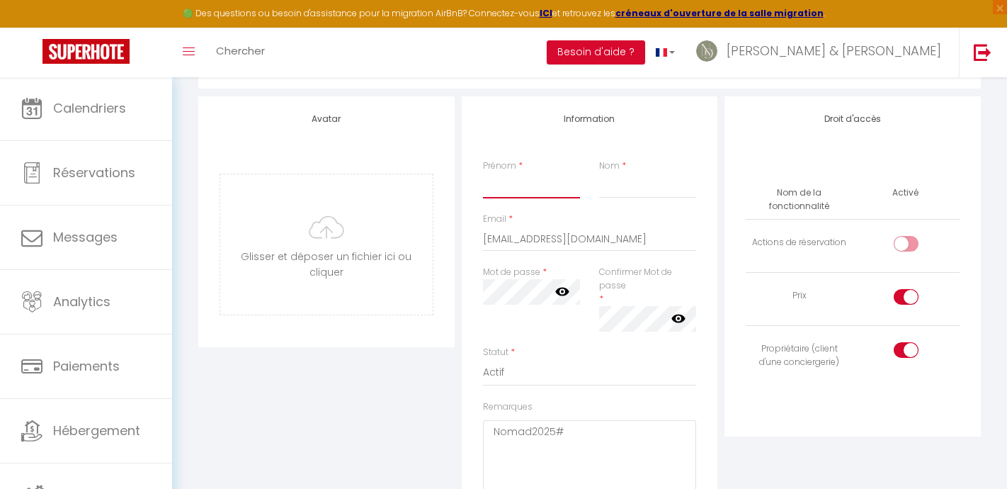
click at [498, 185] on input "Prénom" at bounding box center [532, 185] width 98 height 25
click at [659, 149] on div "Information Prénom * [PERSON_NAME] * Cauvin Email * [PERSON_NAME][EMAIL_ADDRESS…" at bounding box center [590, 354] width 256 height 516
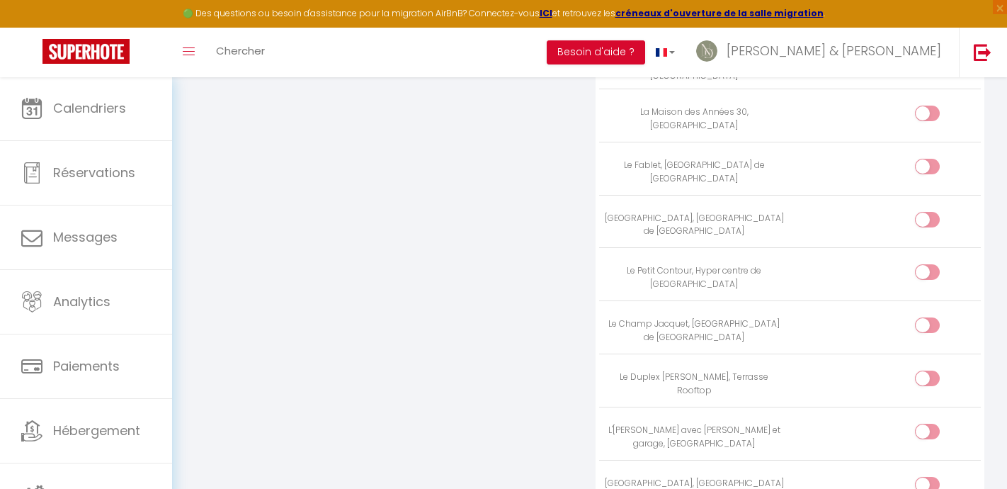
scroll to position [3717, 0]
click at [894, 318] on input "checkbox" at bounding box center [939, 328] width 25 height 21
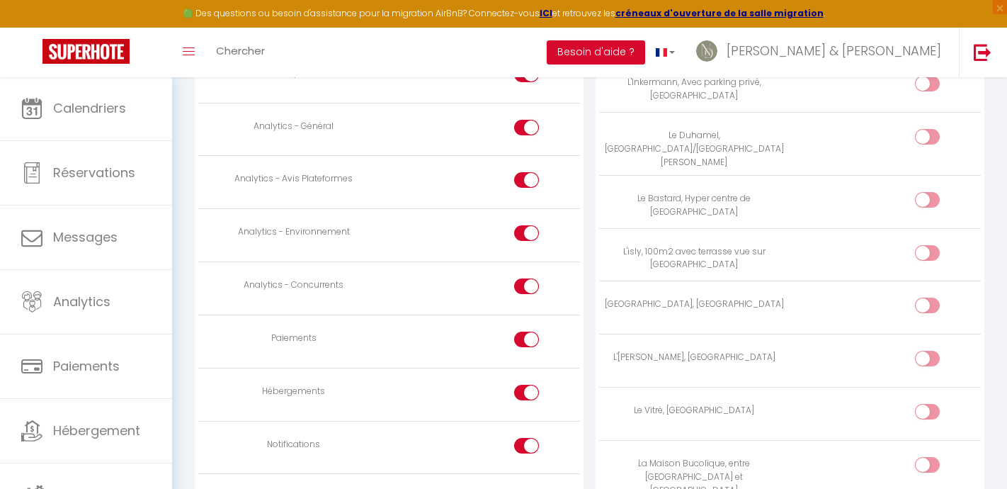
scroll to position [1018, 0]
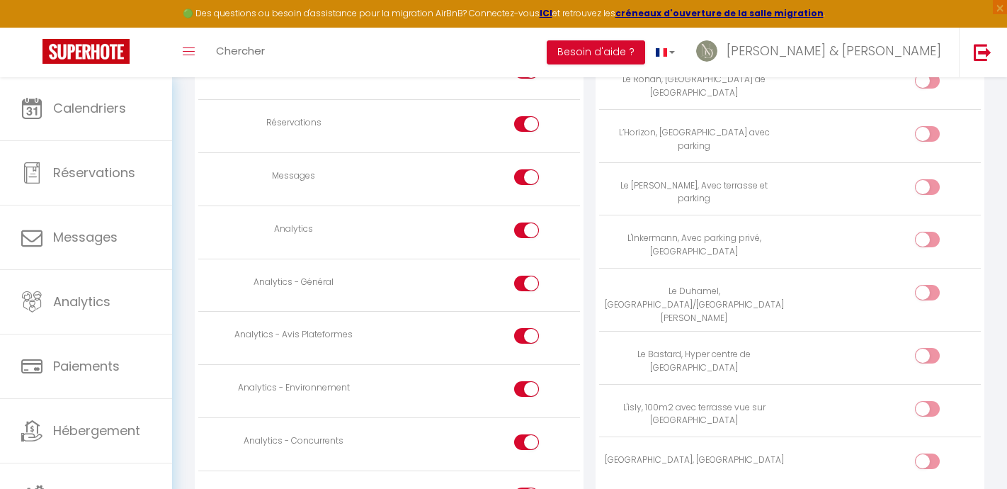
click at [525, 328] on div at bounding box center [526, 336] width 25 height 16
click at [527, 328] on input "checkbox" at bounding box center [539, 338] width 25 height 21
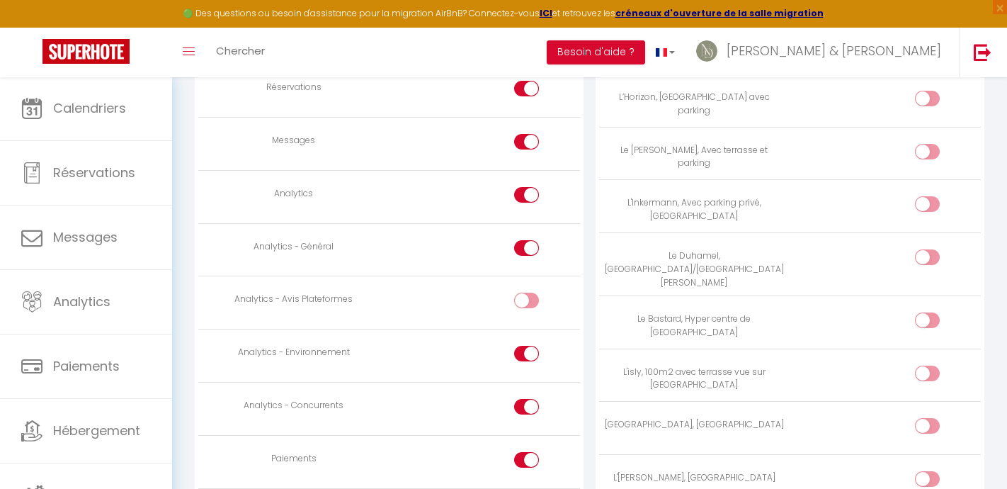
scroll to position [1055, 0]
click at [525, 327] on td at bounding box center [485, 353] width 191 height 53
click at [525, 343] on div at bounding box center [526, 351] width 25 height 16
click at [527, 343] on input "checkbox" at bounding box center [539, 353] width 25 height 21
click at [527, 397] on input "checkbox" at bounding box center [539, 407] width 25 height 21
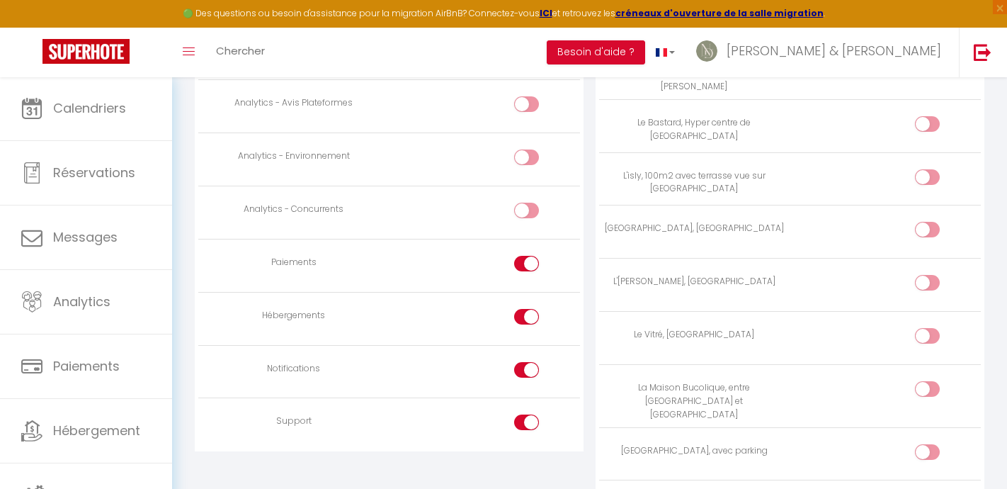
scroll to position [1250, 0]
click at [525, 361] on div at bounding box center [526, 369] width 25 height 16
click at [527, 361] on input "checkbox" at bounding box center [539, 371] width 25 height 21
click at [528, 414] on input "checkbox" at bounding box center [539, 424] width 25 height 21
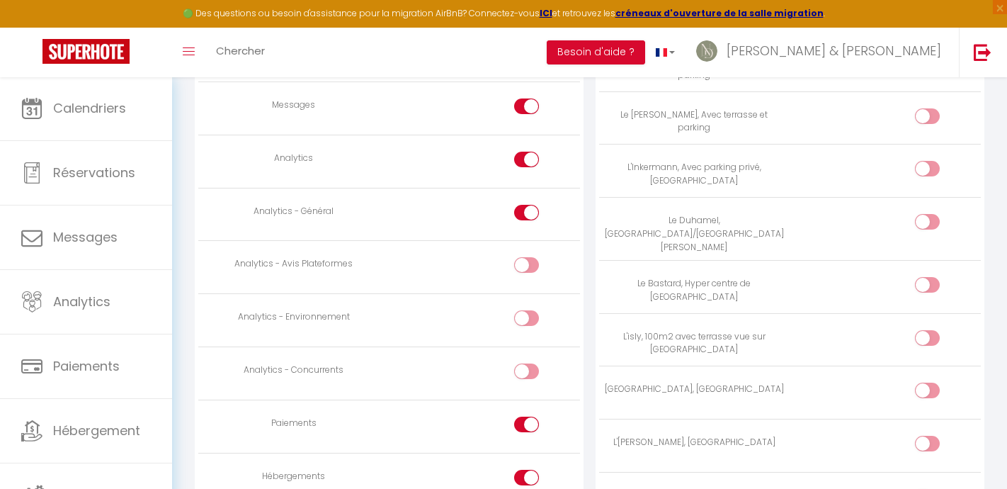
scroll to position [772, 0]
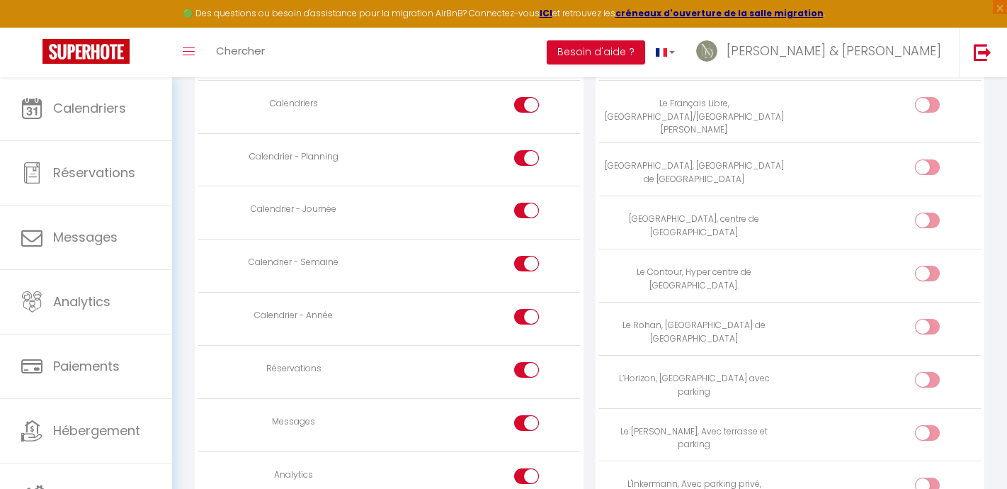
click at [528, 309] on input "checkbox" at bounding box center [539, 319] width 25 height 21
click at [521, 415] on div at bounding box center [526, 423] width 25 height 16
click at [527, 415] on input "checkbox" at bounding box center [539, 425] width 25 height 21
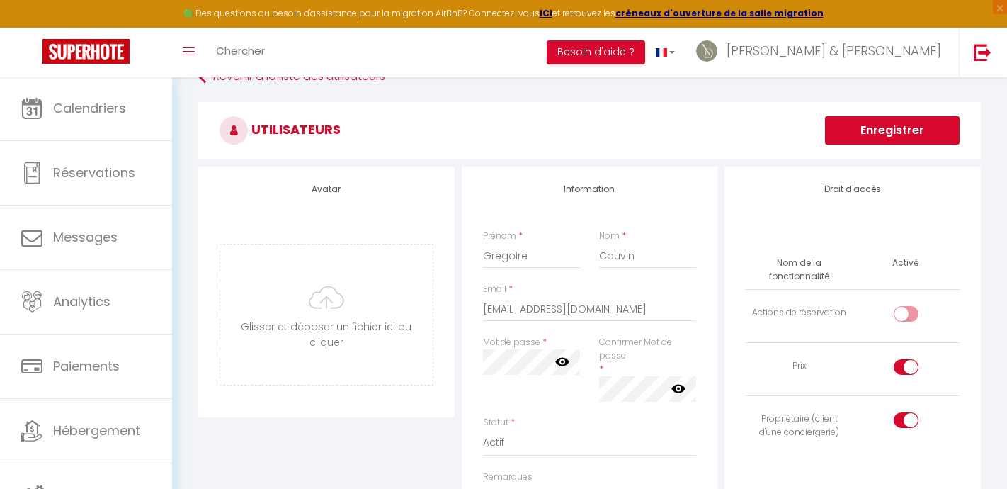
scroll to position [31, 0]
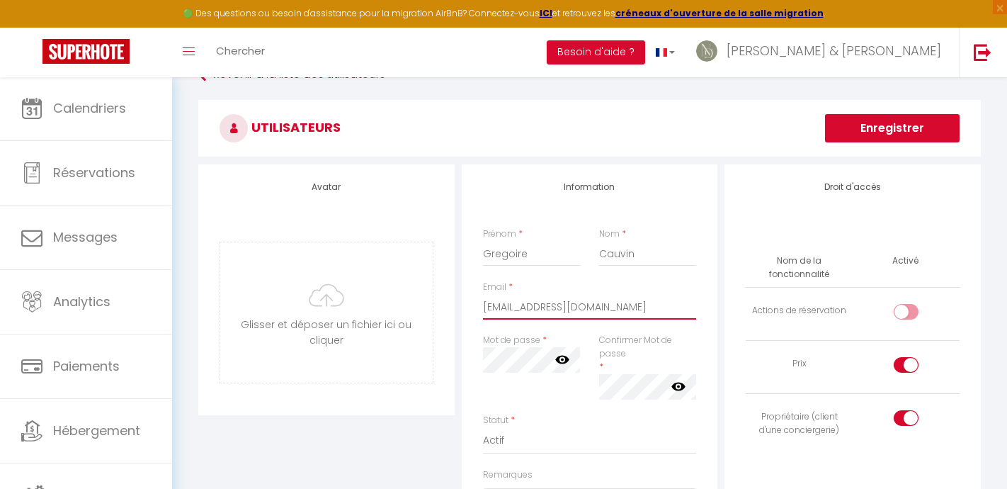
drag, startPoint x: 627, startPoint y: 303, endPoint x: 485, endPoint y: 310, distance: 141.8
click at [485, 309] on input "[EMAIL_ADDRESS][DOMAIN_NAME]" at bounding box center [590, 306] width 214 height 25
click at [506, 307] on input "[EMAIL_ADDRESS][DOMAIN_NAME]" at bounding box center [590, 306] width 214 height 25
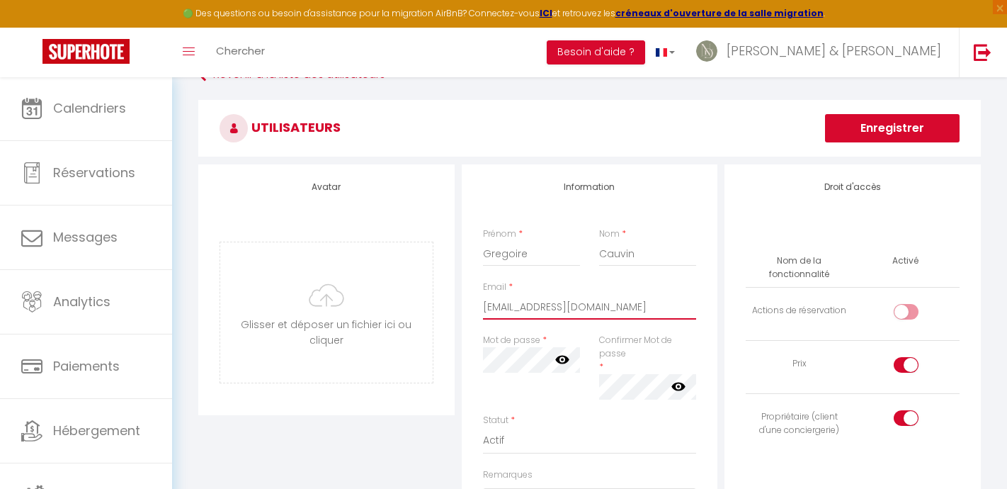
click at [506, 307] on input "[EMAIL_ADDRESS][DOMAIN_NAME]" at bounding box center [590, 306] width 214 height 25
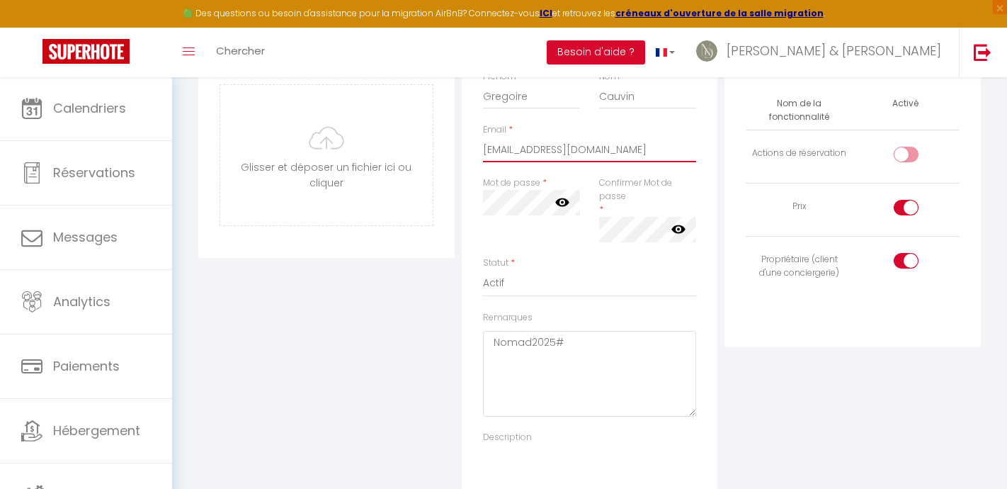
scroll to position [225, 0]
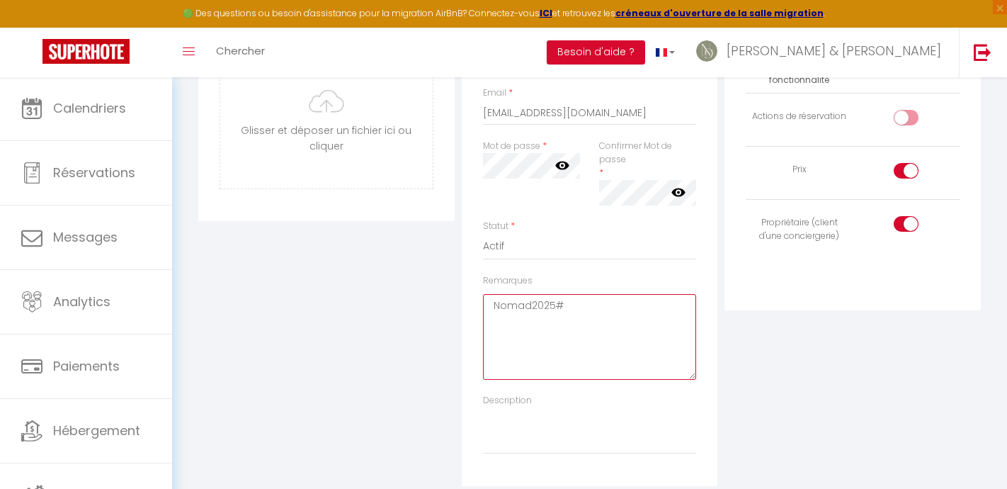
click at [516, 305] on textarea "Nomad2025#" at bounding box center [590, 337] width 214 height 86
click at [569, 300] on textarea "Nomad2025#" at bounding box center [590, 337] width 214 height 86
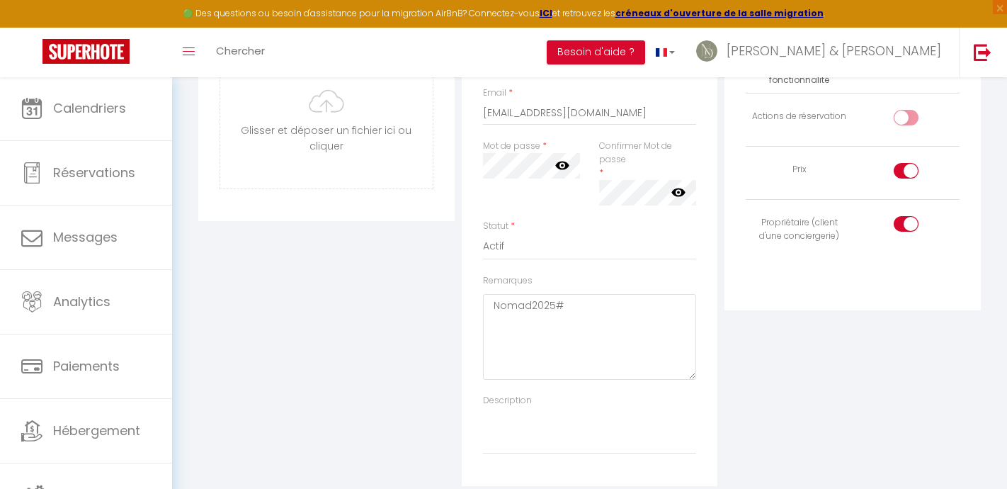
click at [444, 315] on div "Avatar [PERSON_NAME] et déposer un fichier ici ou cliquer Ooops, something wron…" at bounding box center [326, 228] width 263 height 516
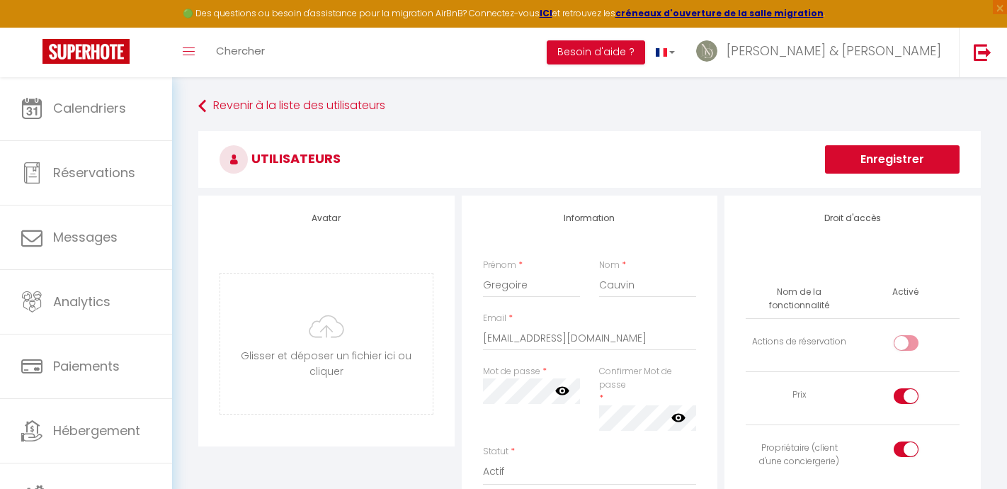
scroll to position [0, 0]
click at [846, 174] on h3 "Utilisateurs" at bounding box center [589, 159] width 783 height 57
click at [856, 167] on button "Enregistrer" at bounding box center [892, 159] width 135 height 28
